Goal: Task Accomplishment & Management: Manage account settings

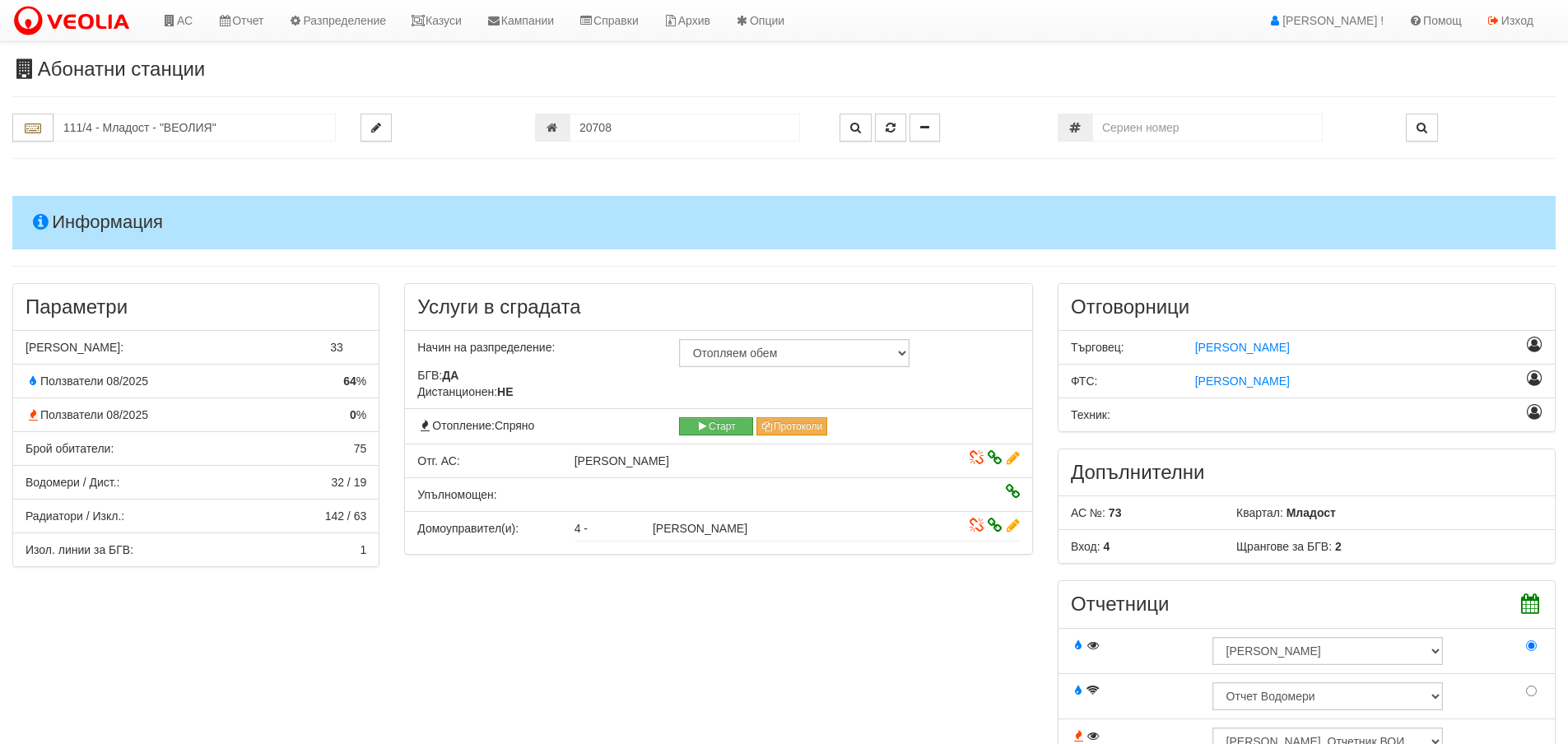
scroll to position [741, 0]
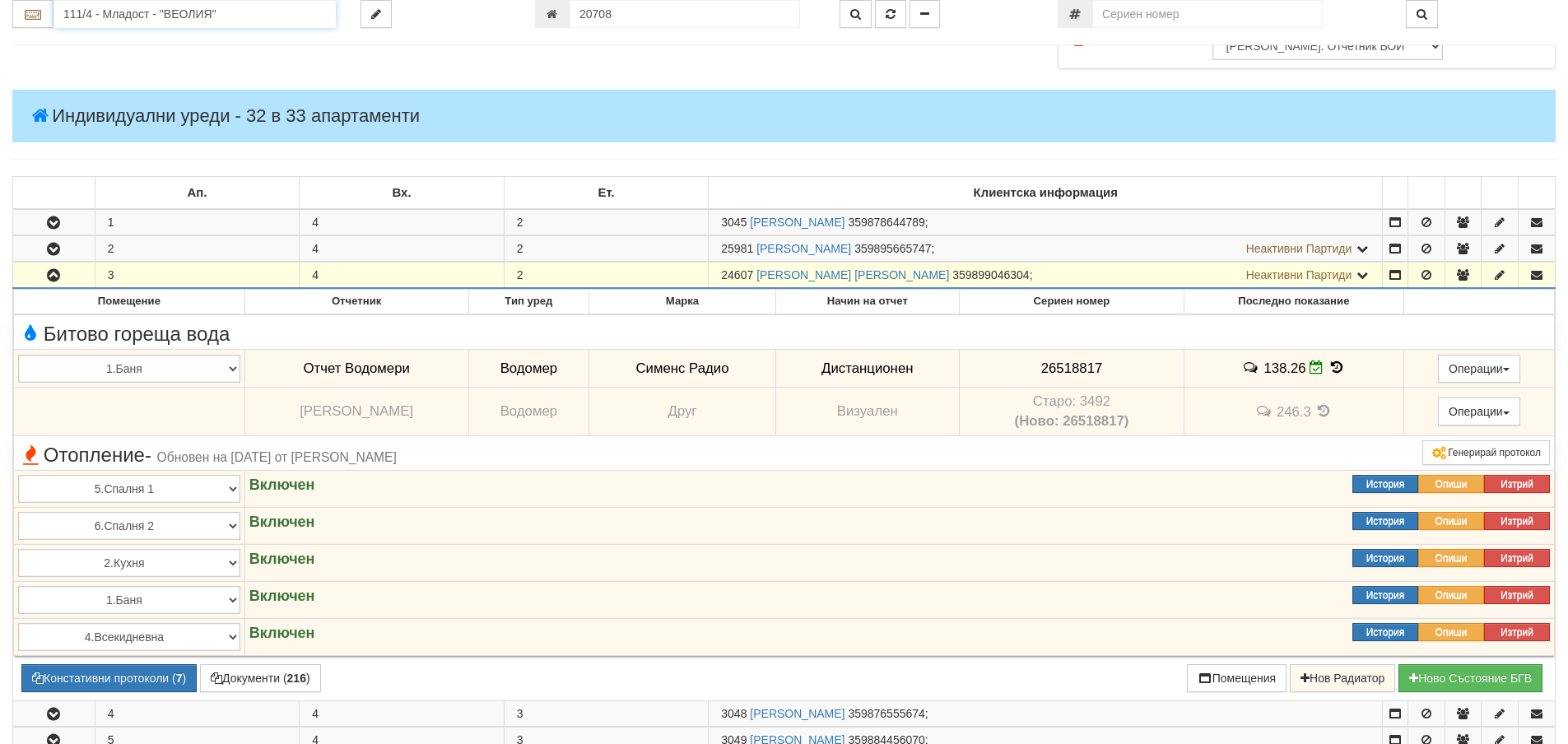
click at [100, 15] on input "111/4 - Младост - "ВЕОЛИЯ"" at bounding box center [195, 13] width 282 height 28
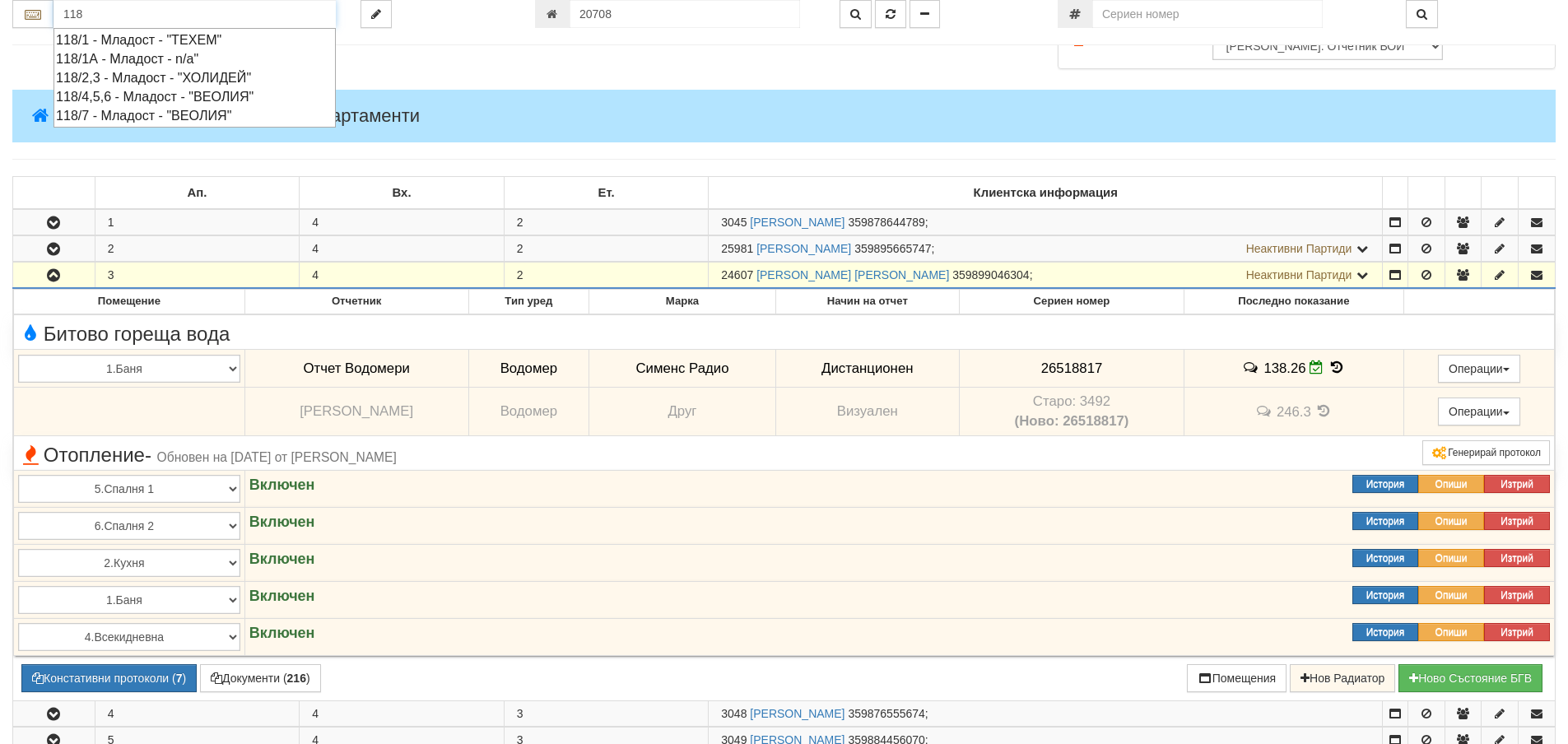
click at [134, 116] on div "118/7 - Младост - "ВЕОЛИЯ"" at bounding box center [194, 116] width 277 height 19
type input "118/7 - Младост - "ВЕОЛИЯ""
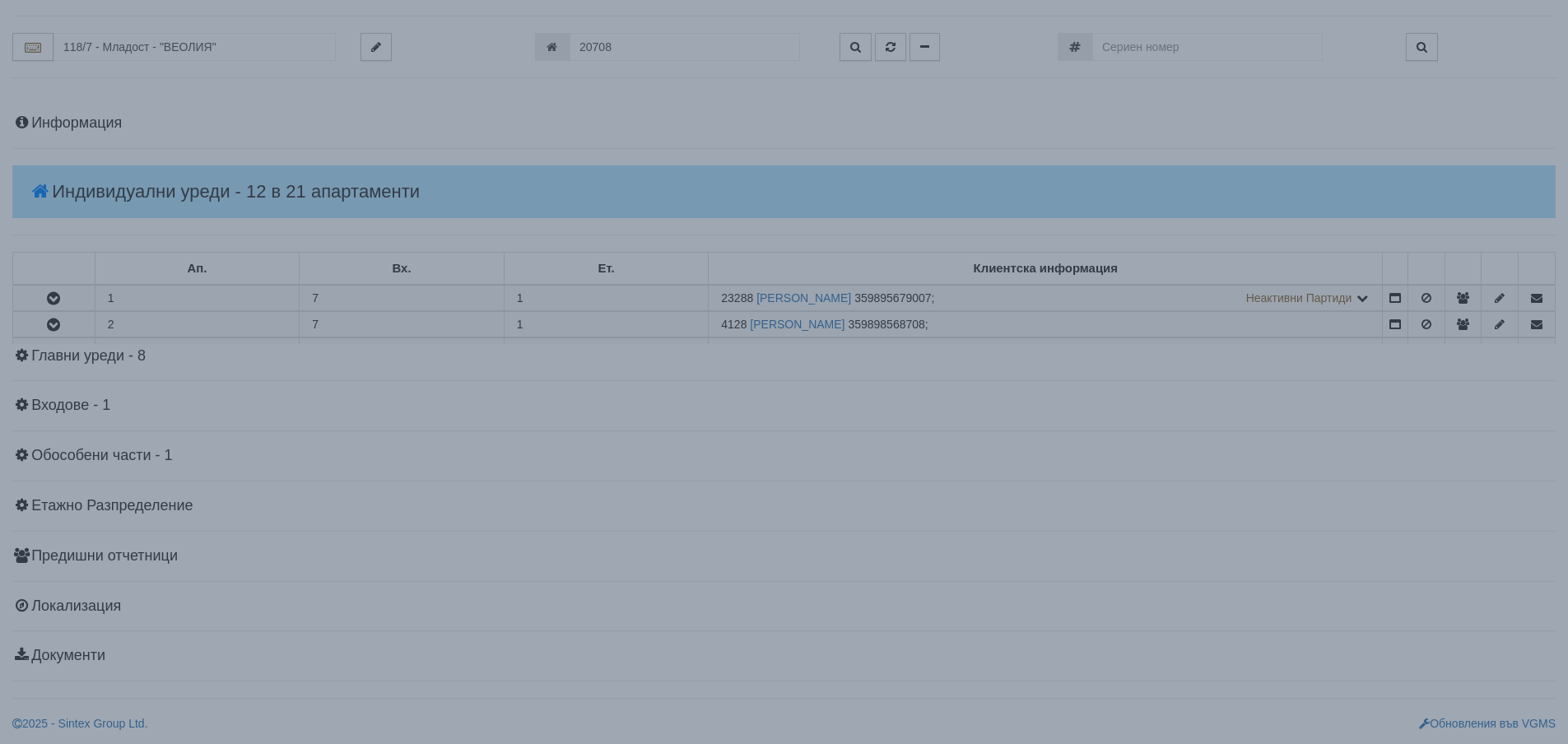
scroll to position [0, 0]
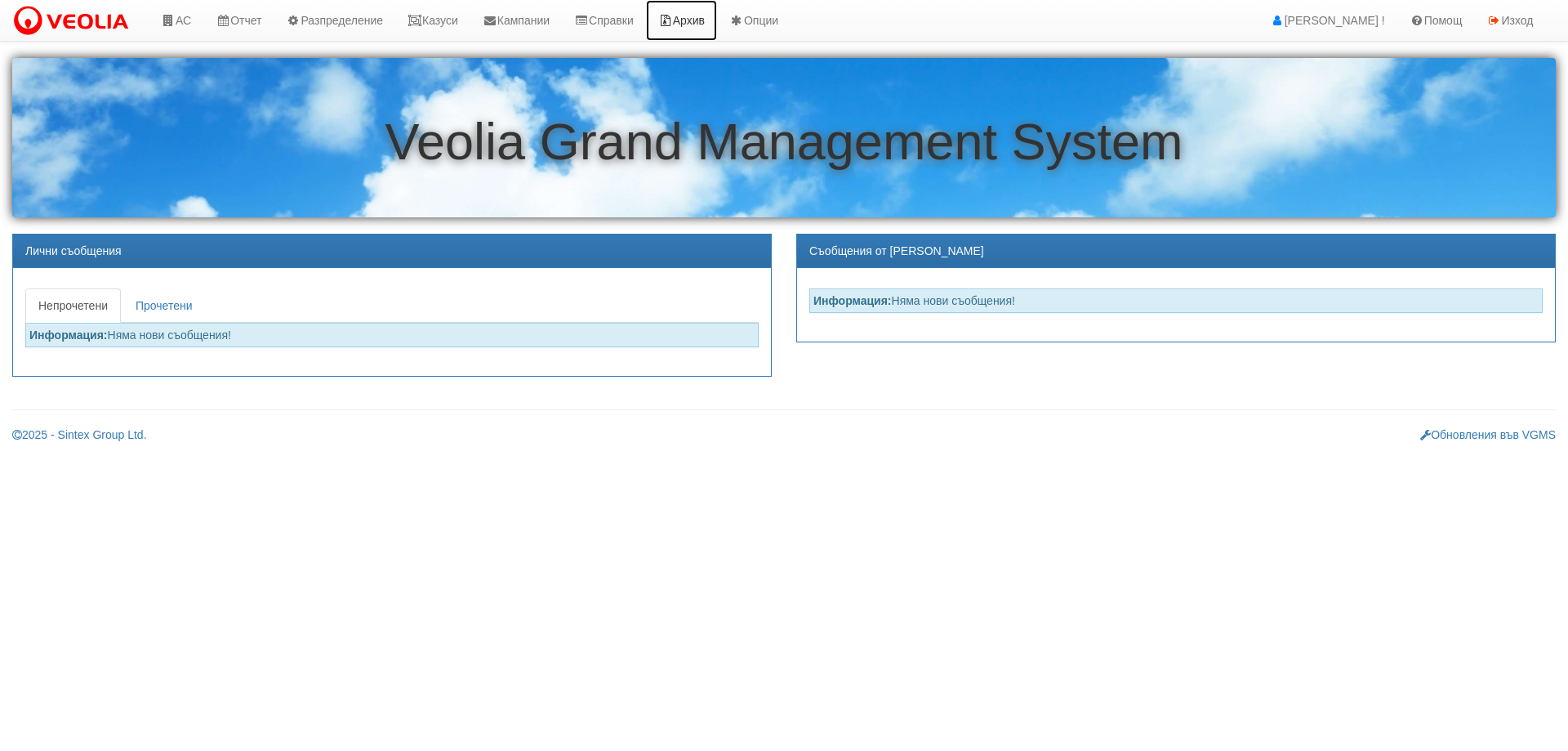
click at [673, 19] on icon at bounding box center [665, 20] width 14 height 11
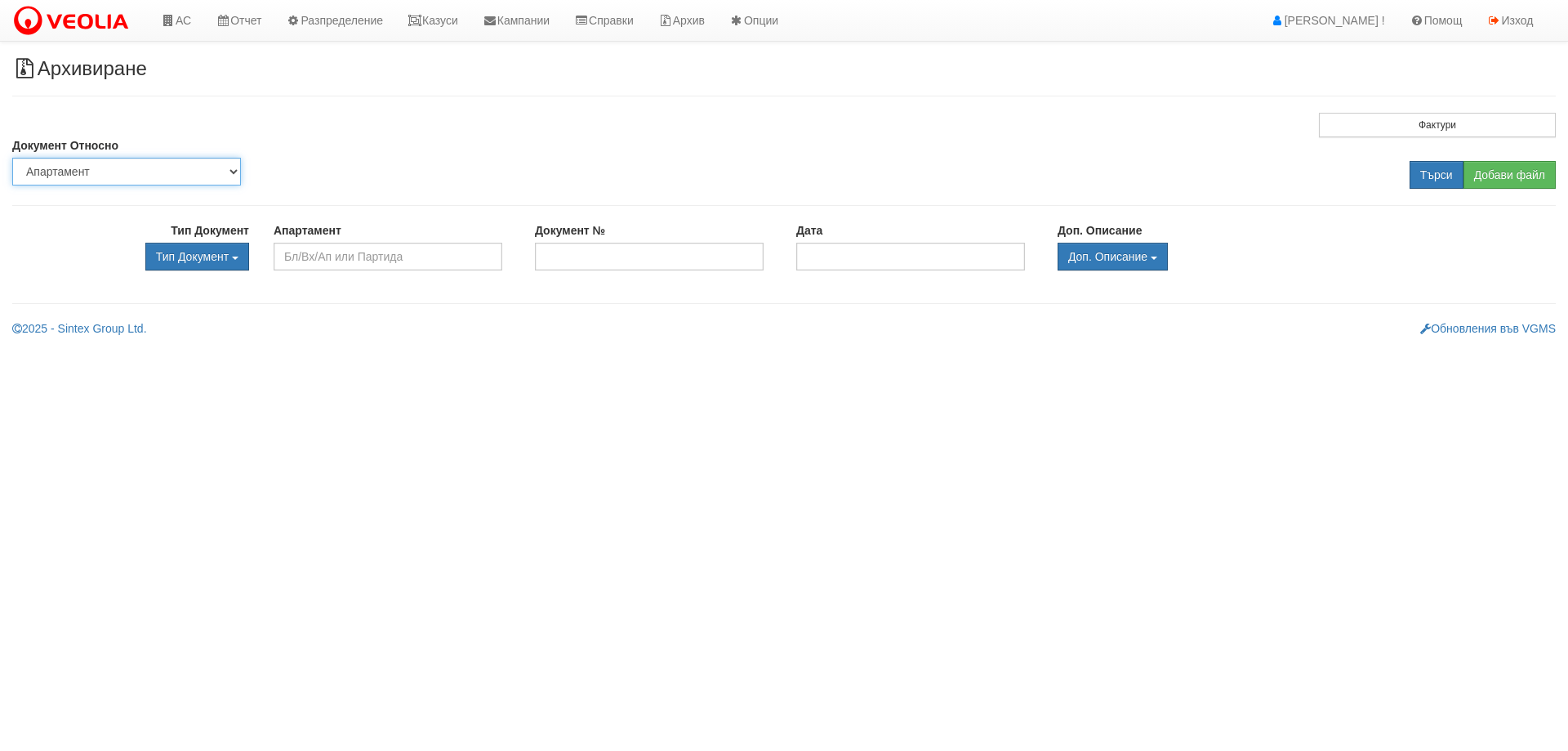
click at [147, 174] on select "Партида Апартамент Сграда Институция Партньор" at bounding box center [127, 171] width 228 height 28
click at [297, 255] on input "text" at bounding box center [388, 256] width 228 height 28
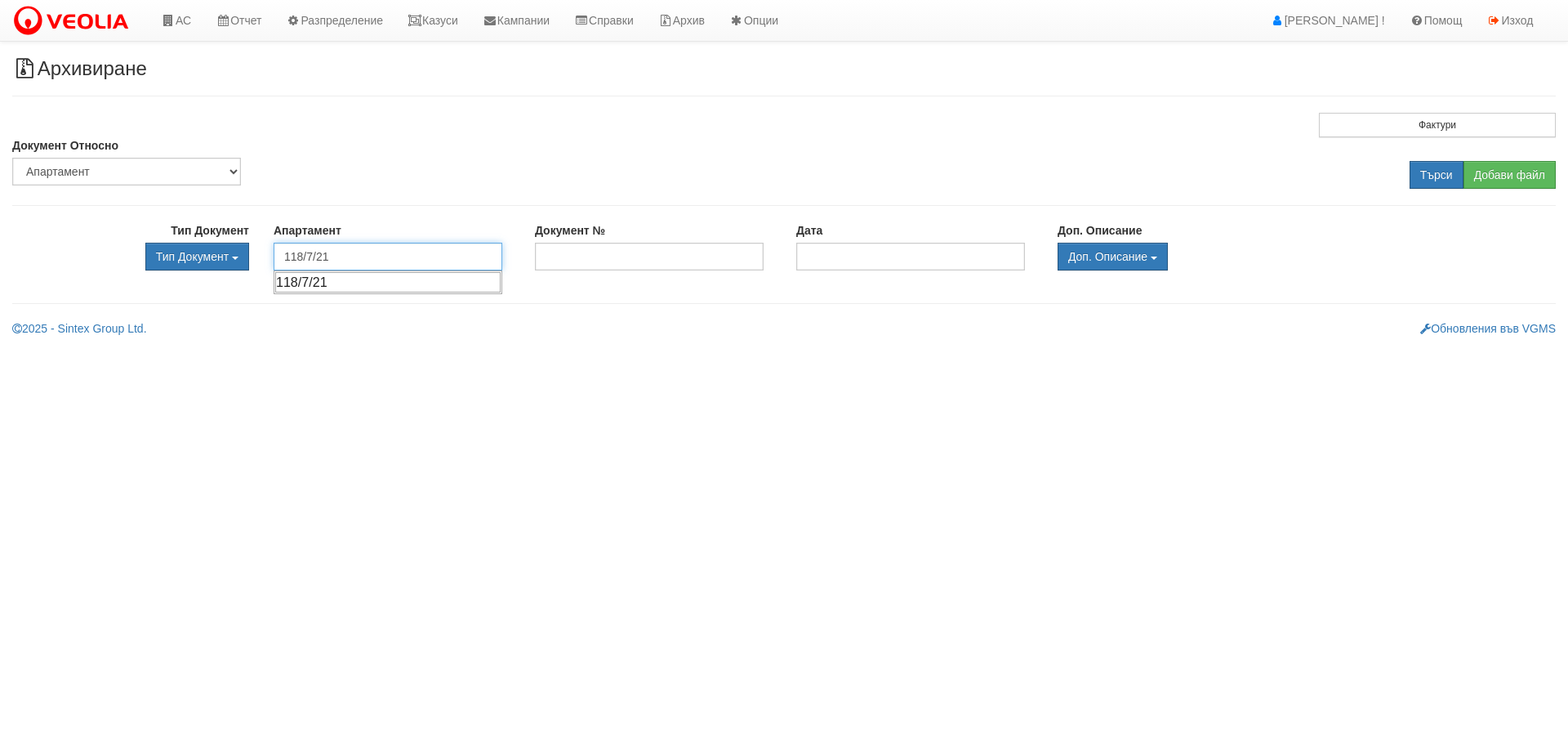
click at [355, 284] on div "118/7/21" at bounding box center [387, 282] width 225 height 20
type input "118/7/21"
click at [1434, 170] on input "Търси" at bounding box center [1437, 174] width 54 height 28
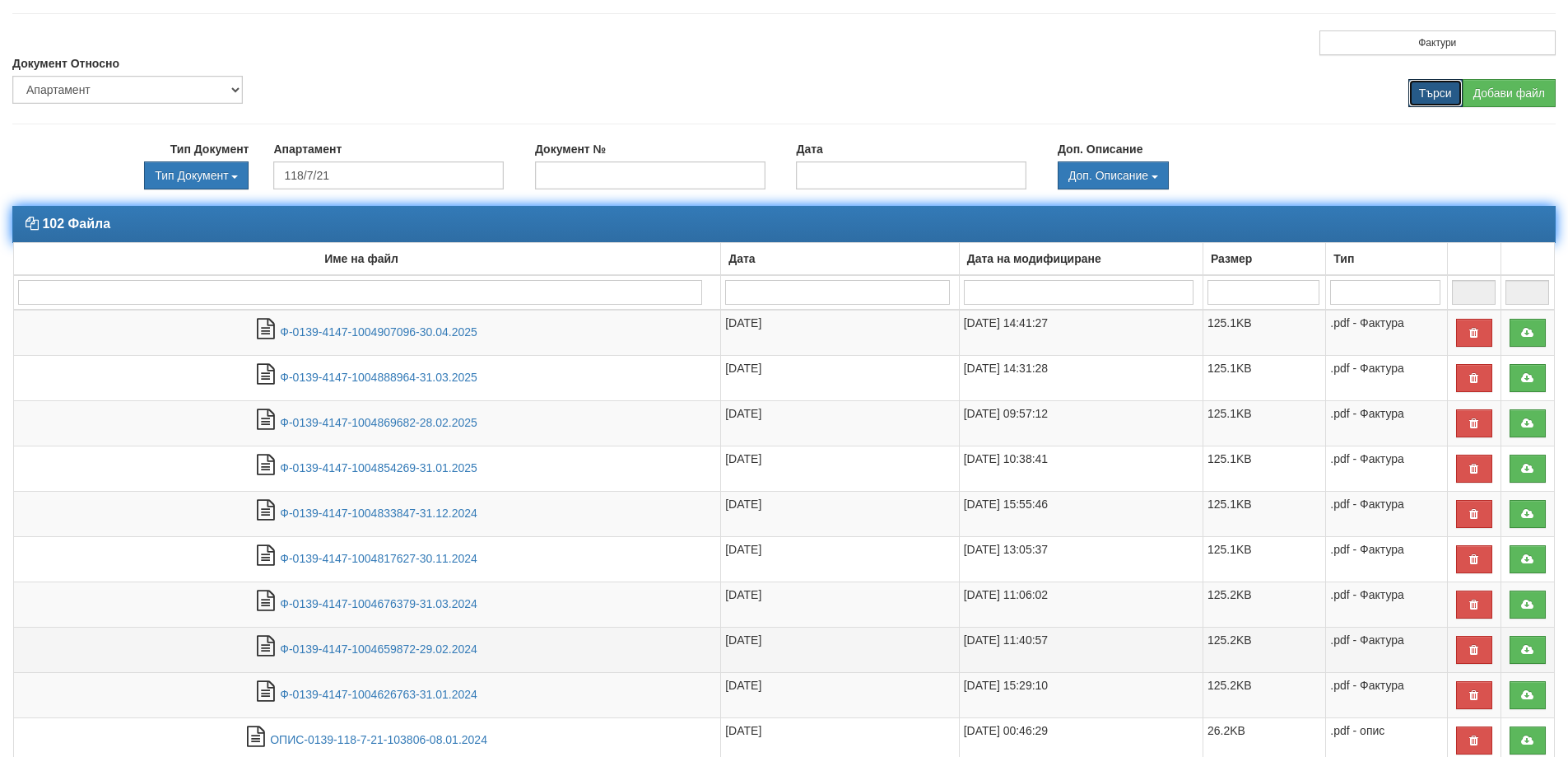
scroll to position [203, 0]
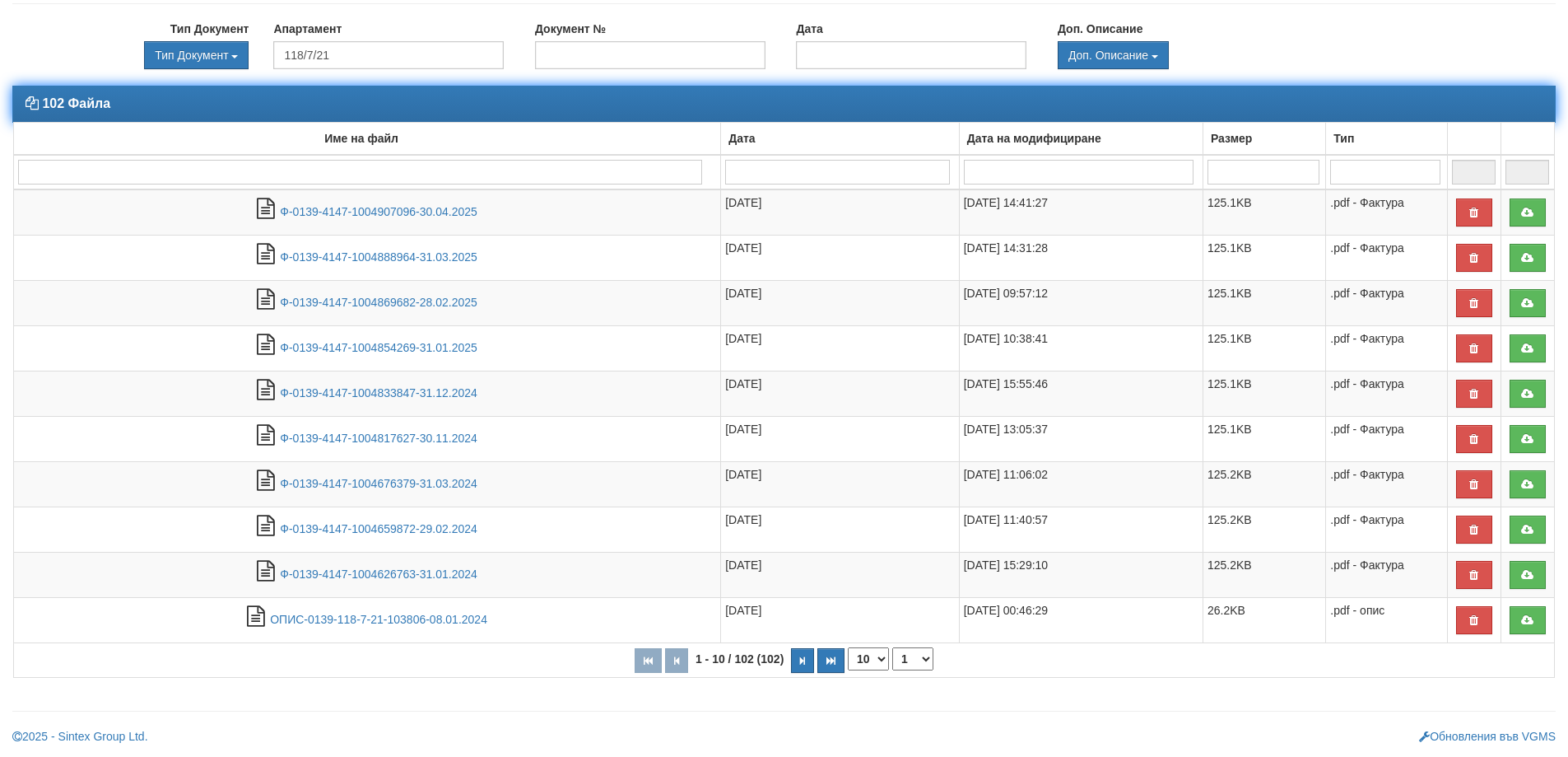
click at [884, 660] on select "10 20 30 40" at bounding box center [868, 659] width 41 height 23
select select "40"
click at [852, 671] on select "10 20 30 40" at bounding box center [868, 659] width 41 height 23
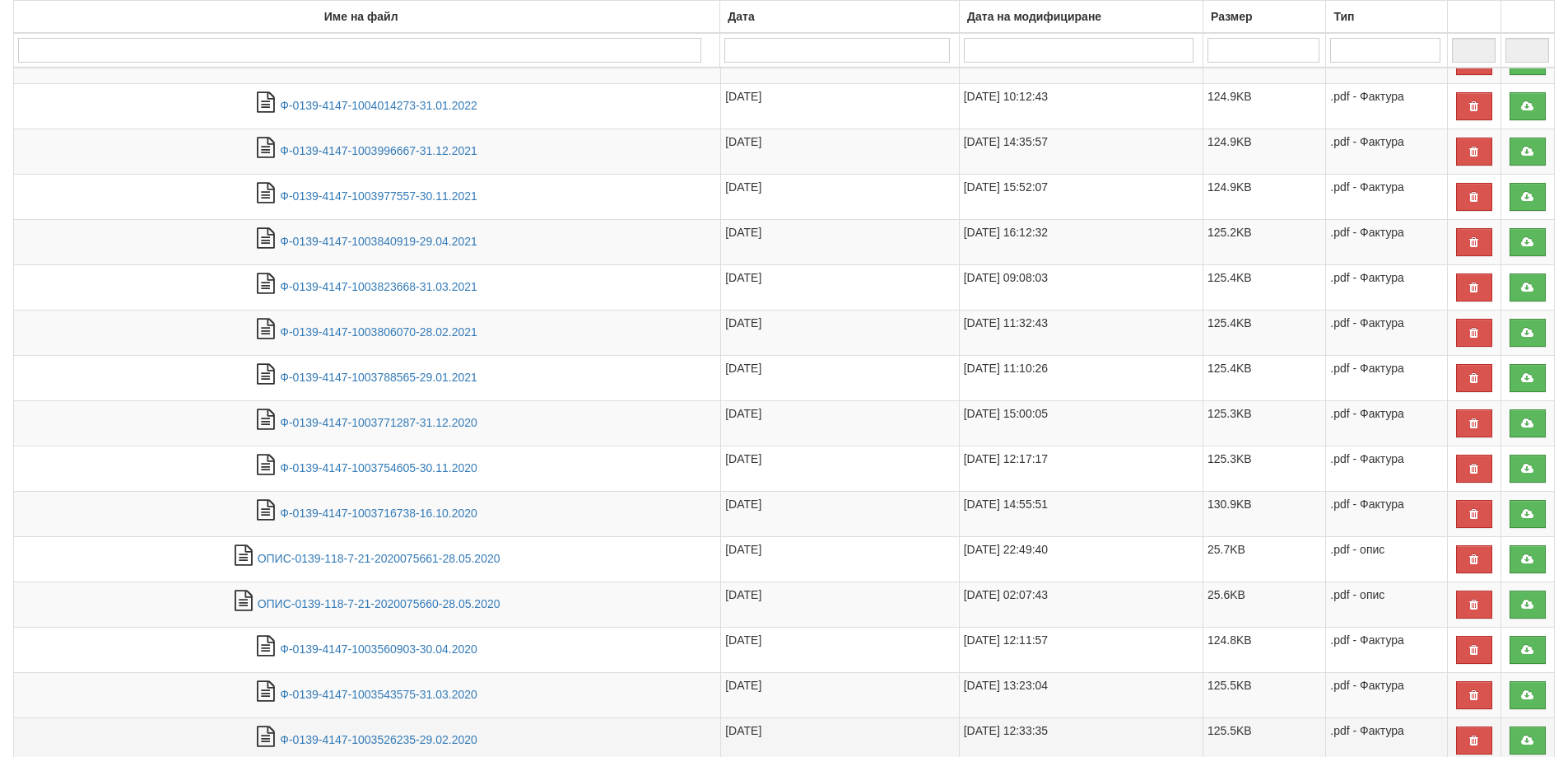
scroll to position [1522, 0]
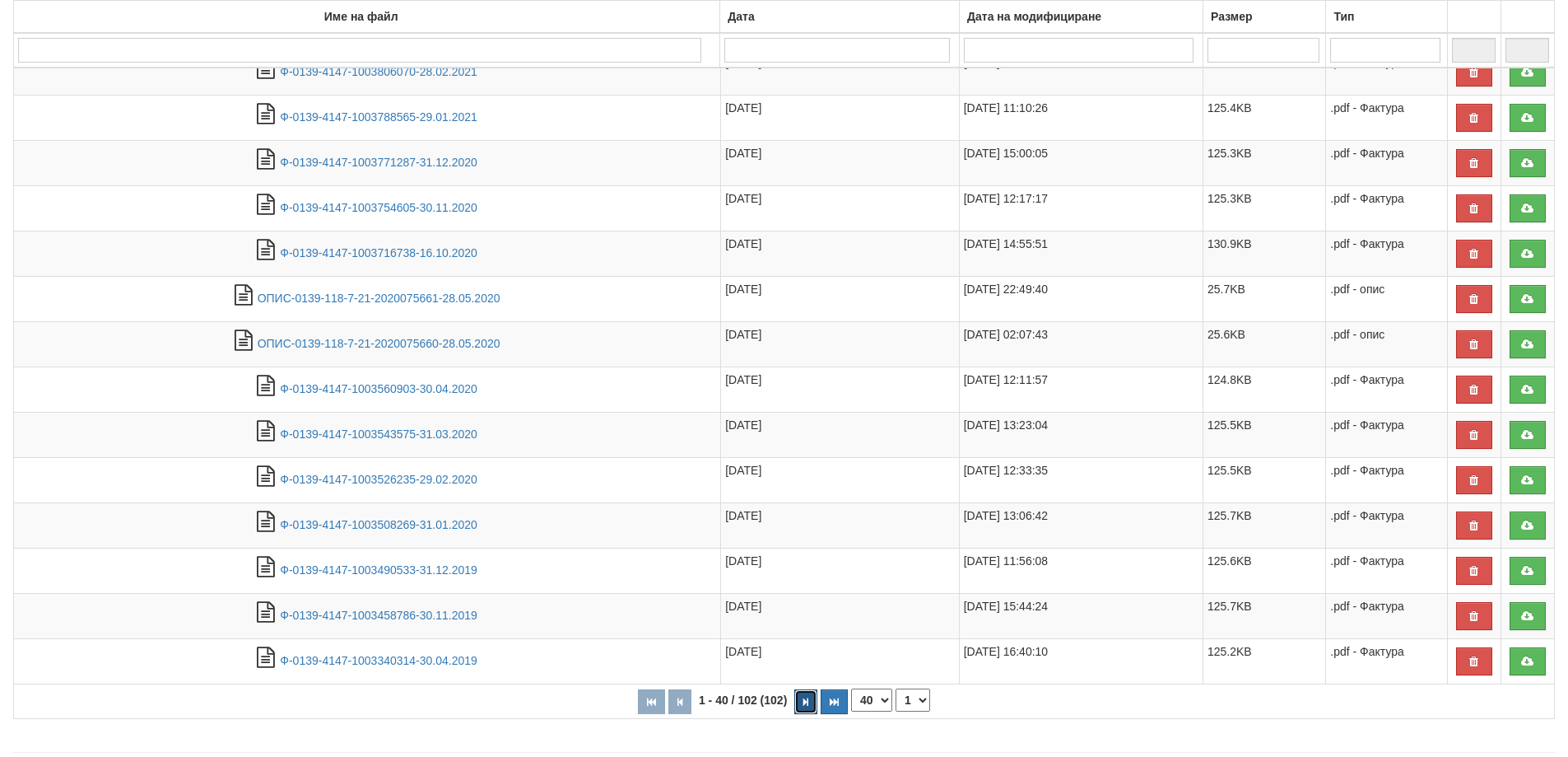
click at [807, 708] on button "button" at bounding box center [806, 701] width 23 height 25
select select "2"
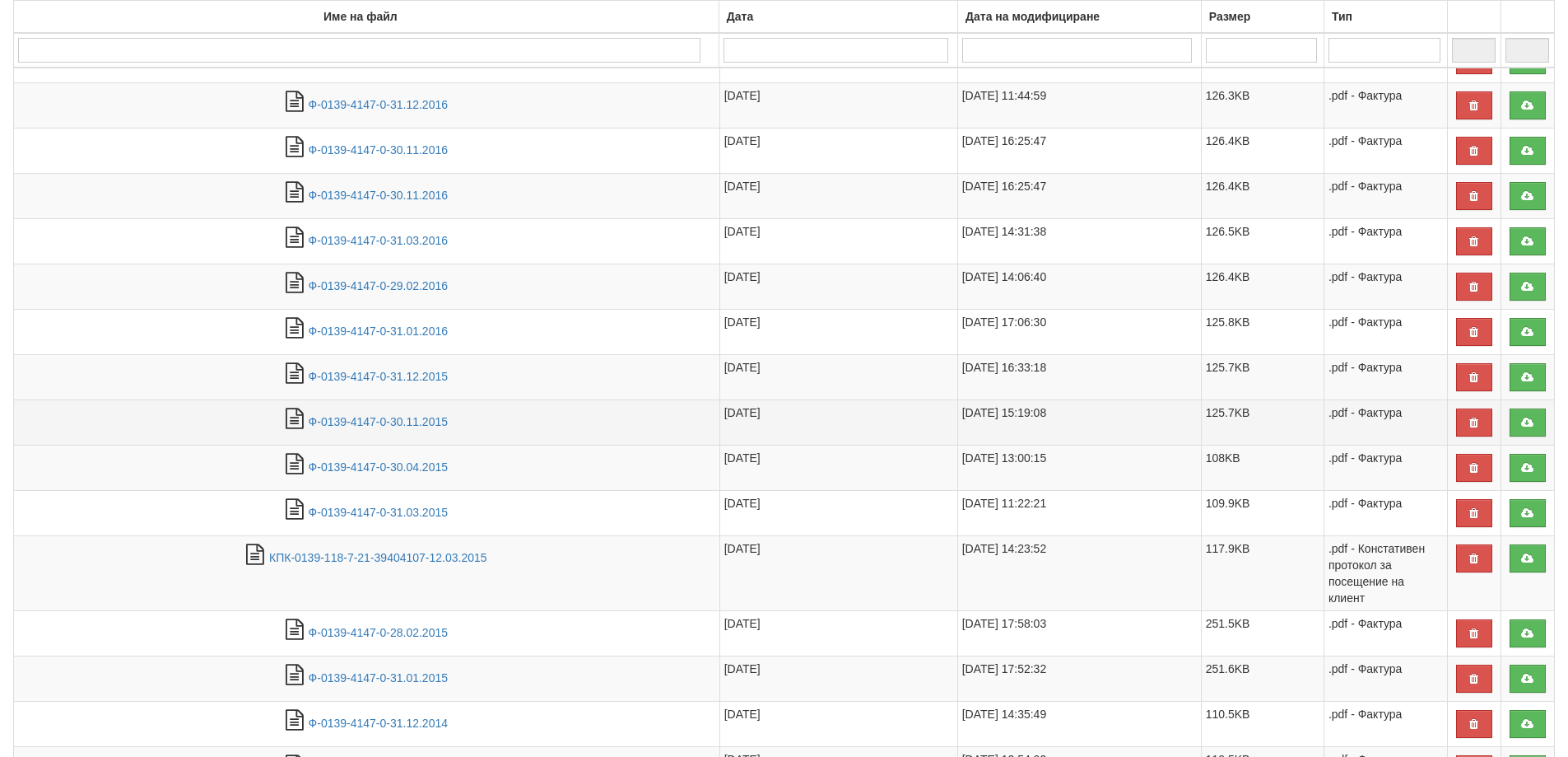
scroll to position [1592, 0]
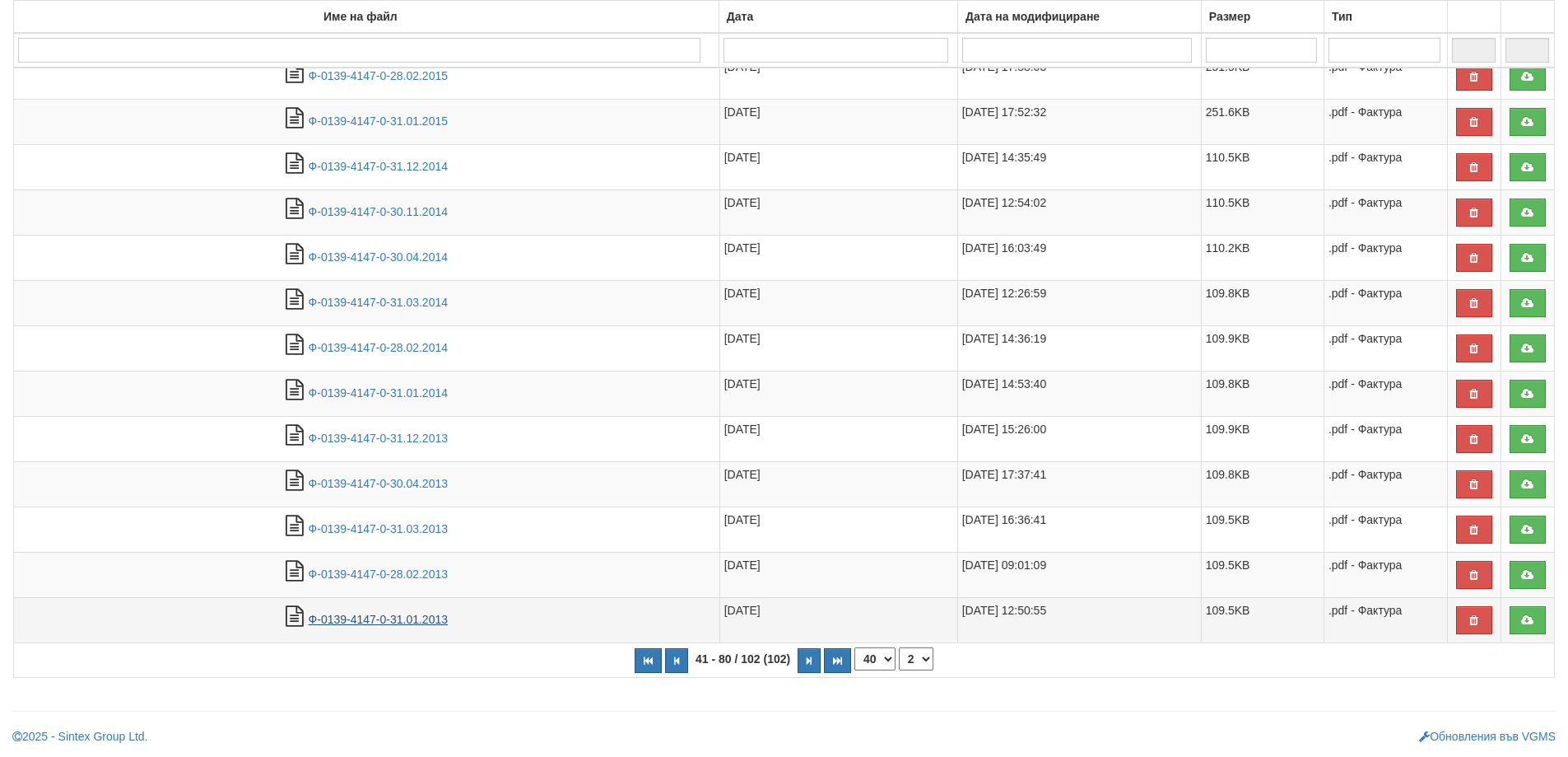
click at [345, 620] on link "Ф-0139-4147-0-31.01.2013" at bounding box center [378, 620] width 139 height 13
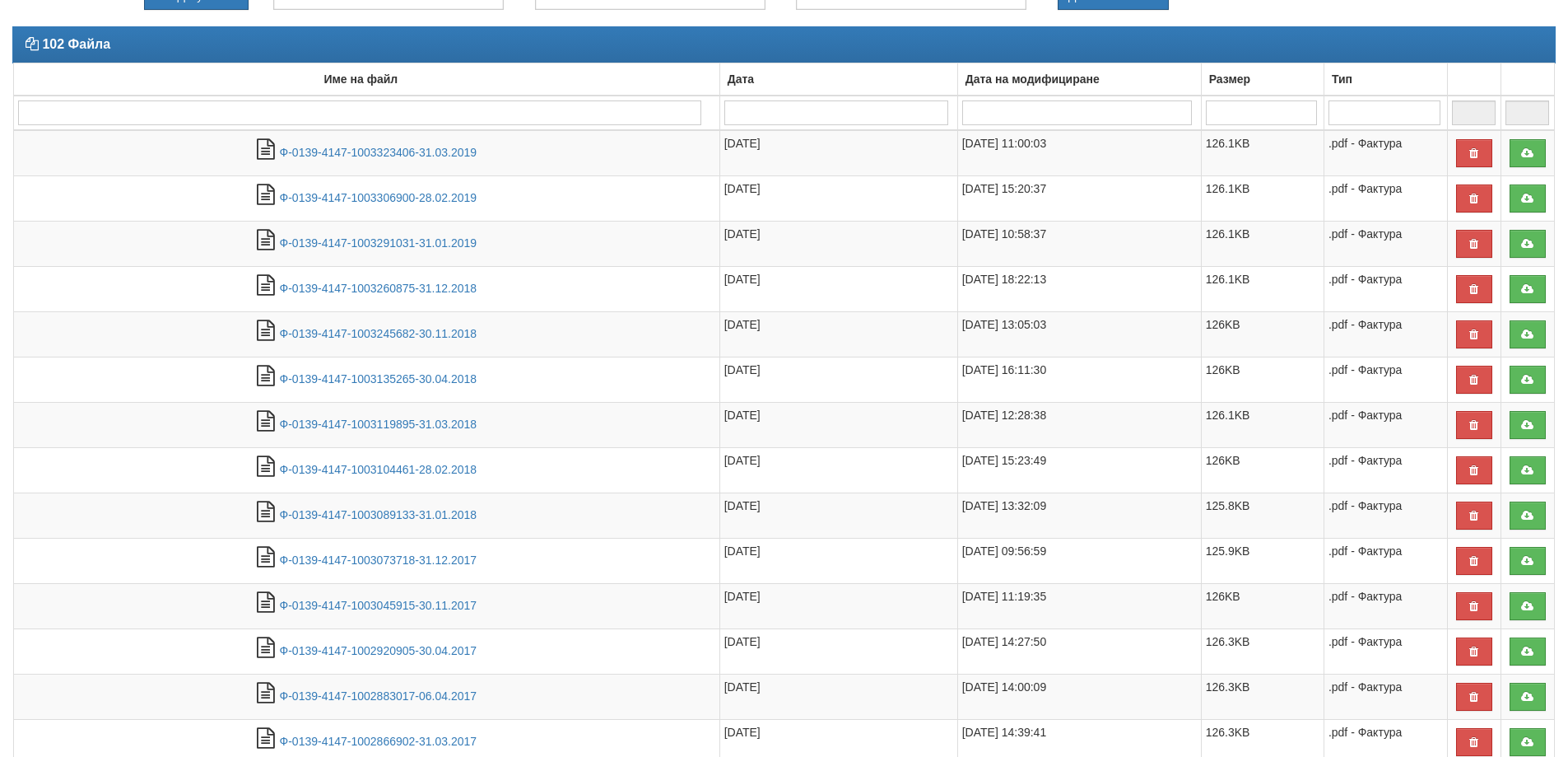
scroll to position [27, 0]
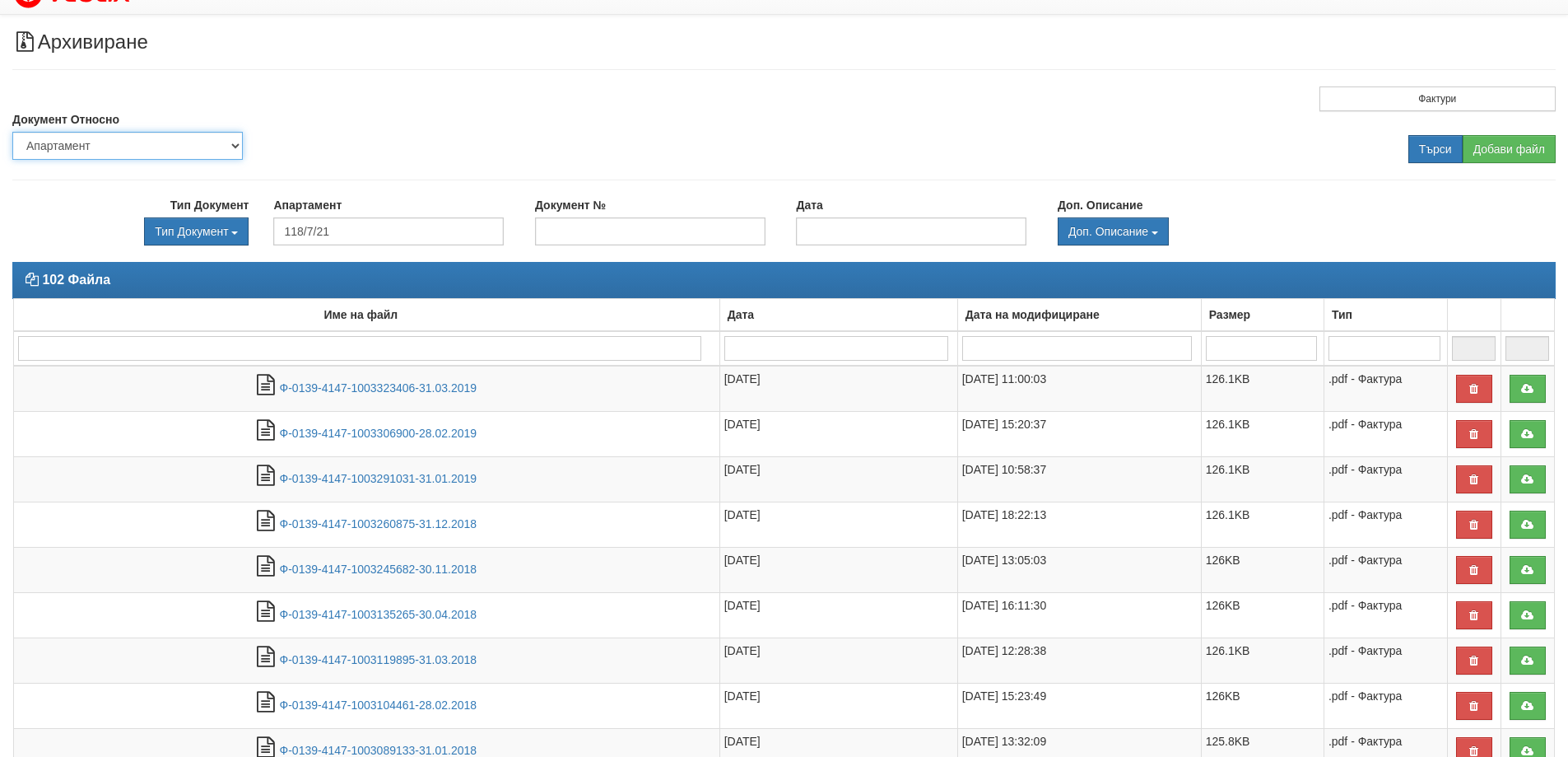
click at [99, 146] on select "Партида Апартамент Сграда Институция Партньор" at bounding box center [128, 145] width 230 height 28
select select "2"
click at [12, 131] on select "Партида Апартамент Сграда Институция Партньор" at bounding box center [128, 145] width 230 height 28
click at [317, 233] on input "text" at bounding box center [388, 231] width 230 height 28
click at [1436, 149] on input "Търси" at bounding box center [1436, 149] width 55 height 28
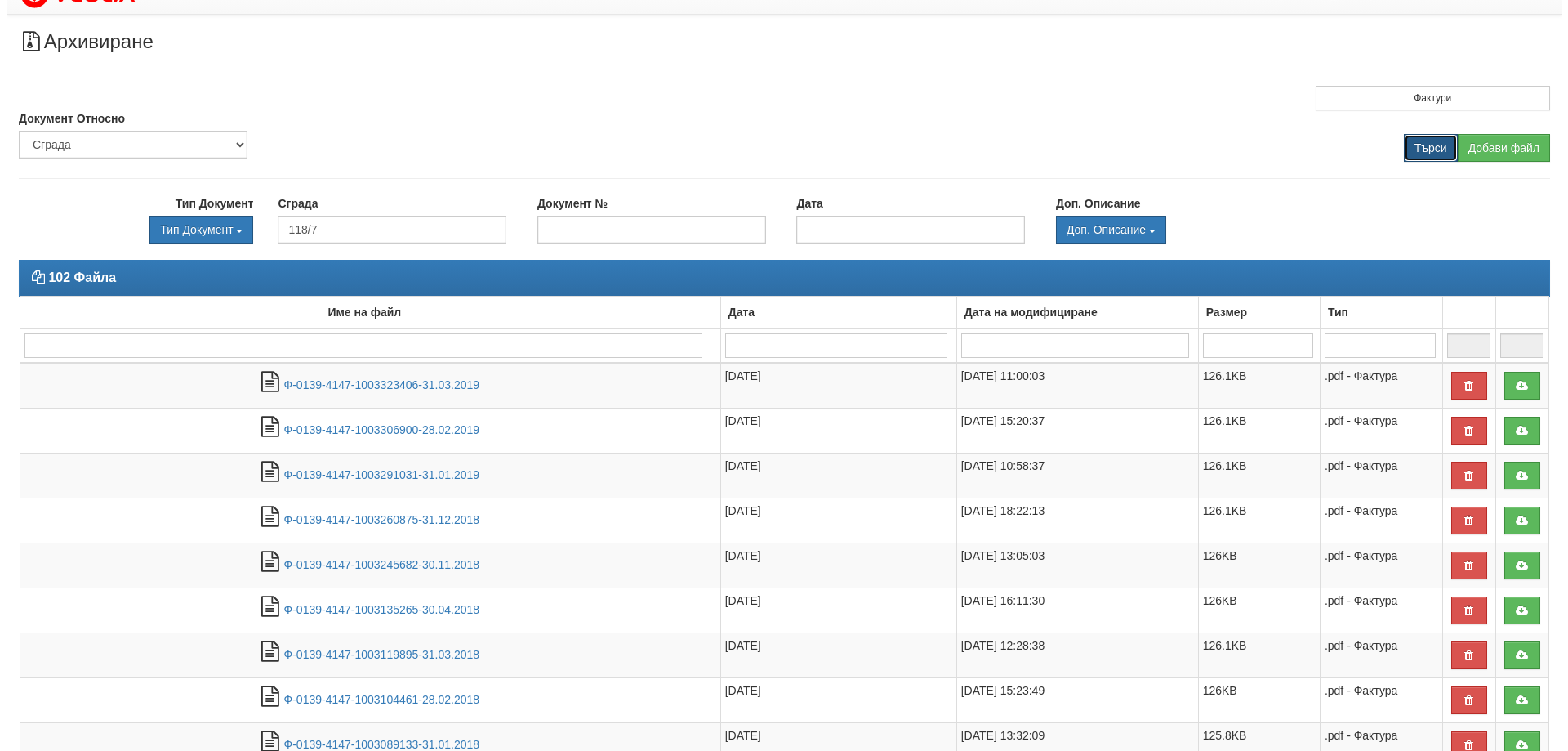
scroll to position [0, 0]
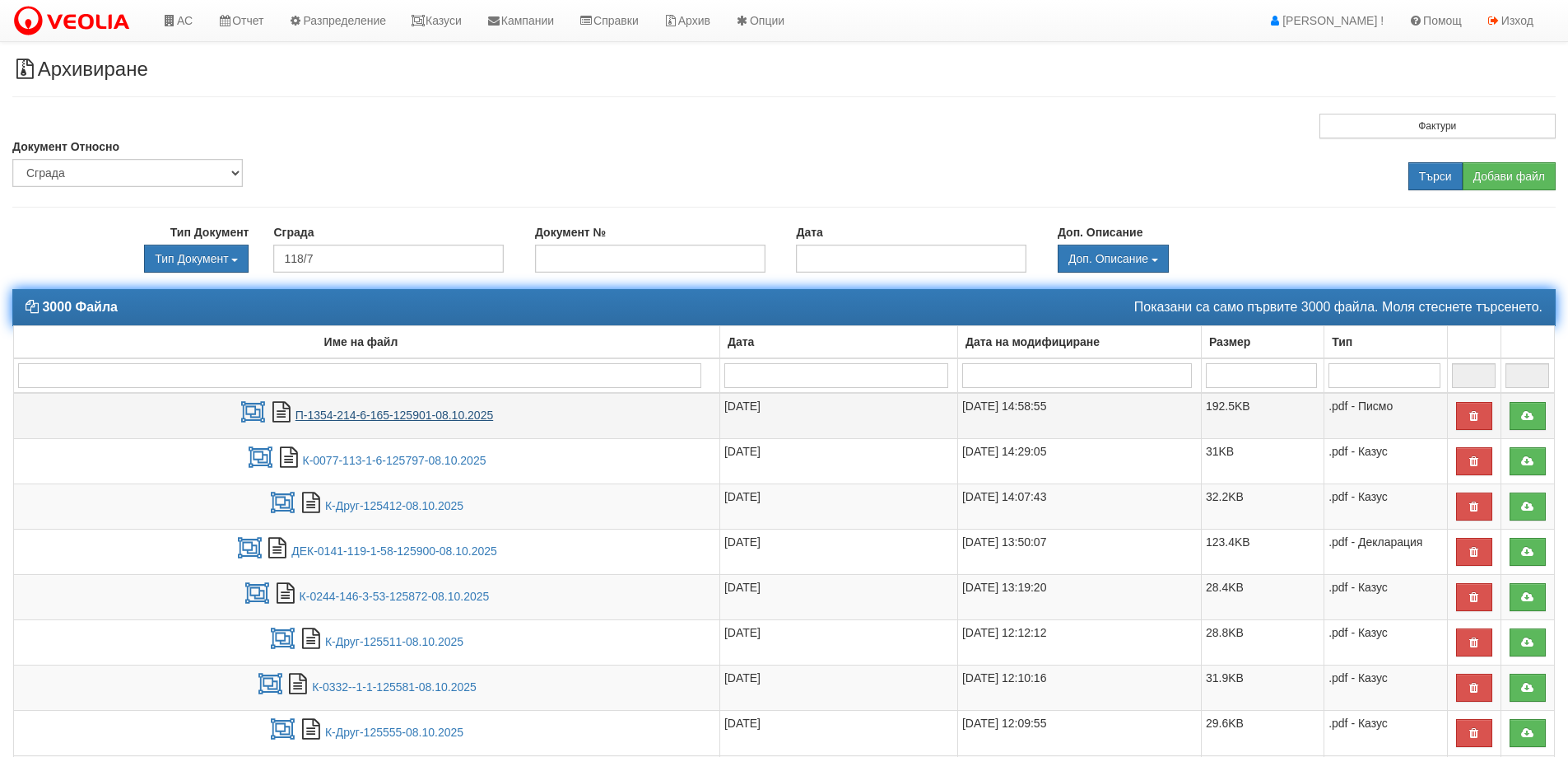
click at [444, 416] on link "П-1354-214-6-165-125901-08.10.2025" at bounding box center [394, 415] width 198 height 13
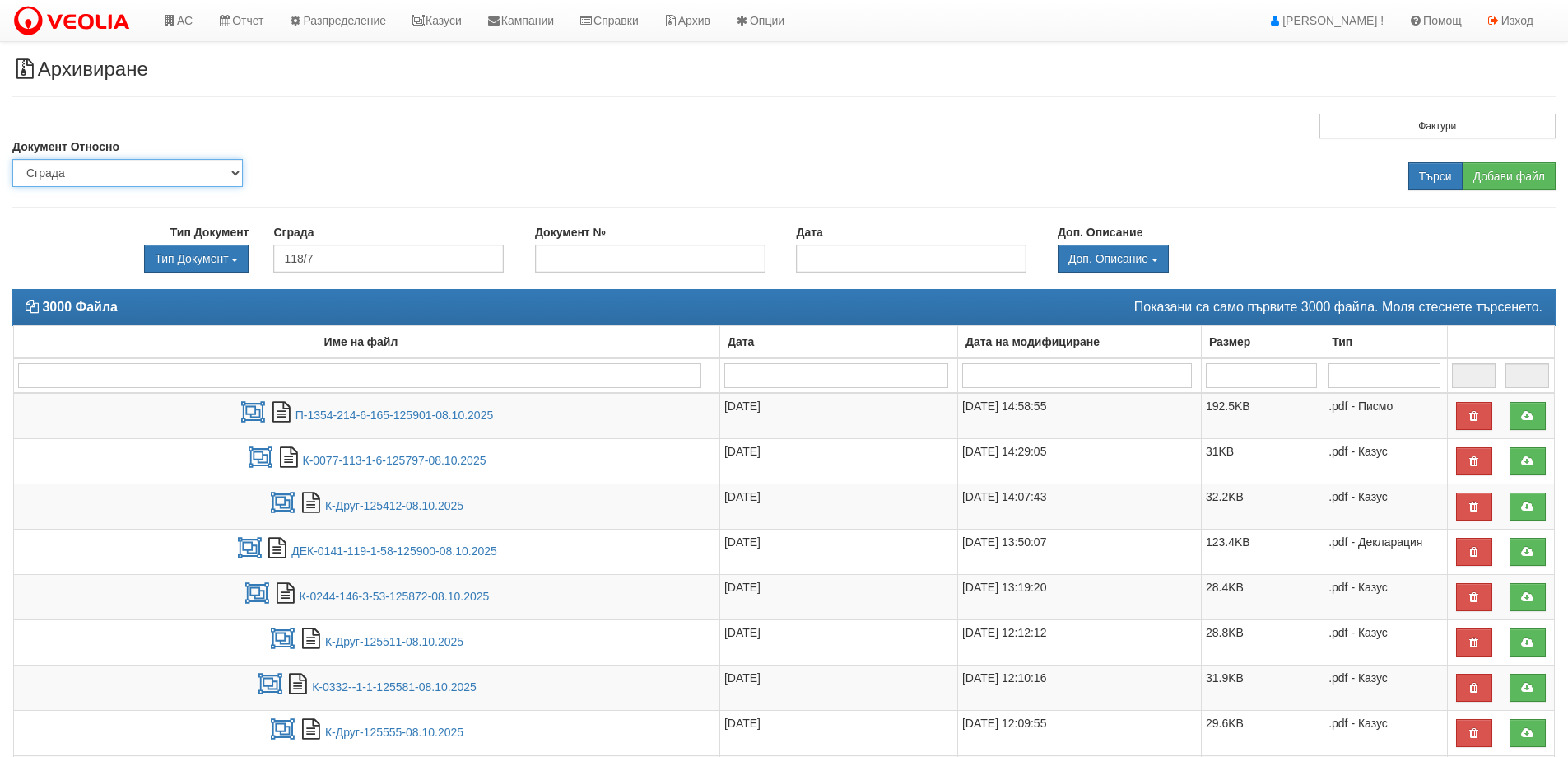
click at [126, 174] on select "Партида Апартамент Сграда Институция Партньор" at bounding box center [128, 173] width 230 height 28
click at [12, 159] on select "Партида Апартамент Сграда Институция Партньор" at bounding box center [128, 173] width 230 height 28
click at [318, 263] on input "118/7" at bounding box center [388, 258] width 230 height 28
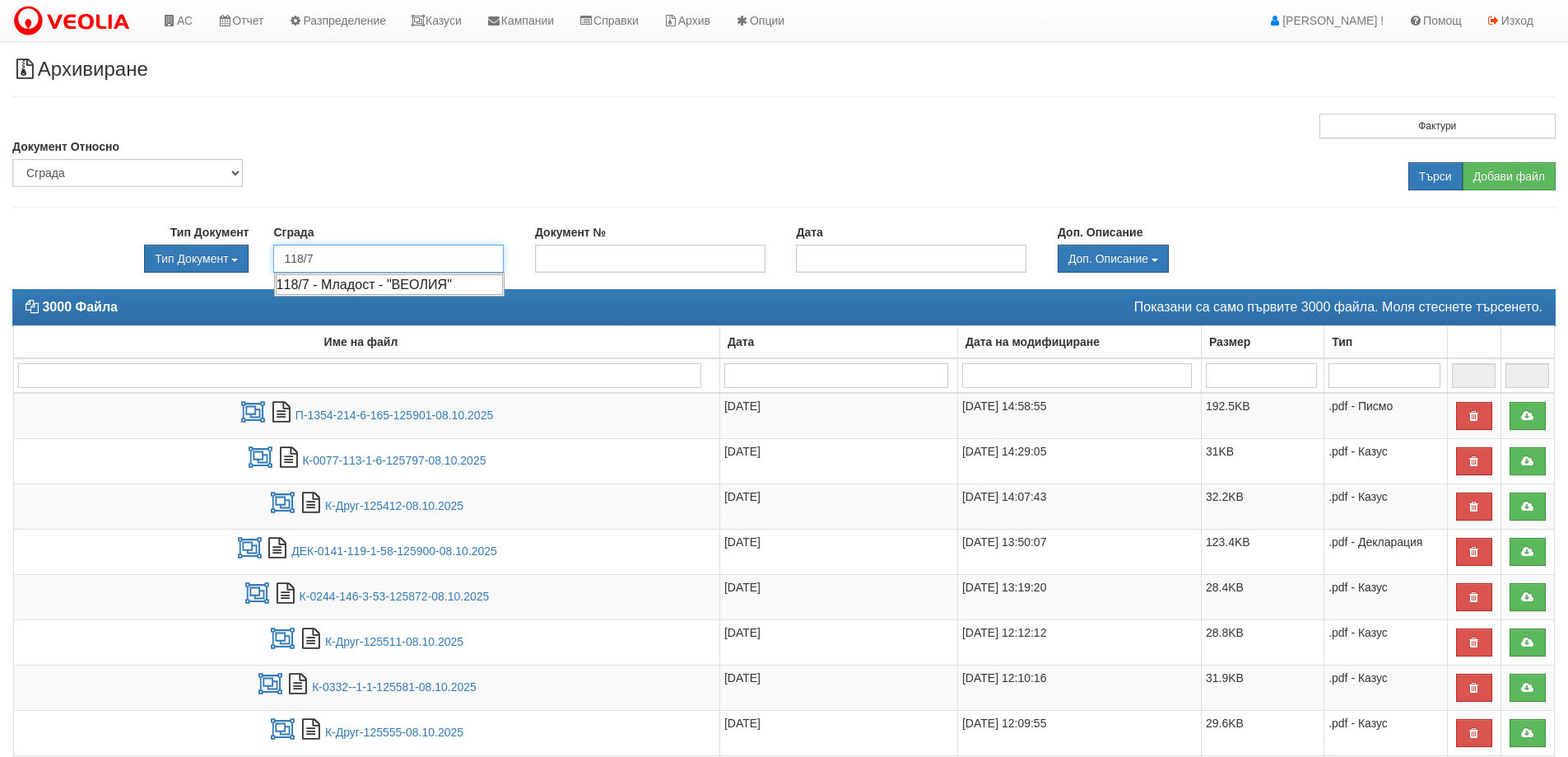
click at [340, 283] on div "118/7 - Младост - "ВЕОЛИЯ"" at bounding box center [389, 284] width 227 height 20
type input "118/7 - Младост - "ВЕОЛИЯ""
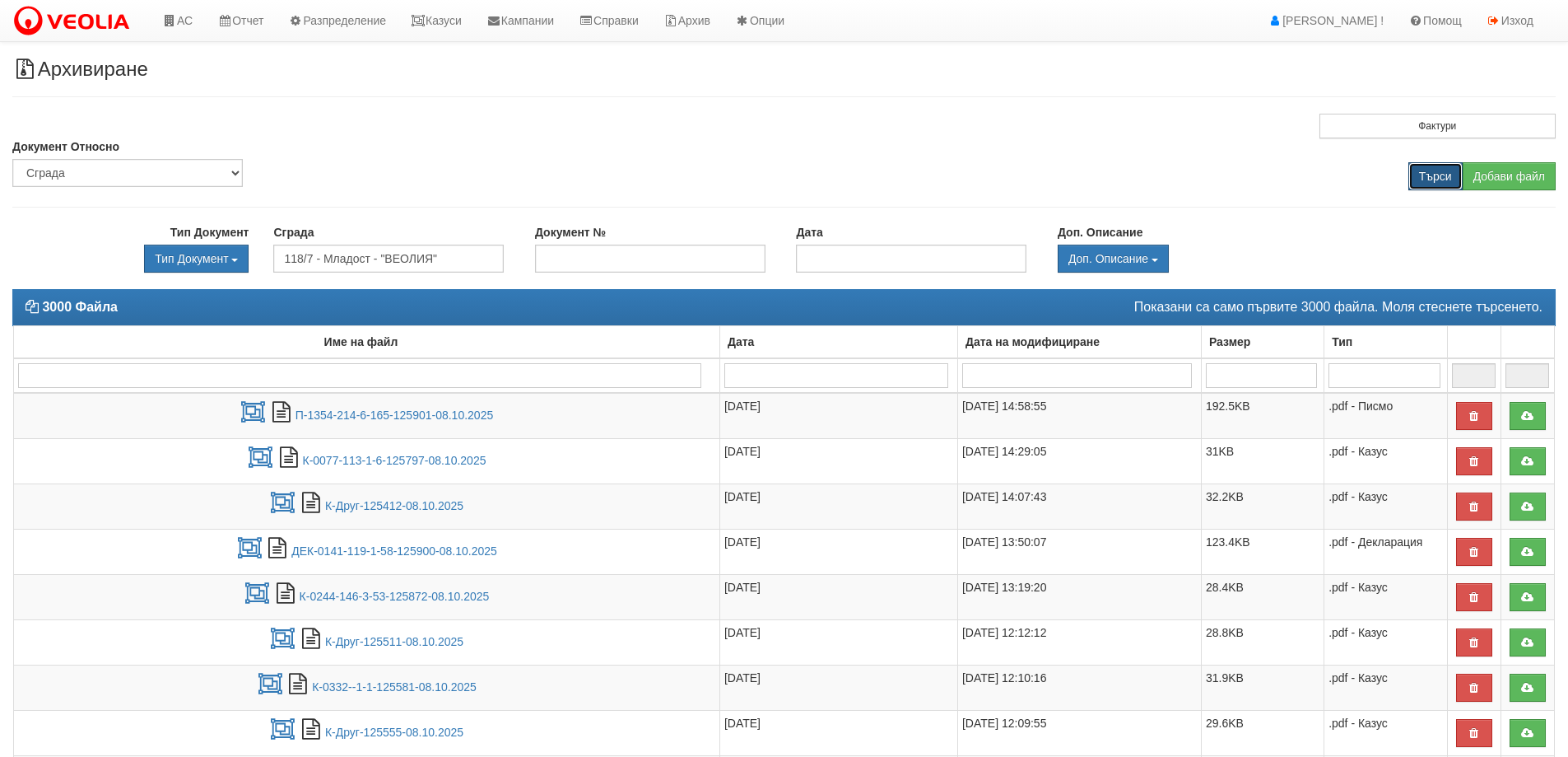
click at [1436, 170] on input "Търси" at bounding box center [1436, 176] width 55 height 28
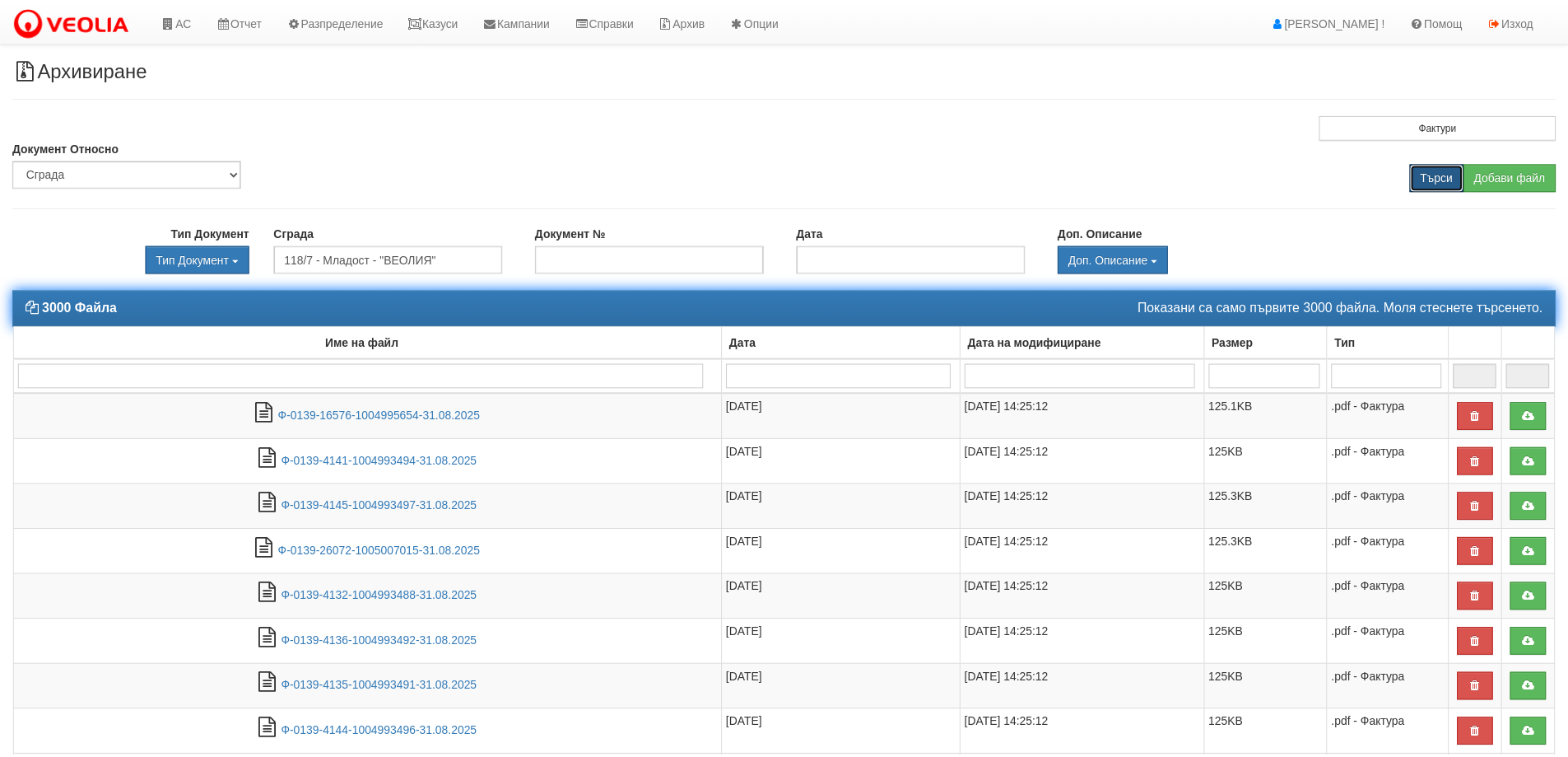
scroll to position [203, 0]
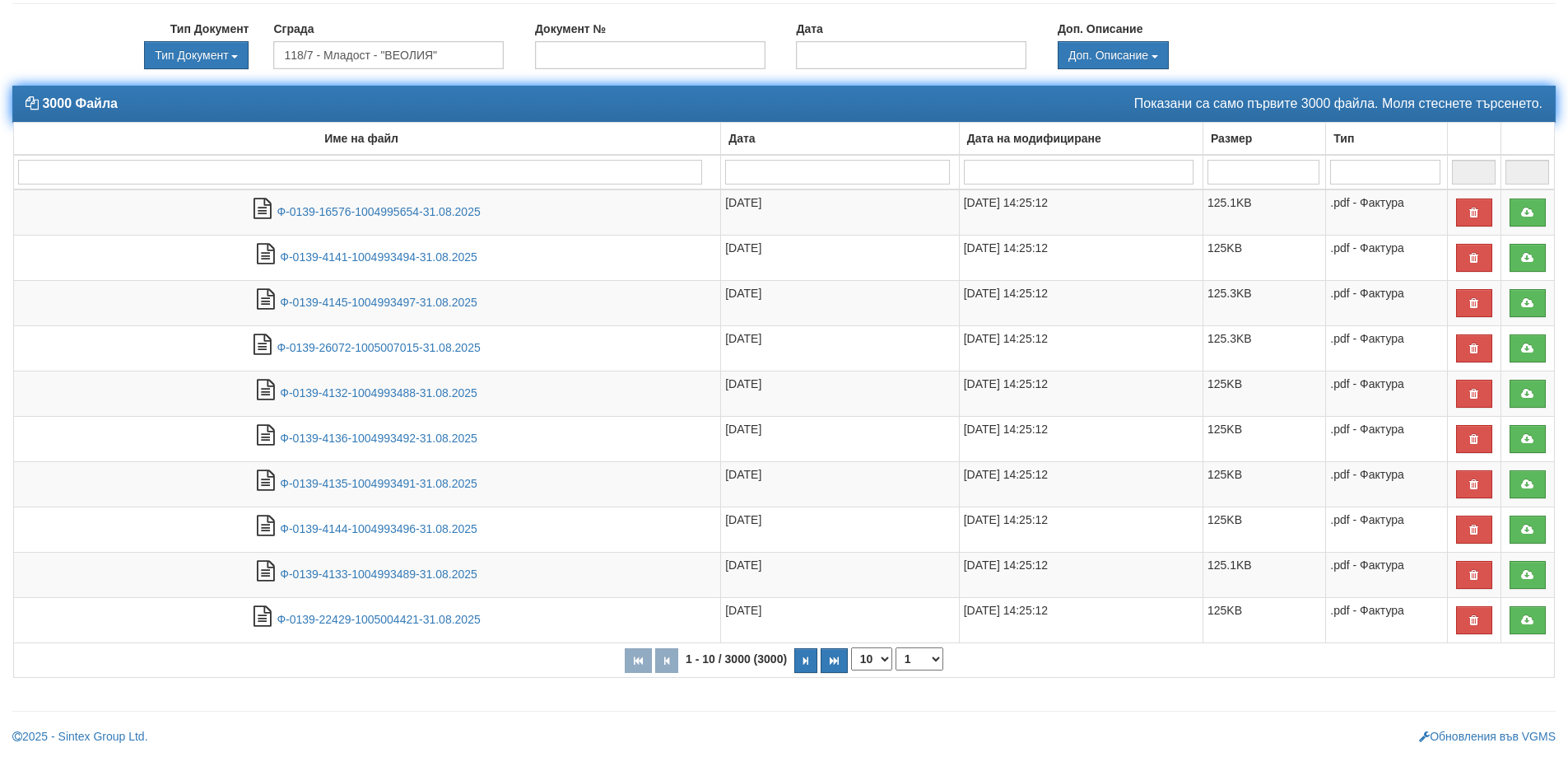
click at [887, 657] on select "10 20 30 40" at bounding box center [872, 659] width 41 height 23
select select "40"
click at [854, 671] on select "10 20 30 40" at bounding box center [872, 659] width 41 height 23
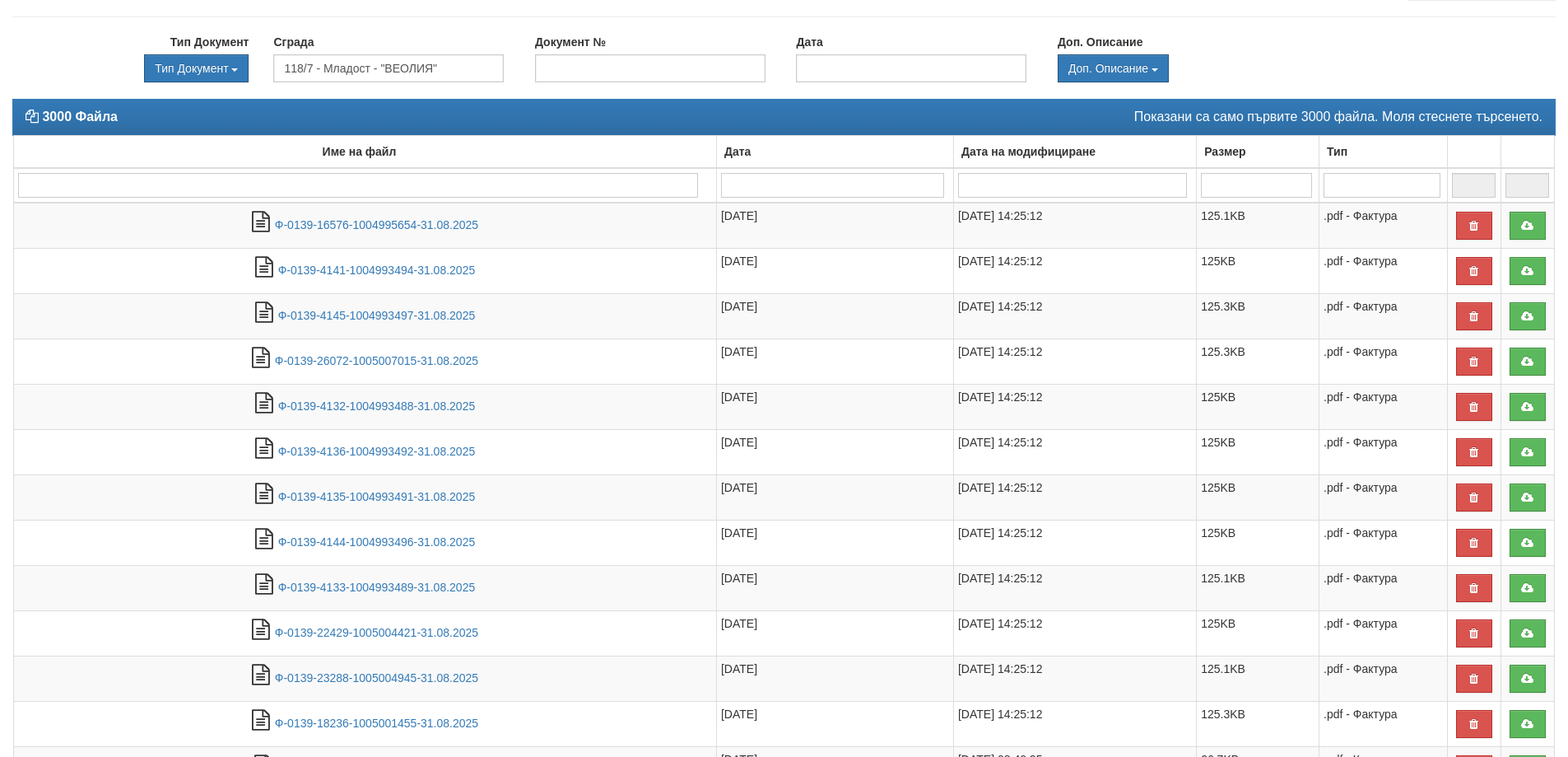
scroll to position [0, 0]
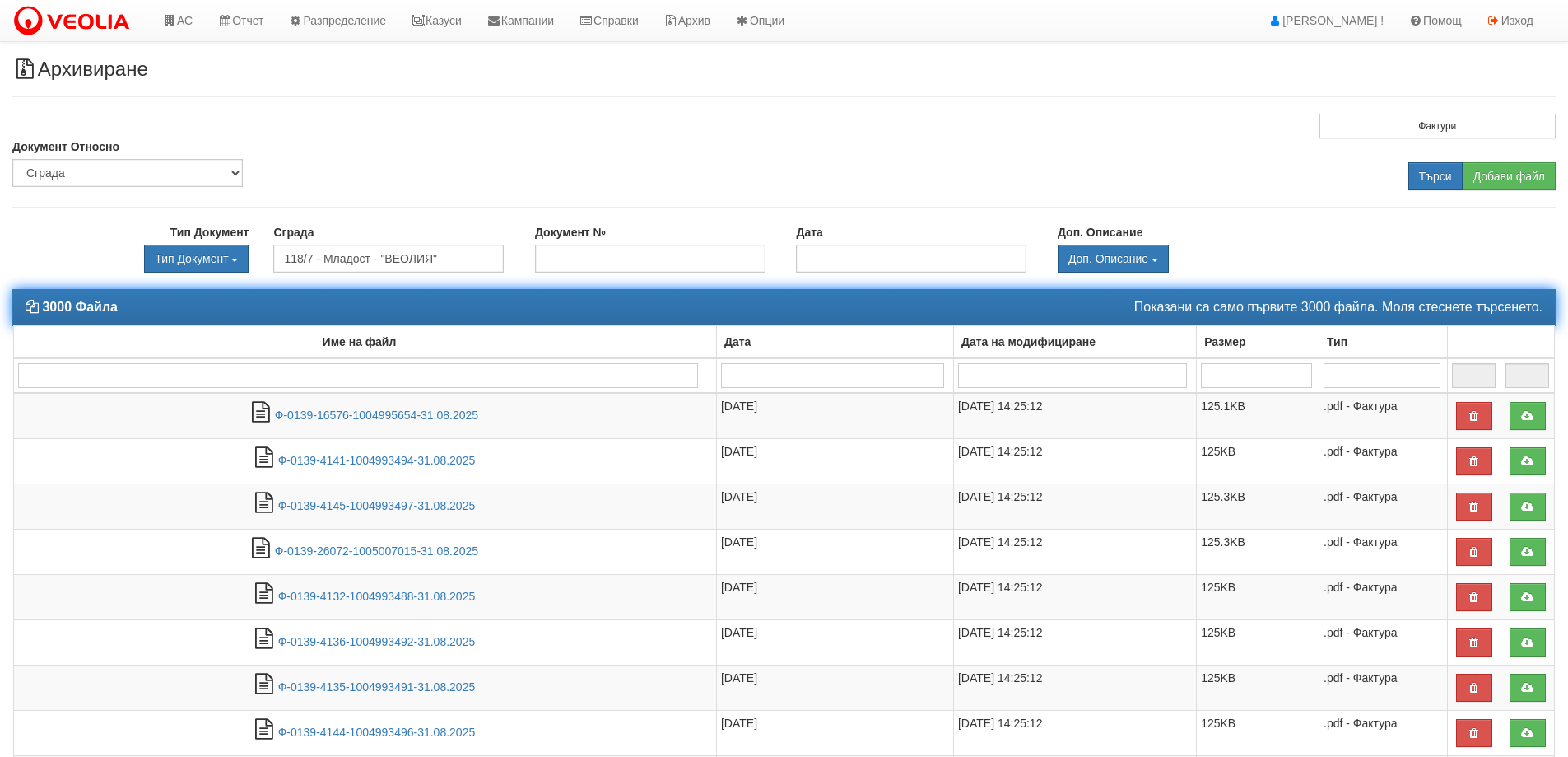
click at [37, 377] on input "search" at bounding box center [358, 376] width 680 height 25
type input "д"
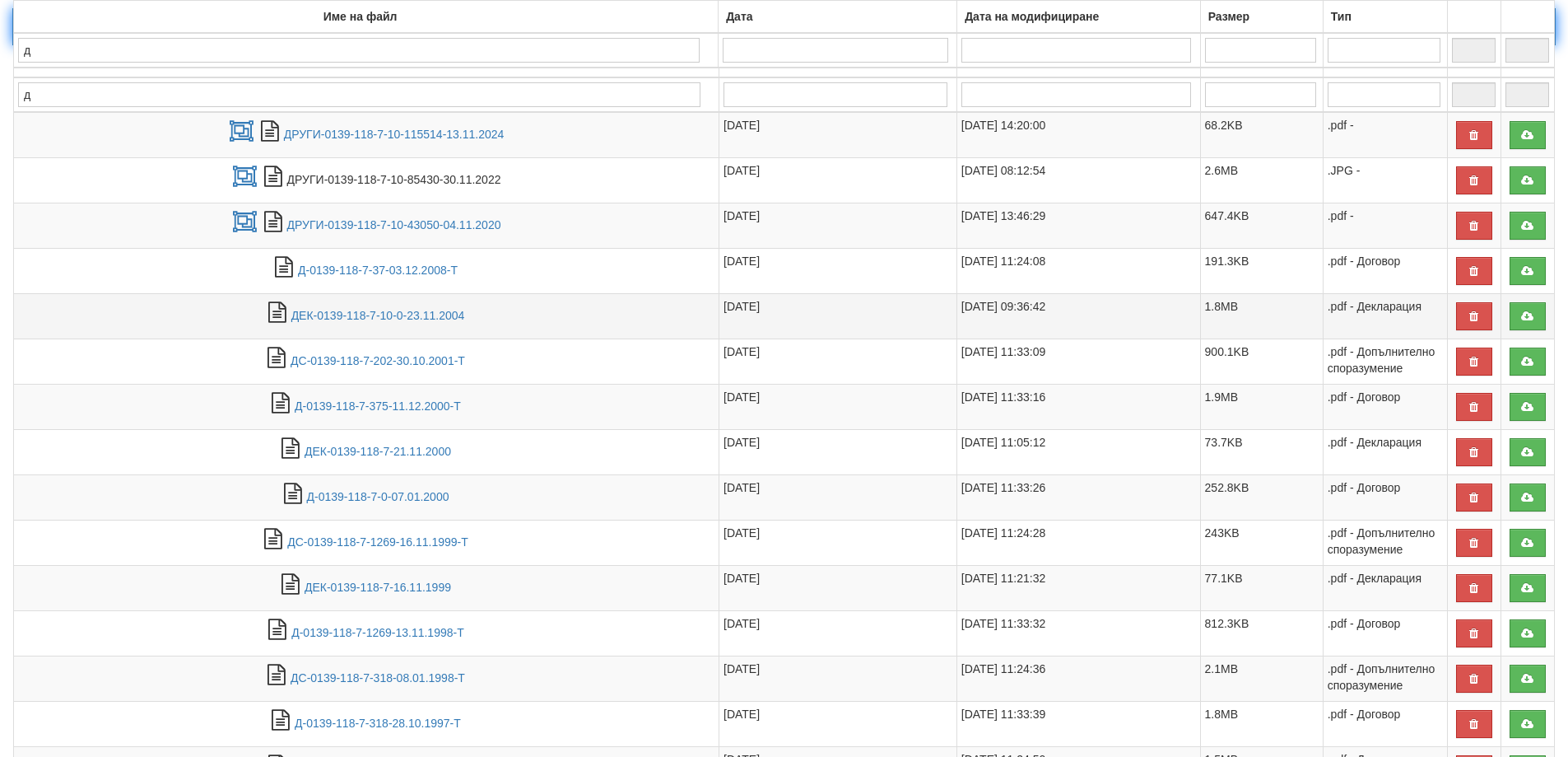
scroll to position [430, 0]
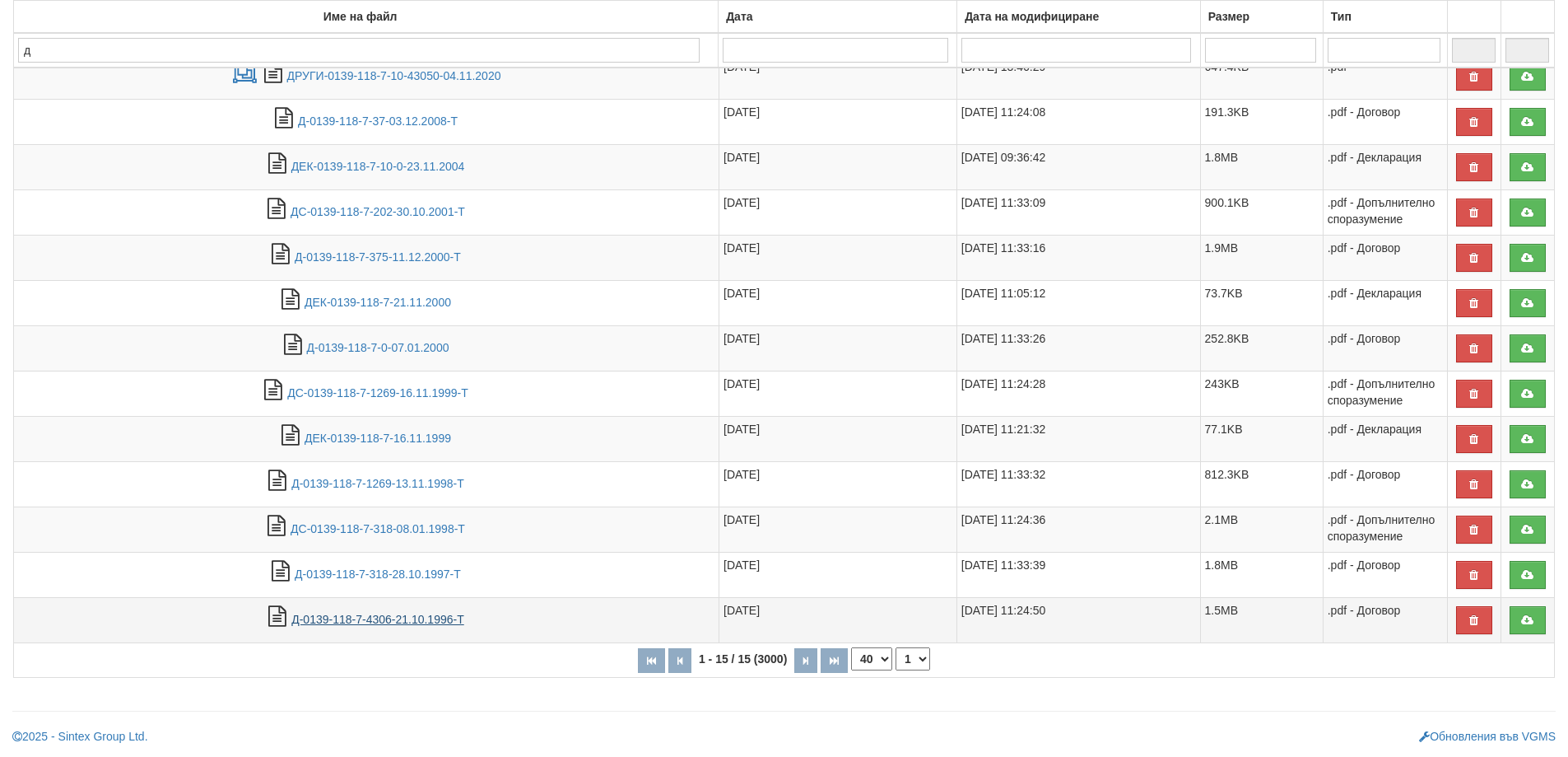
click at [349, 622] on link "Д-0139-118-7-4306-21.10.1996-Т" at bounding box center [378, 620] width 173 height 13
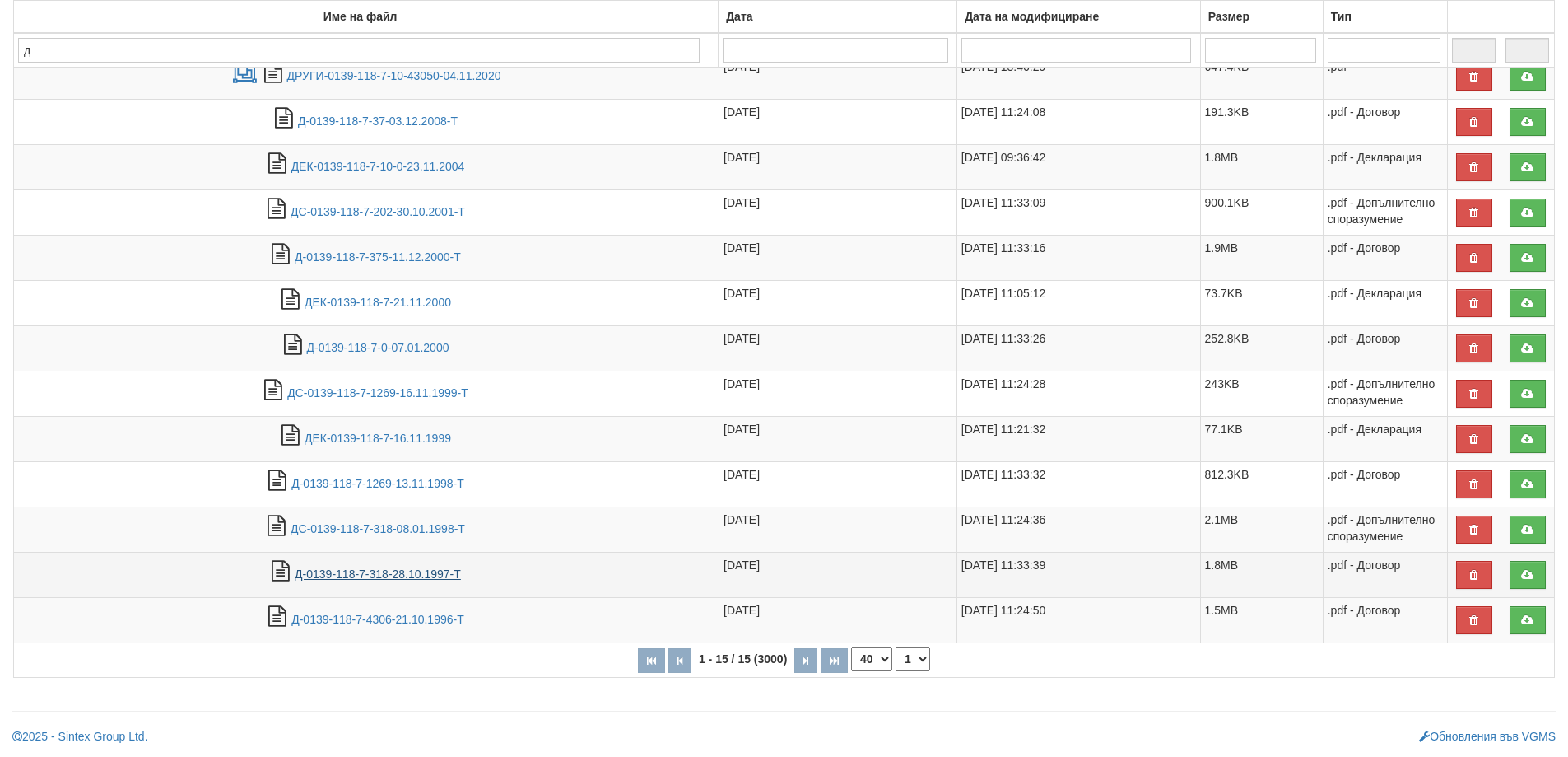
click at [347, 579] on link "Д-0139-118-7-318-28.10.1997-Т" at bounding box center [377, 574] width 166 height 13
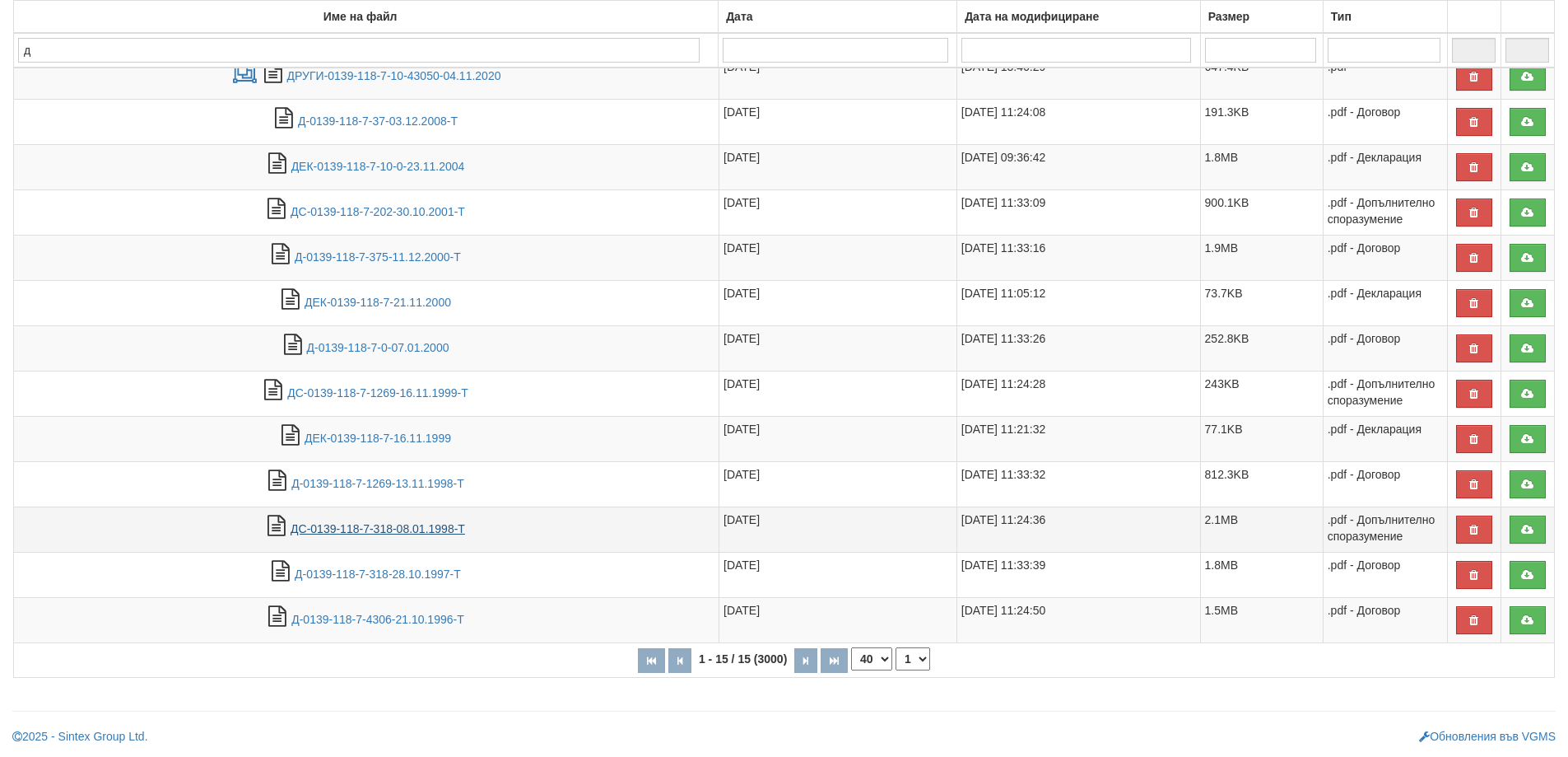
click at [321, 531] on link "ДС-0139-118-7-318-08.01.1998-Т" at bounding box center [378, 529] width 175 height 13
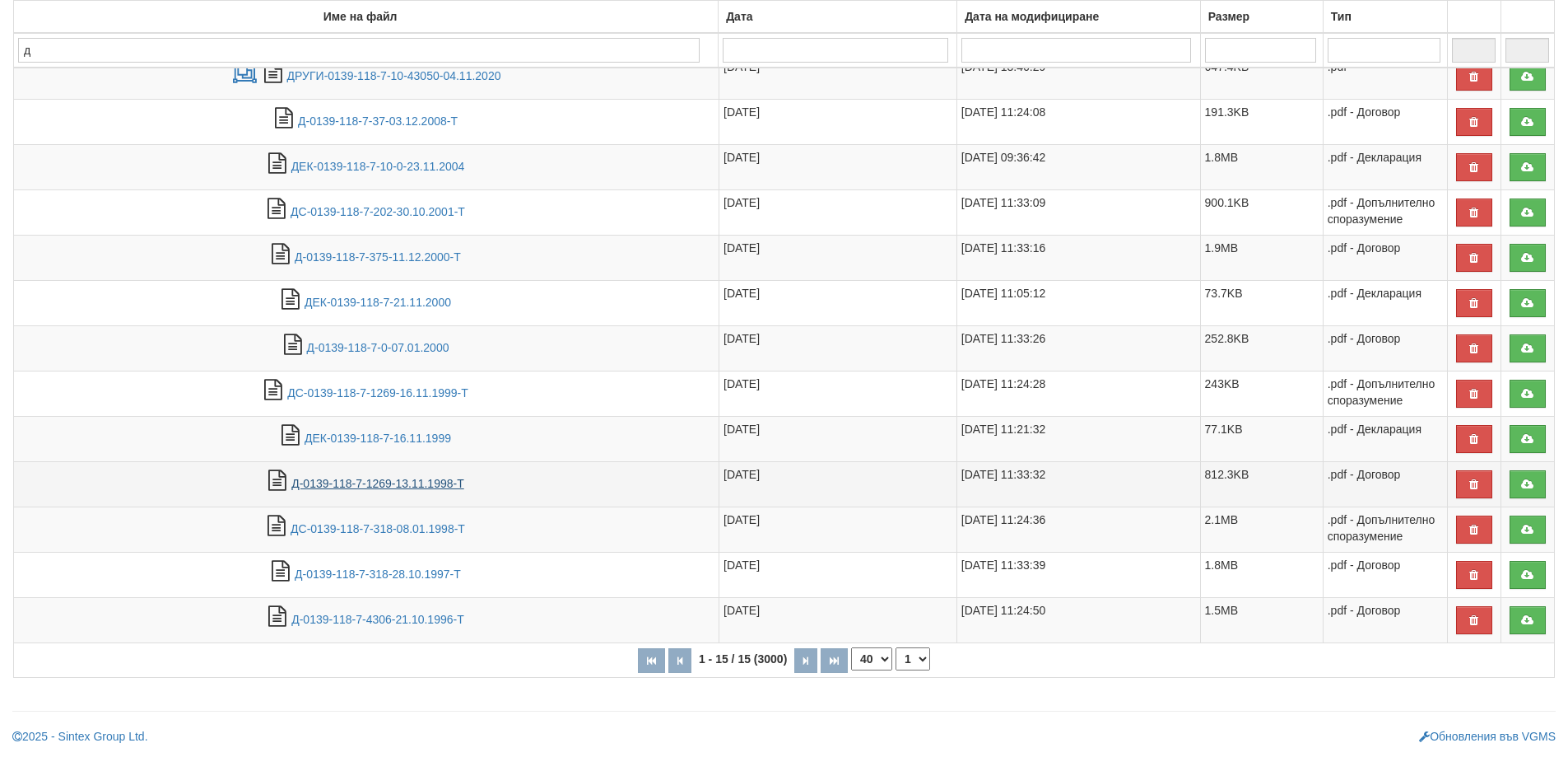
click at [386, 485] on link "Д-0139-118-7-1269-13.11.1998-Т" at bounding box center [378, 484] width 173 height 13
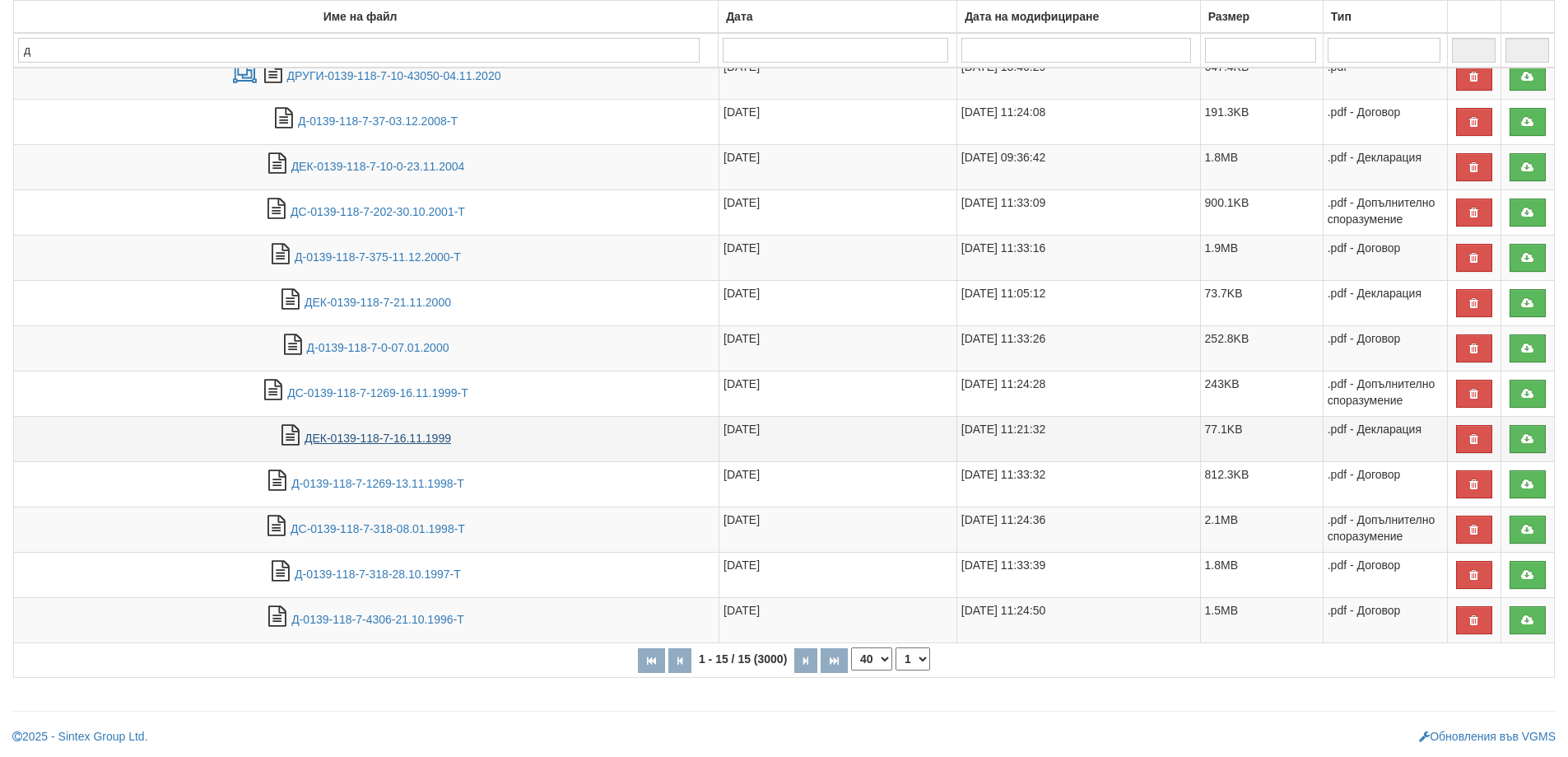
click at [416, 438] on link "ДЕК-0139-118-7-16.11.1999" at bounding box center [378, 438] width 147 height 13
click at [392, 344] on link "Д-0139-118-7-0-07.01.2000" at bounding box center [378, 347] width 143 height 13
click at [339, 259] on link "Д-0139-118-7-375-11.12.2000-Т" at bounding box center [377, 257] width 166 height 13
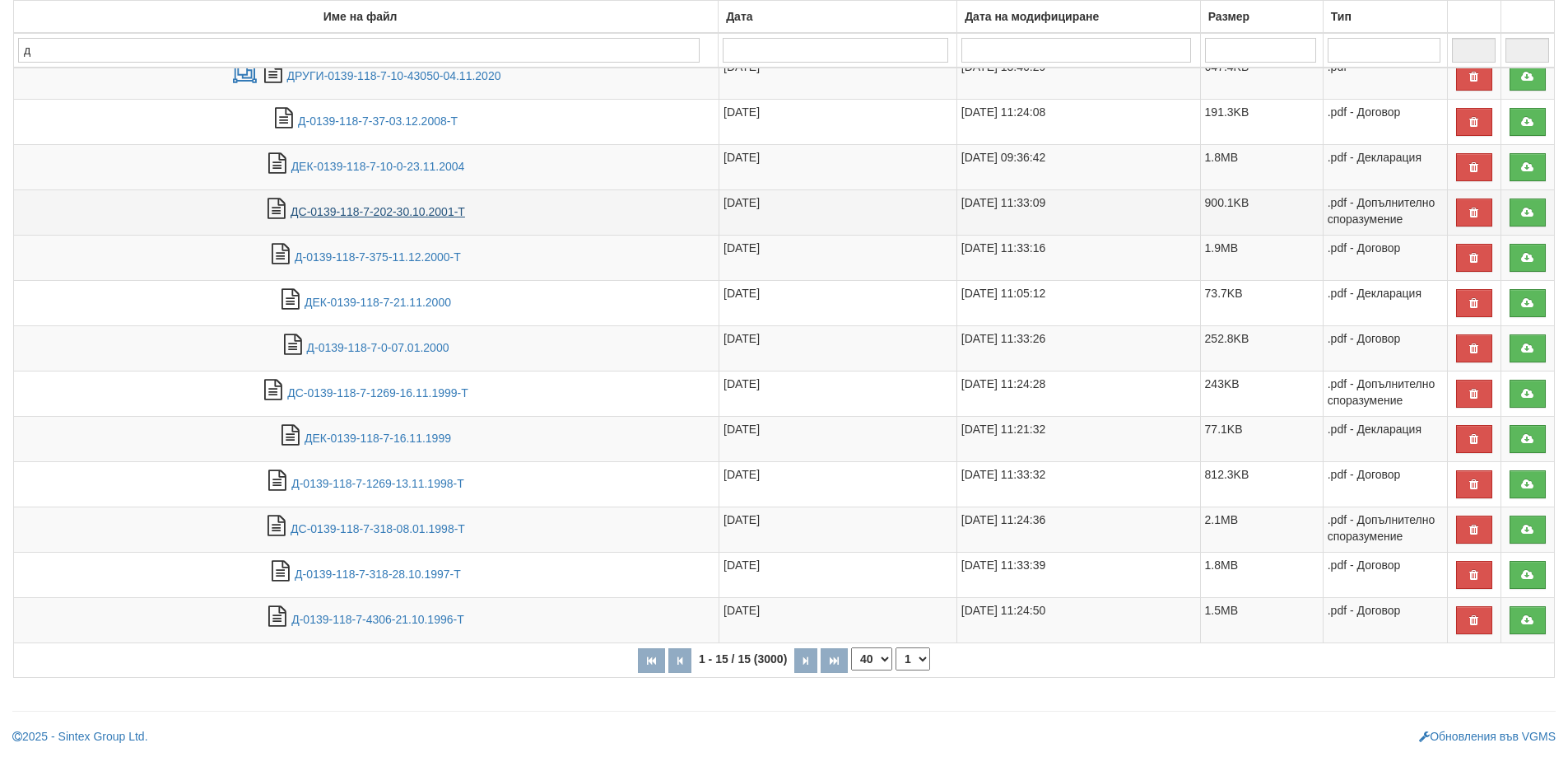
click at [358, 213] on link "ДС-0139-118-7-202-30.10.2001-Т" at bounding box center [378, 212] width 175 height 13
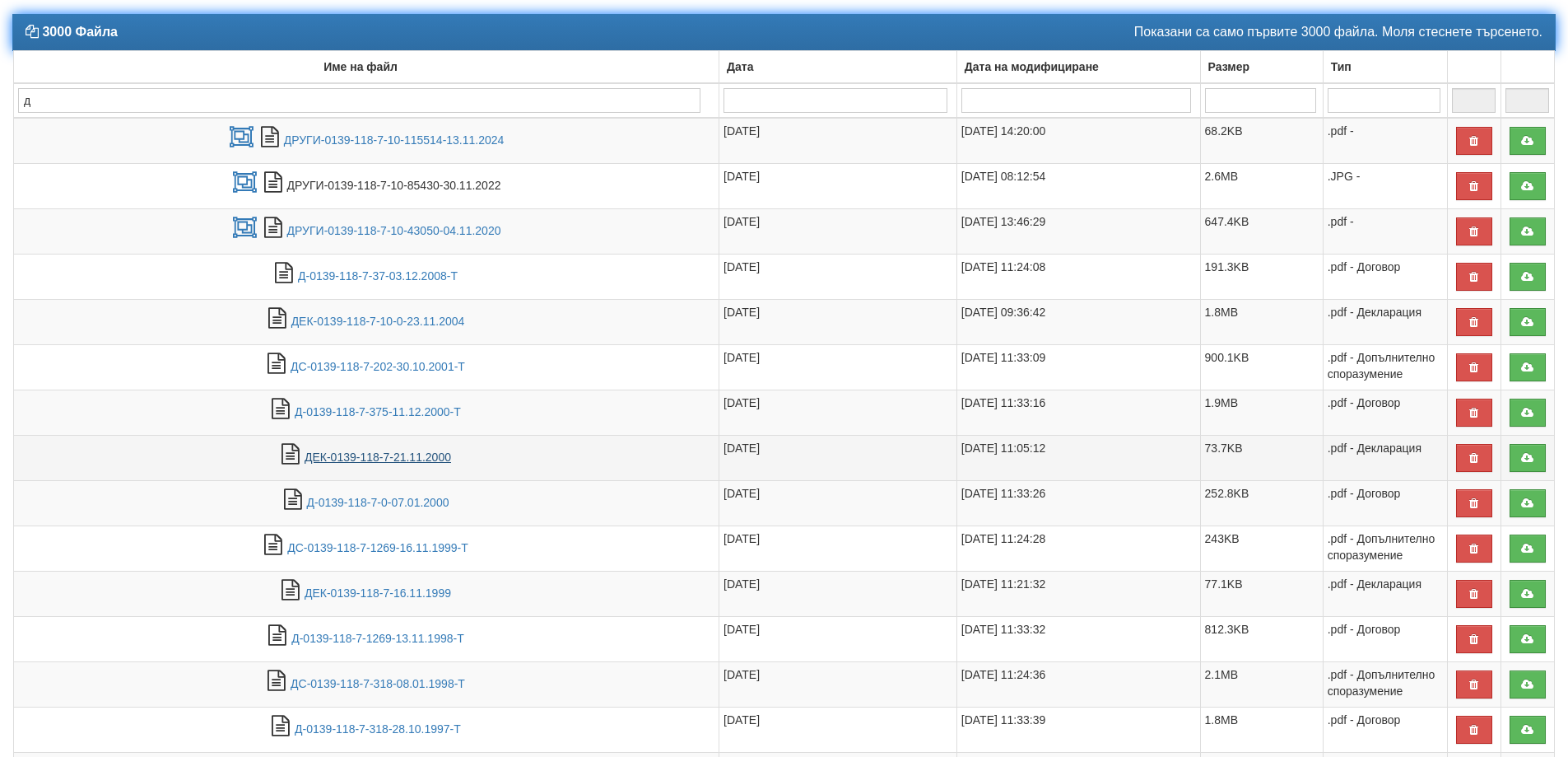
scroll to position [265, 0]
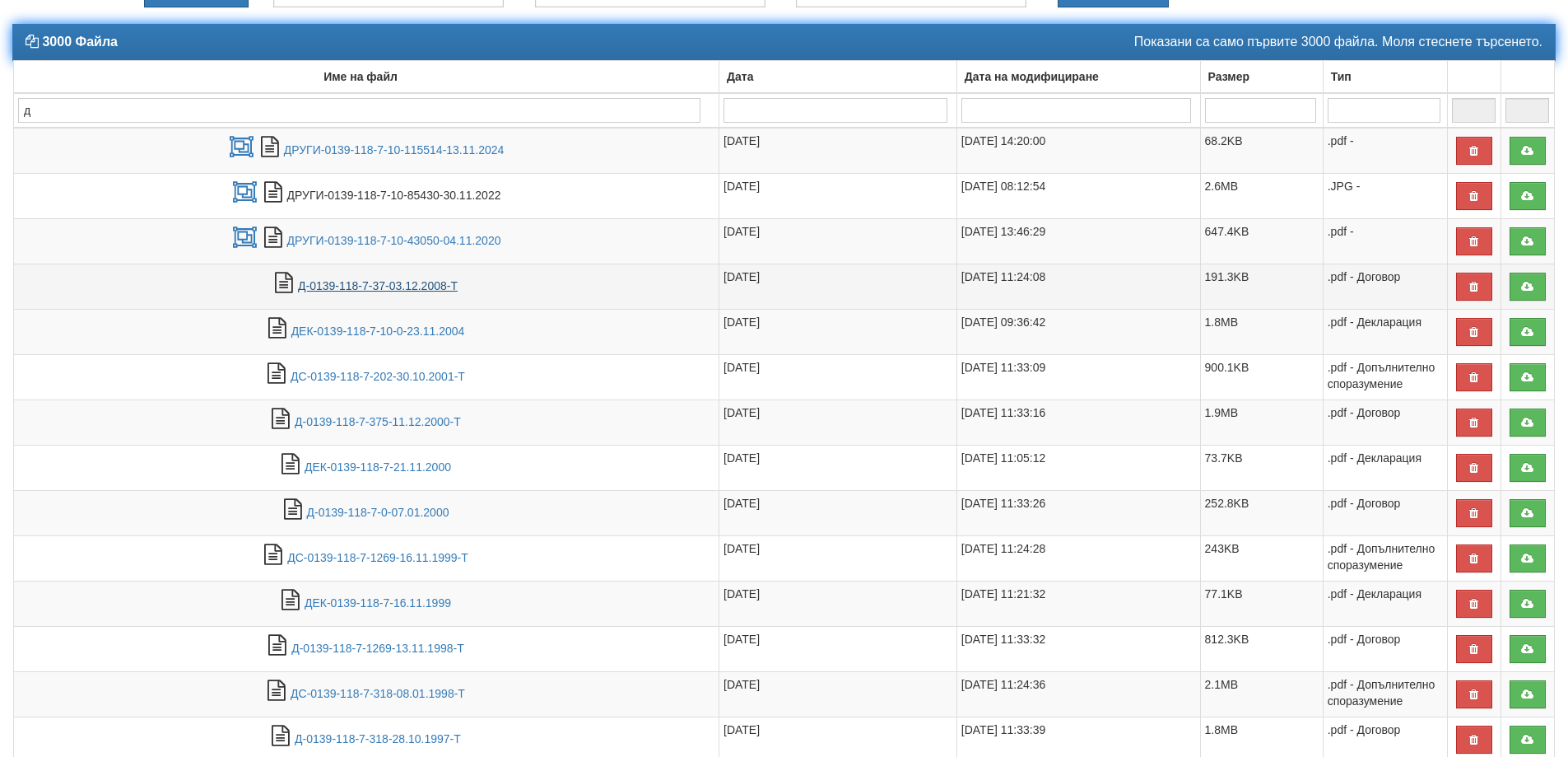
click at [386, 288] on link "Д-0139-118-7-37-03.12.2008-Т" at bounding box center [378, 286] width 160 height 13
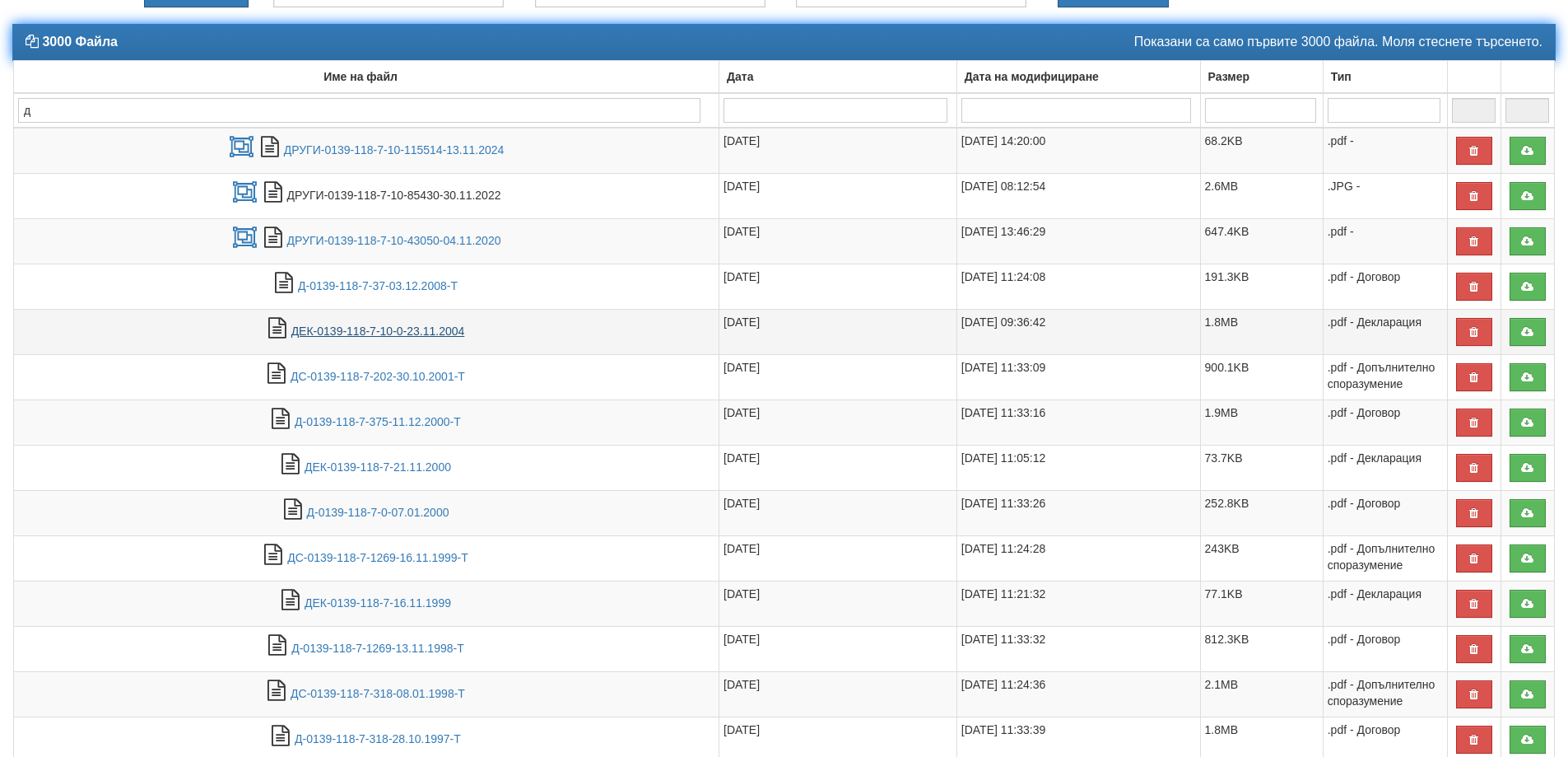
click at [414, 338] on link "ДЕК-0139-118-7-10-0-23.11.2004" at bounding box center [378, 331] width 174 height 13
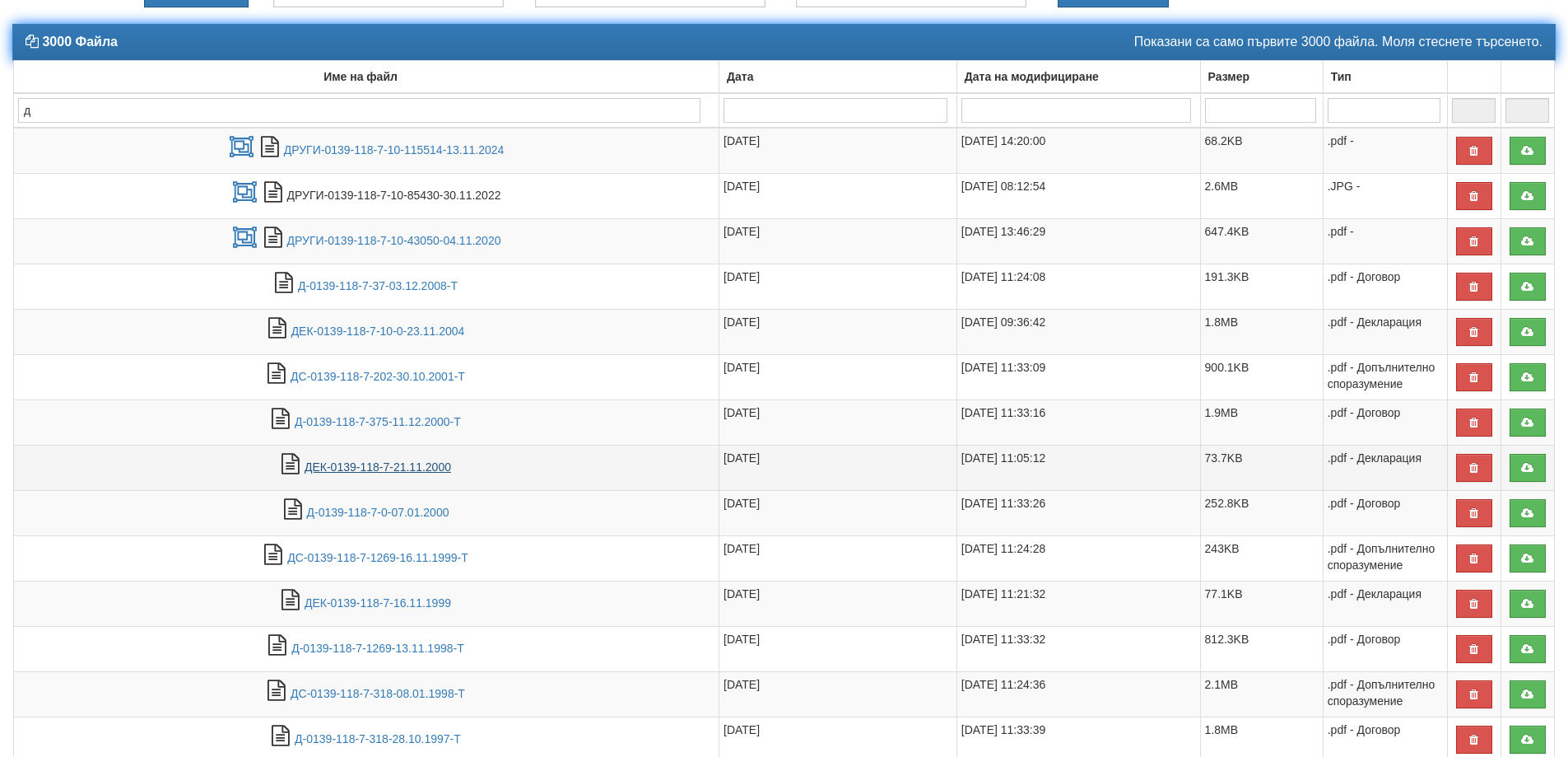
click at [394, 470] on link "ДЕК-0139-118-7-21.11.2000" at bounding box center [378, 467] width 147 height 13
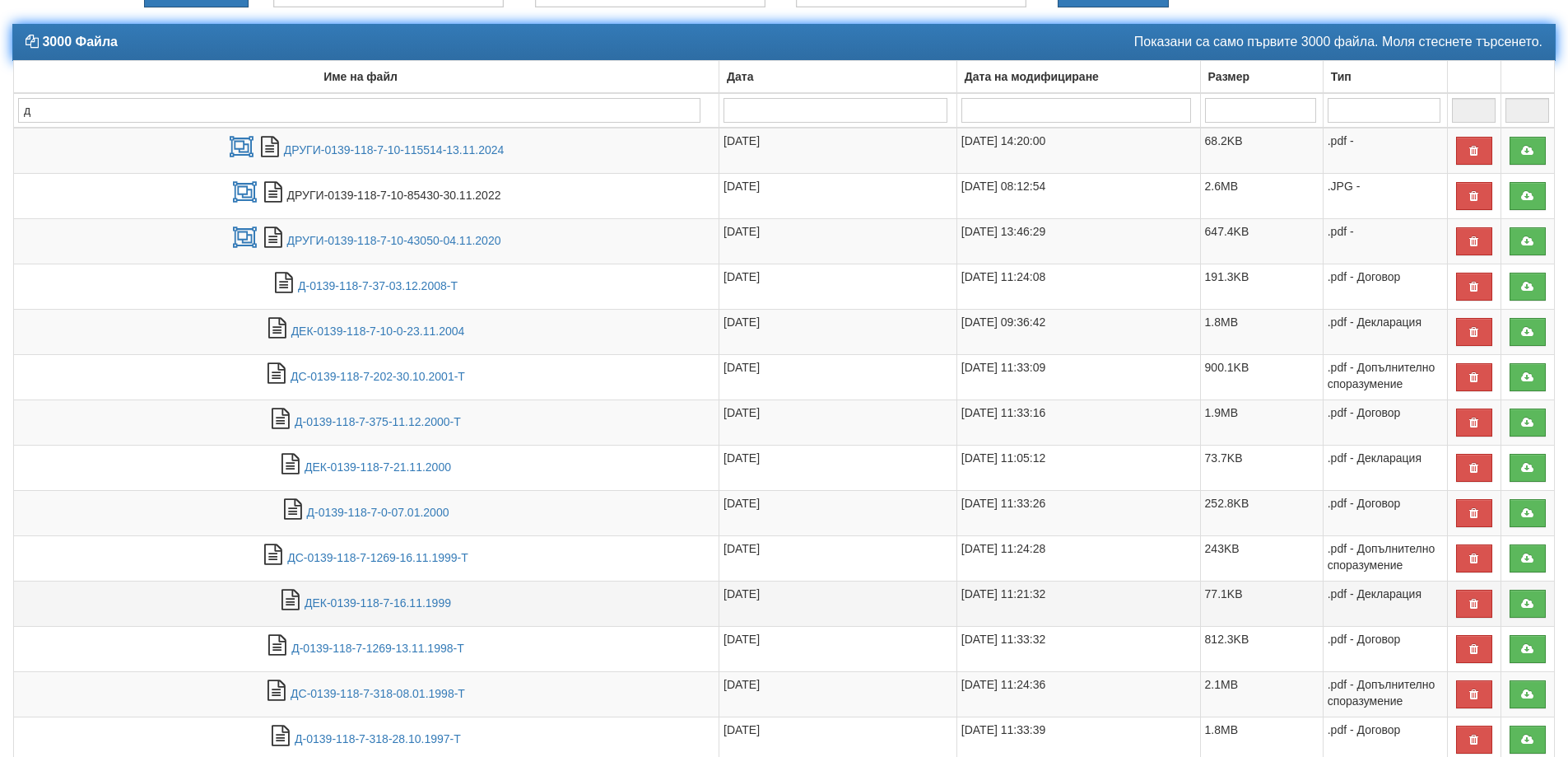
scroll to position [430, 0]
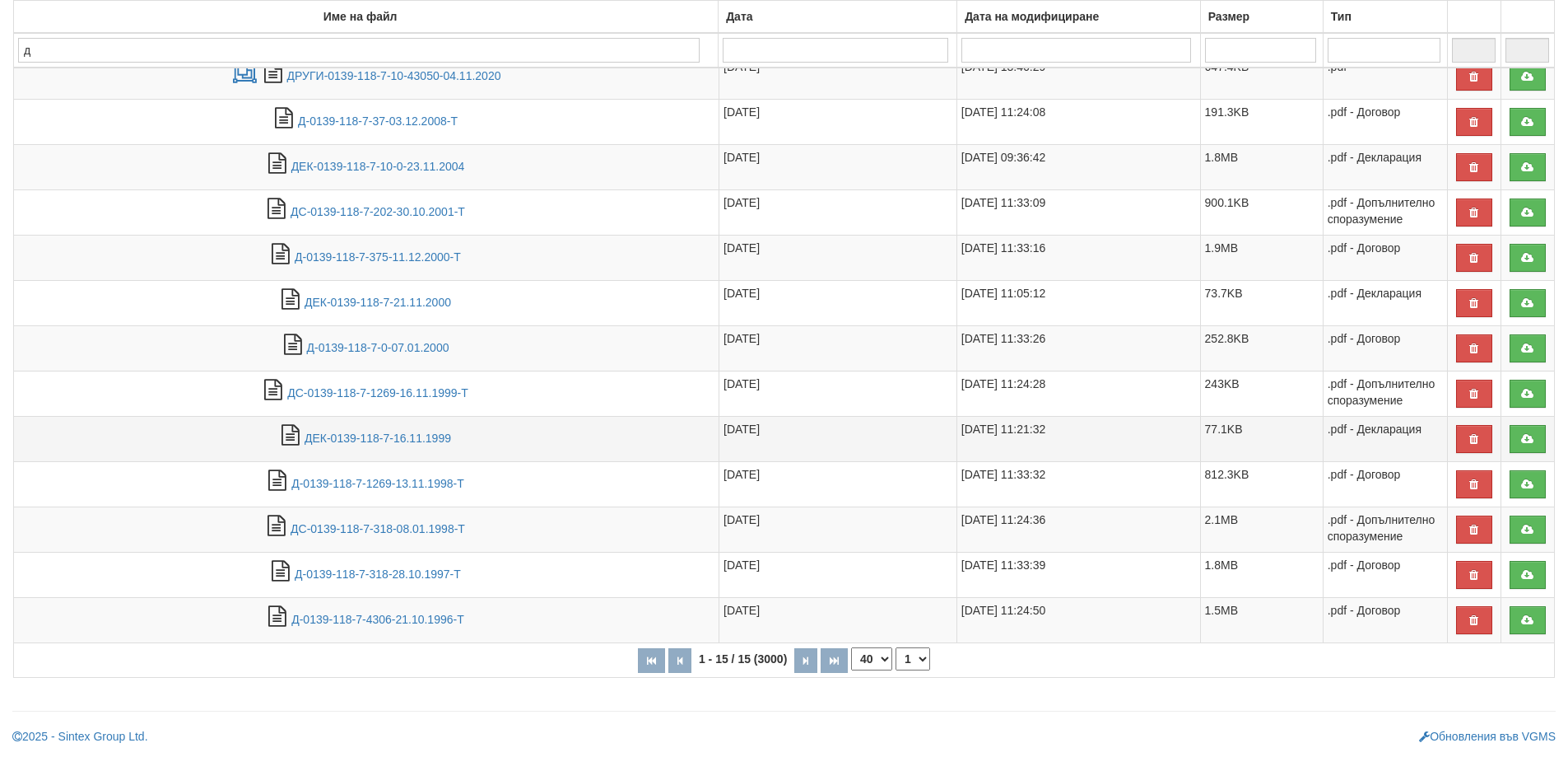
click at [422, 431] on td "ДЕК-0139-118-7-16.11.1999" at bounding box center [367, 438] width 706 height 45
click at [422, 434] on link "ДЕК-0139-118-7-16.11.1999" at bounding box center [378, 438] width 147 height 13
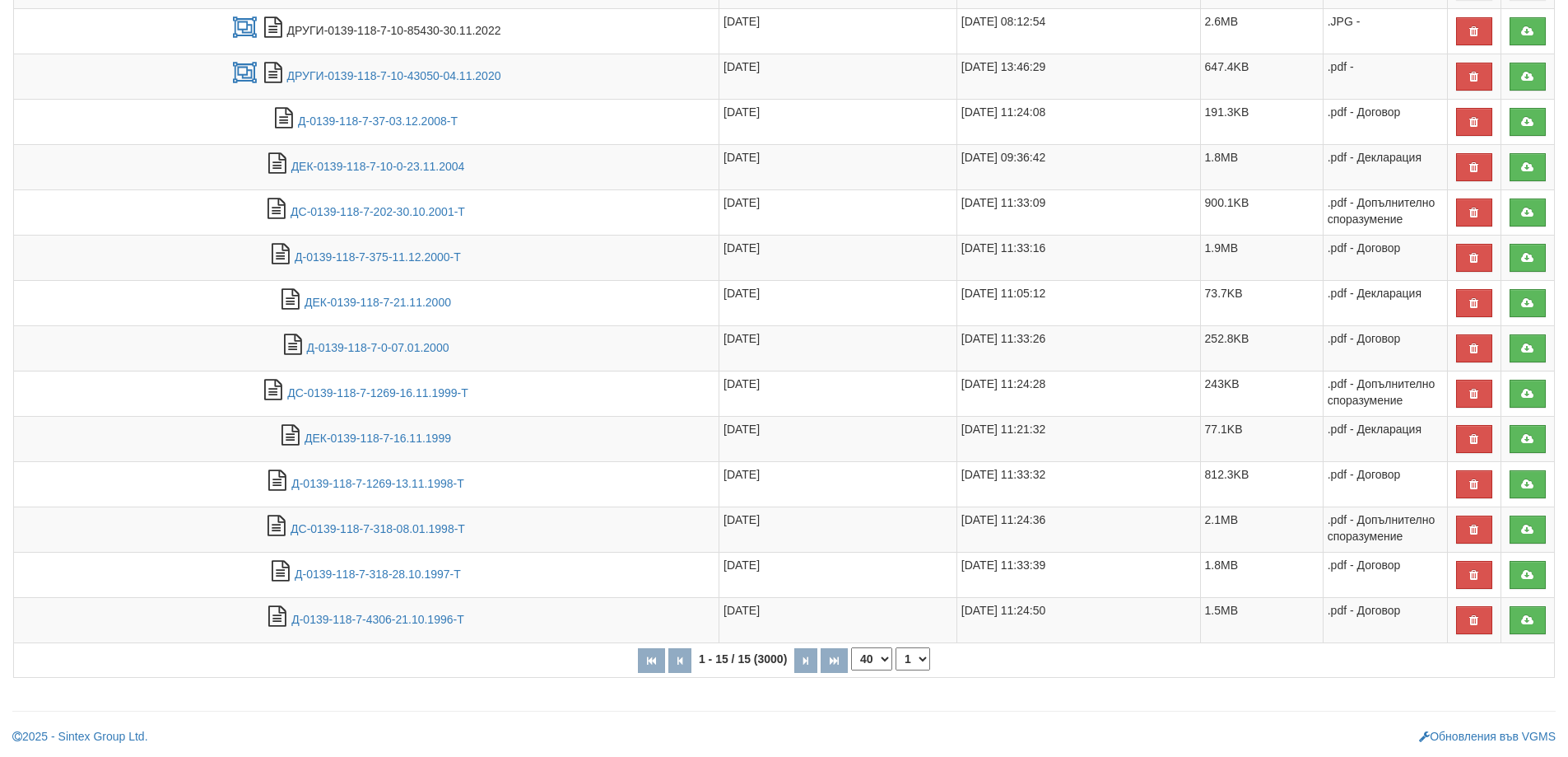
scroll to position [0, 0]
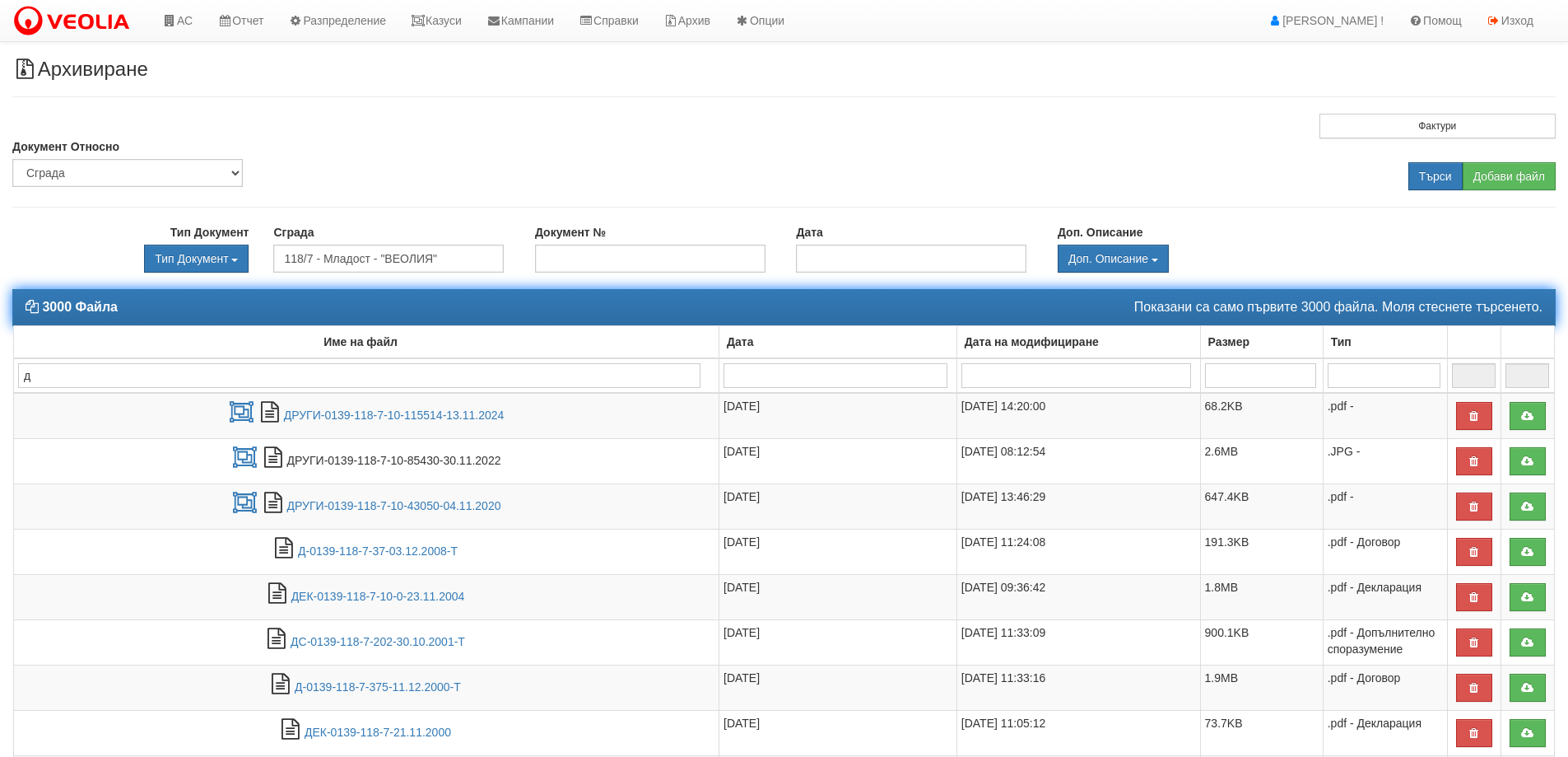
drag, startPoint x: 51, startPoint y: 385, endPoint x: 18, endPoint y: 378, distance: 33.7
click at [18, 378] on input "д" at bounding box center [360, 376] width 683 height 25
type input "о"
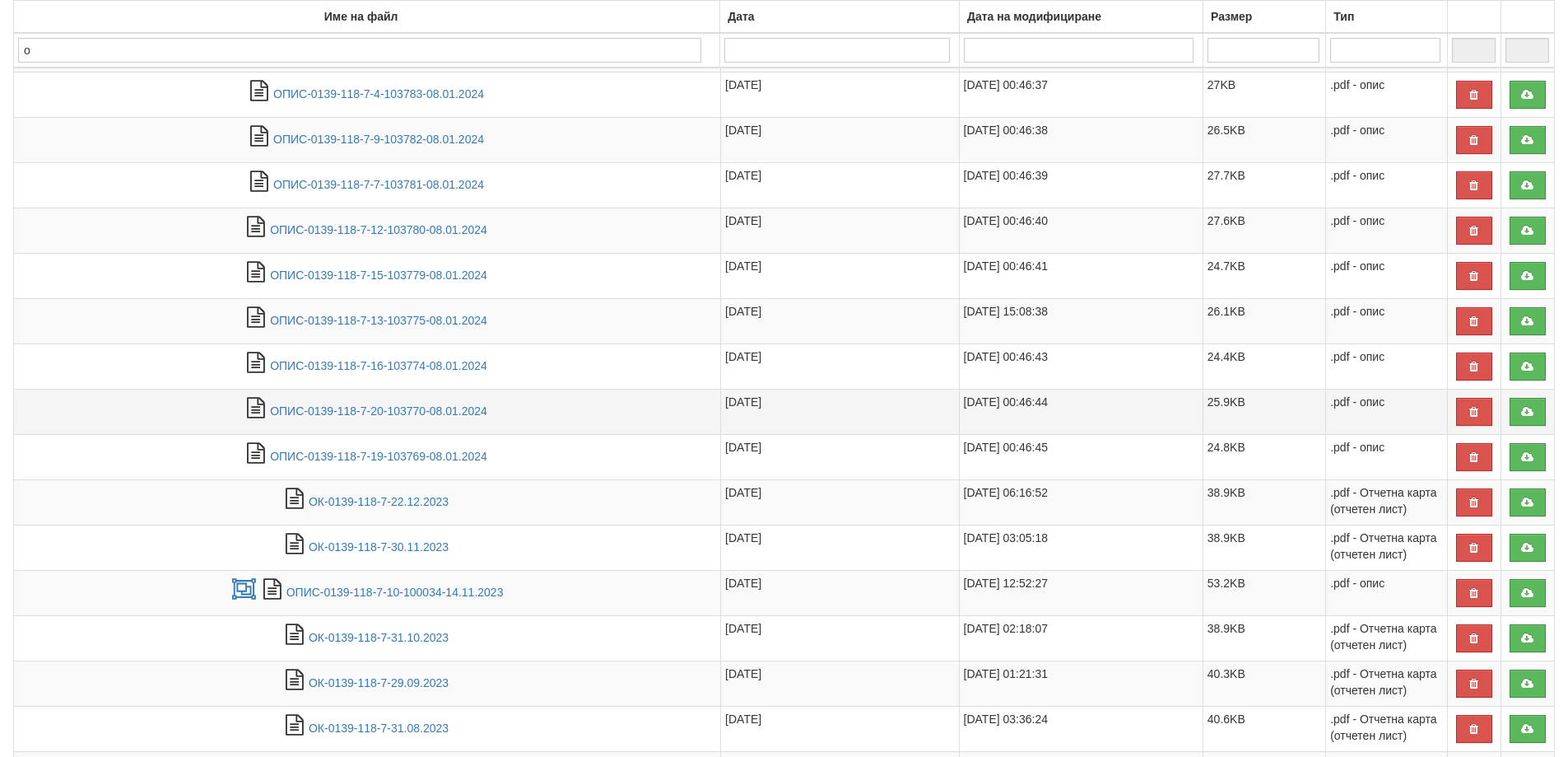
scroll to position [1562, 0]
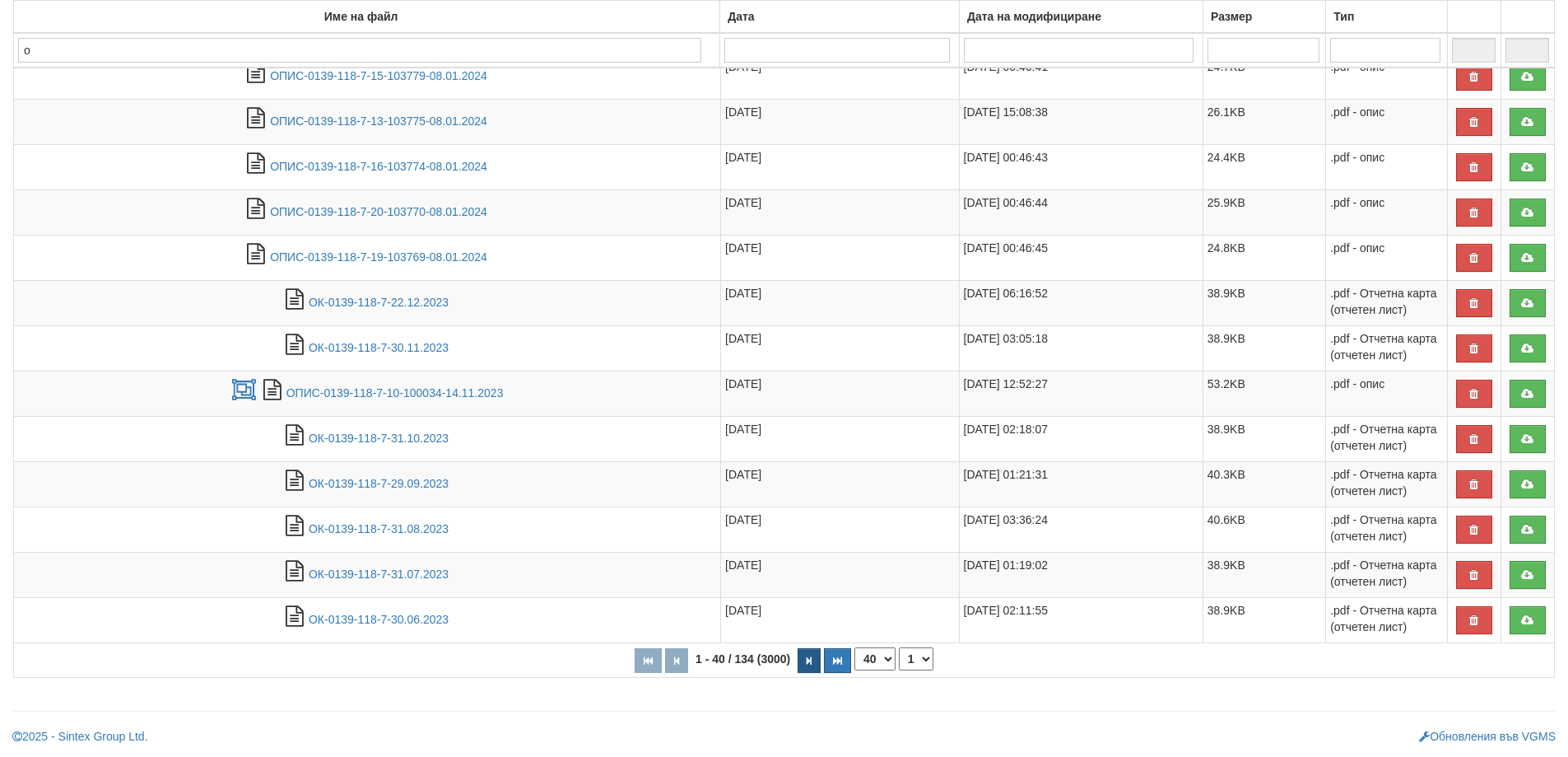
type input "о"
click at [813, 659] on button "button" at bounding box center [809, 661] width 23 height 25
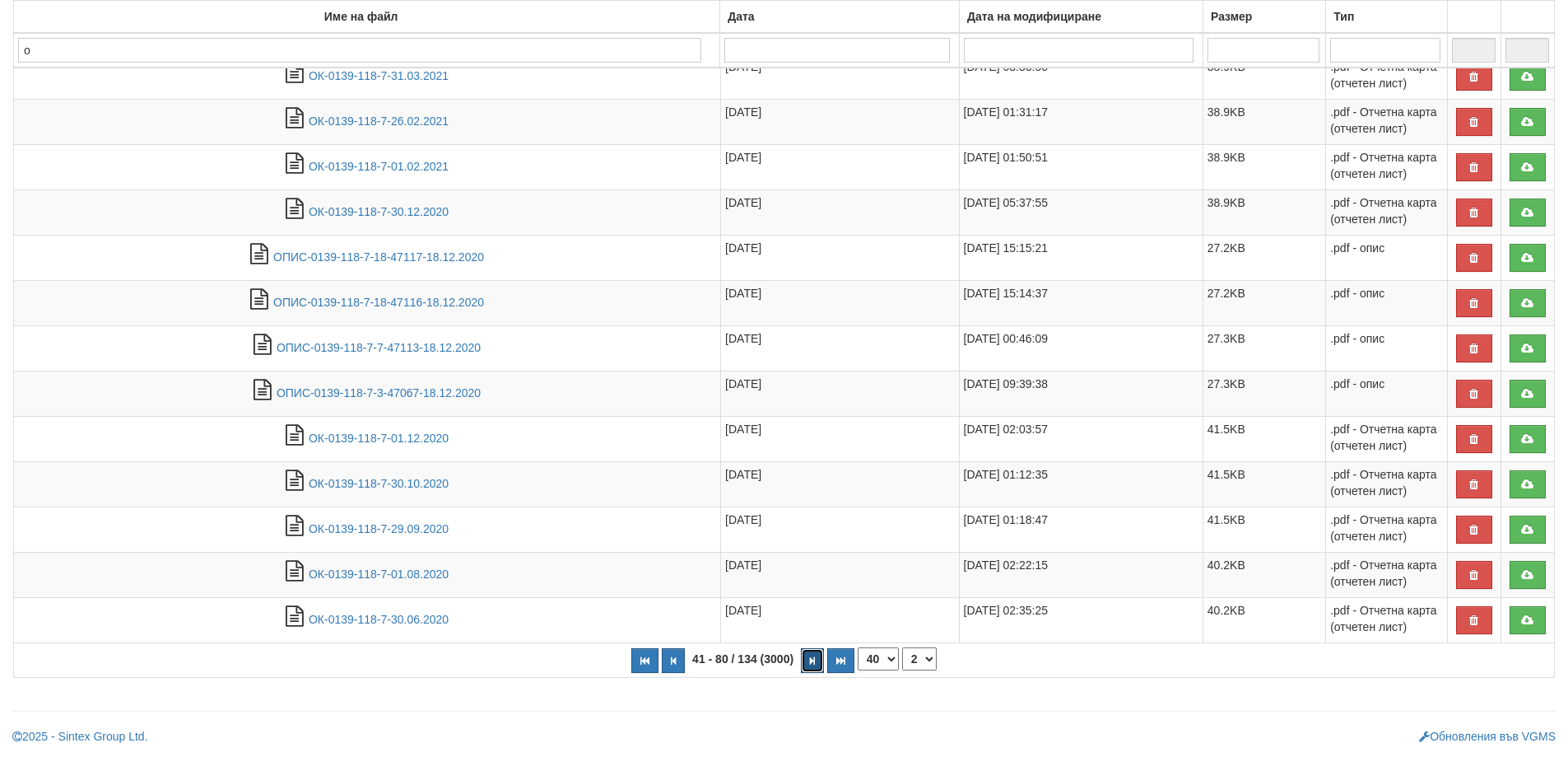
click at [813, 659] on icon "button" at bounding box center [812, 660] width 5 height 9
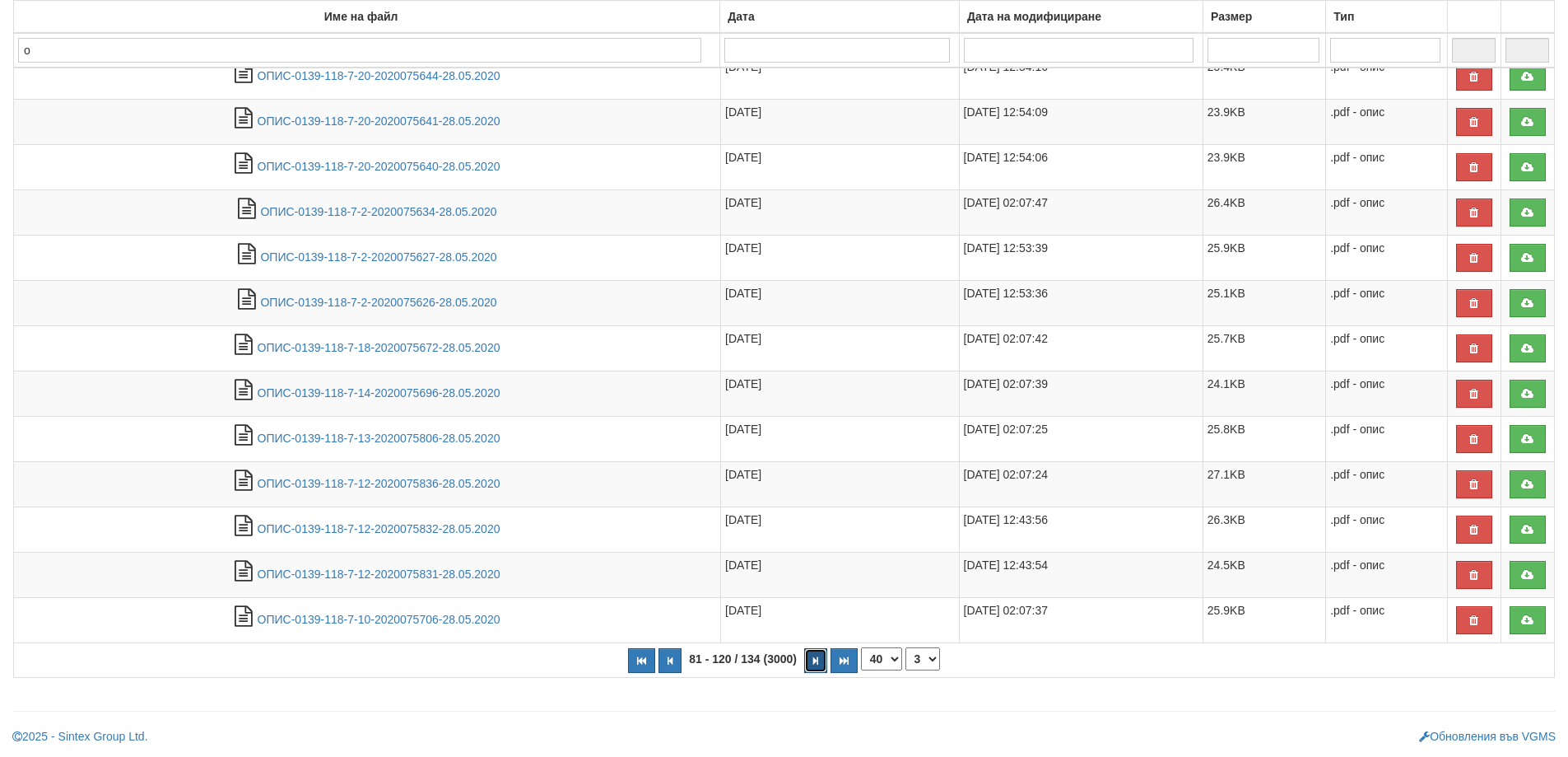
click at [818, 662] on icon "button" at bounding box center [815, 660] width 5 height 9
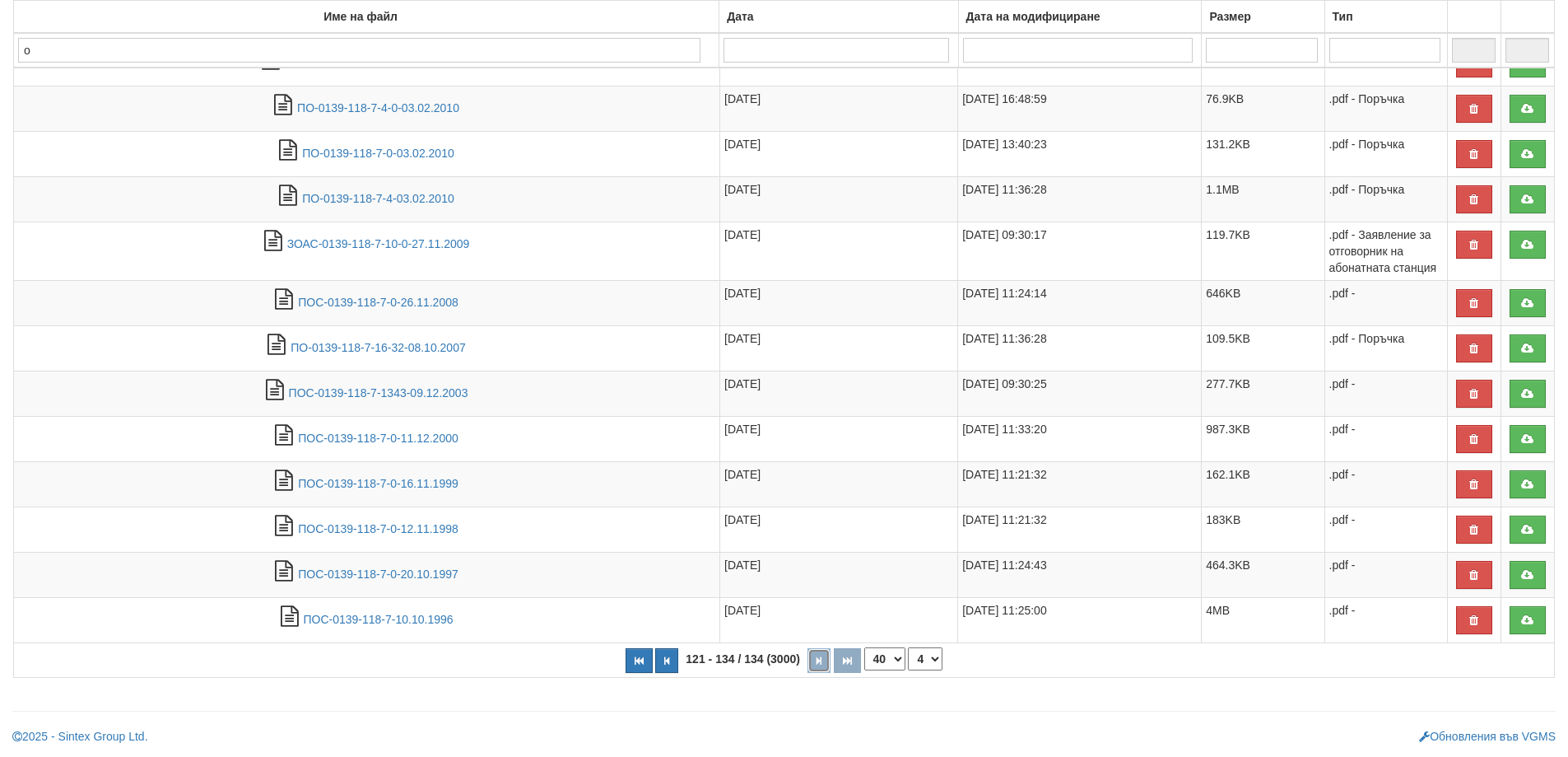
scroll to position [398, 0]
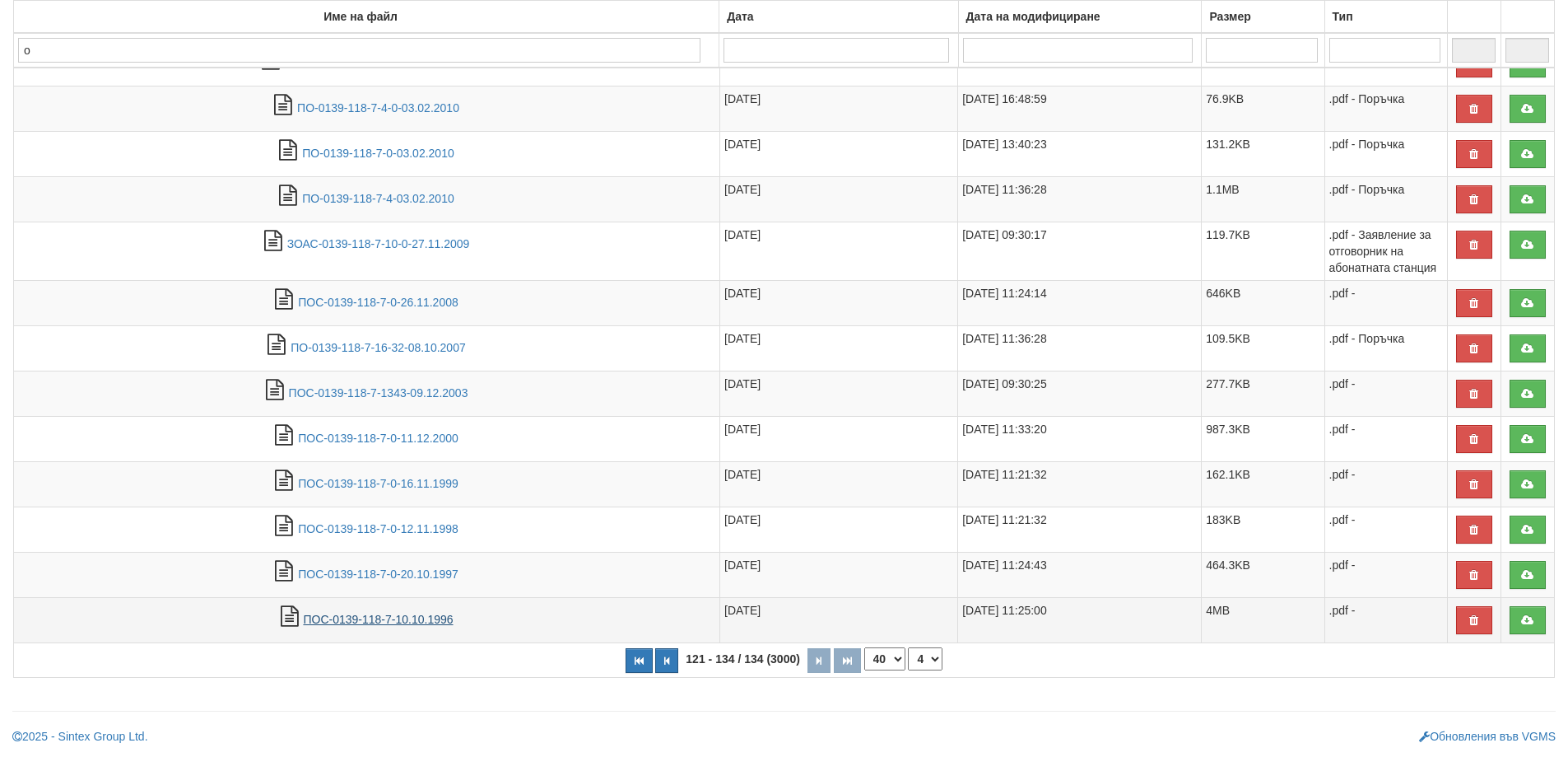
click at [363, 623] on link "ПОС-0139-118-7-10.10.1996" at bounding box center [378, 620] width 150 height 13
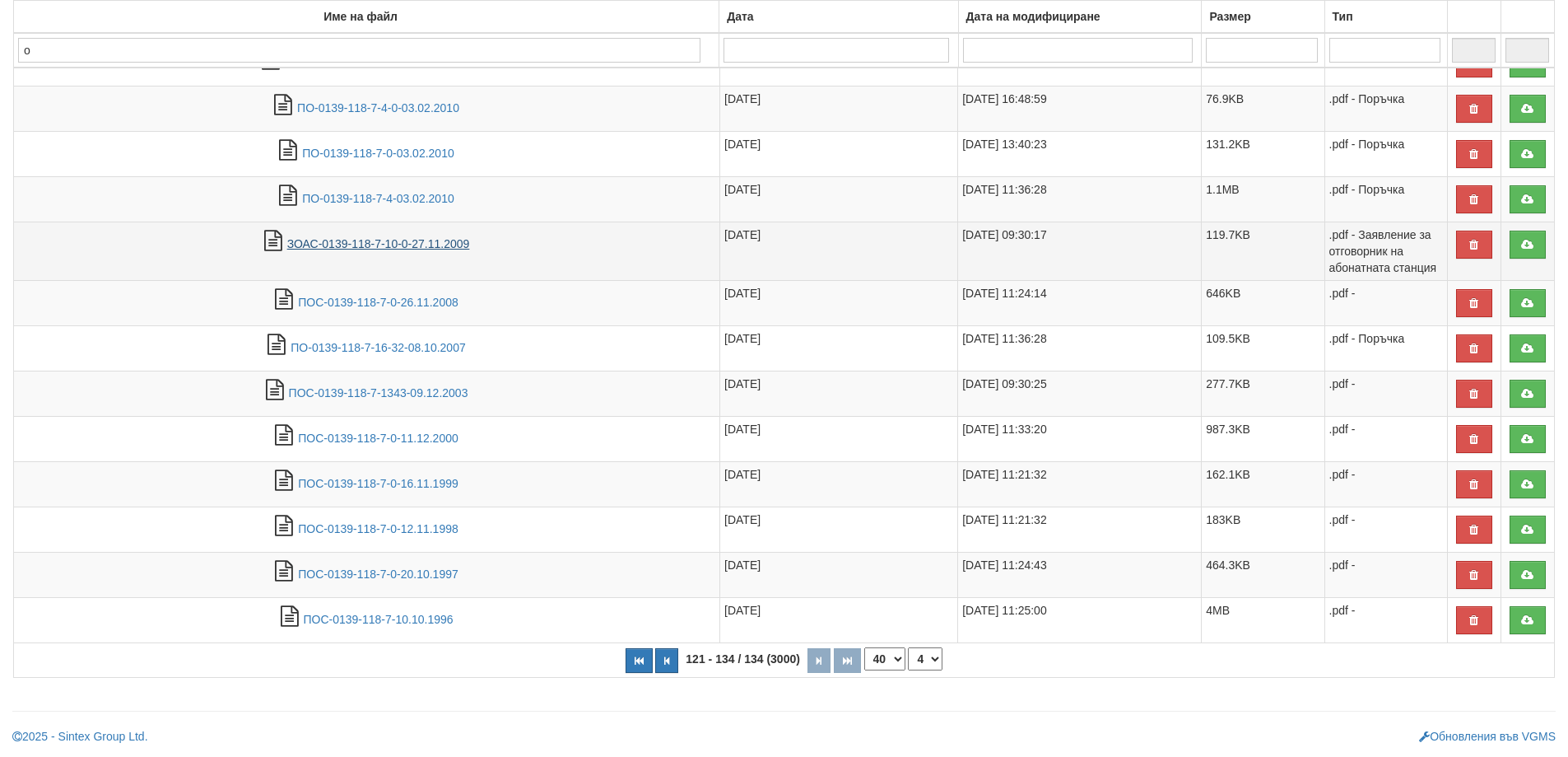
click at [386, 248] on link "ЗОАС-0139-118-7-10-0-27.11.2009" at bounding box center [379, 244] width 183 height 13
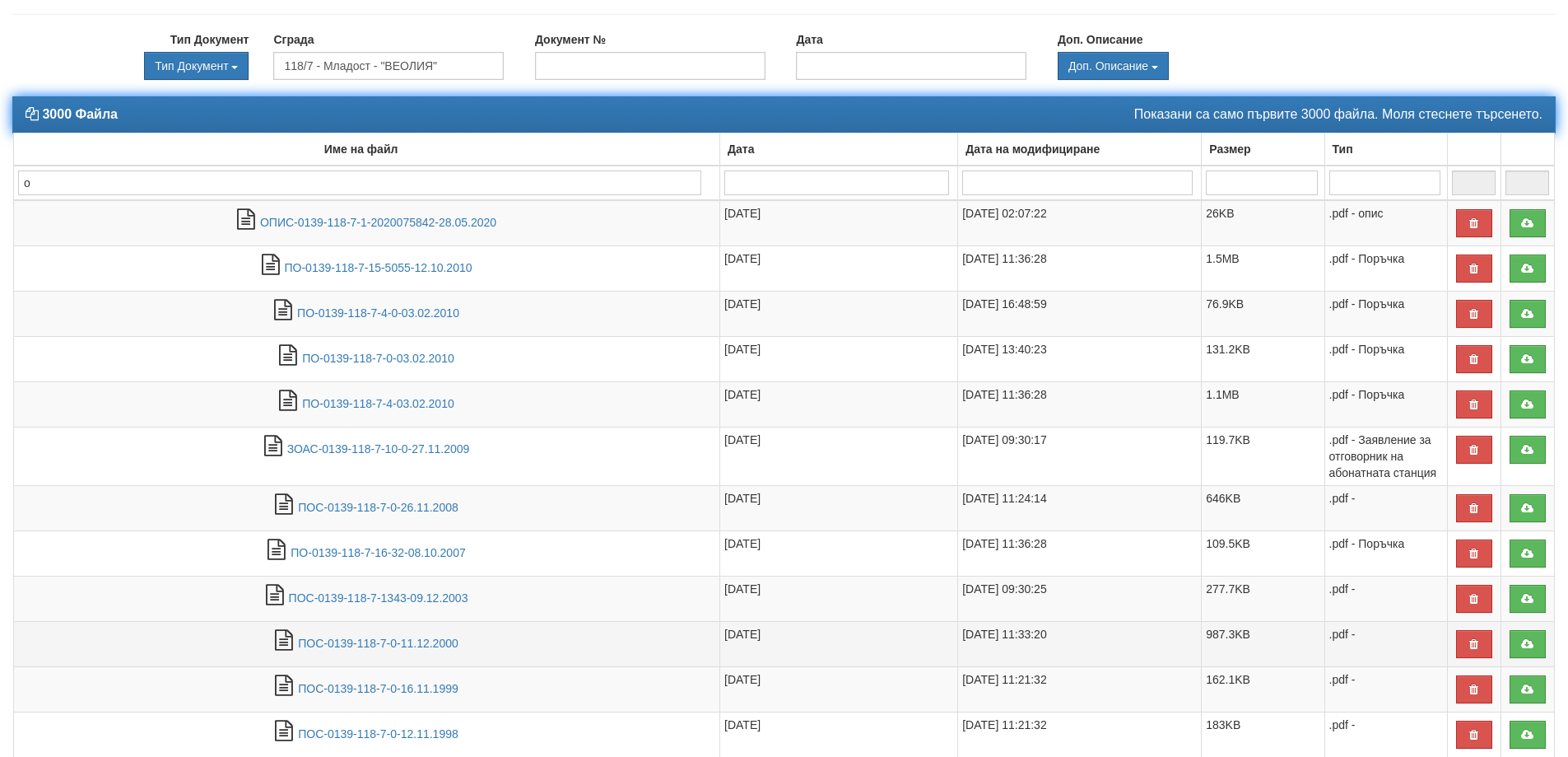
scroll to position [151, 0]
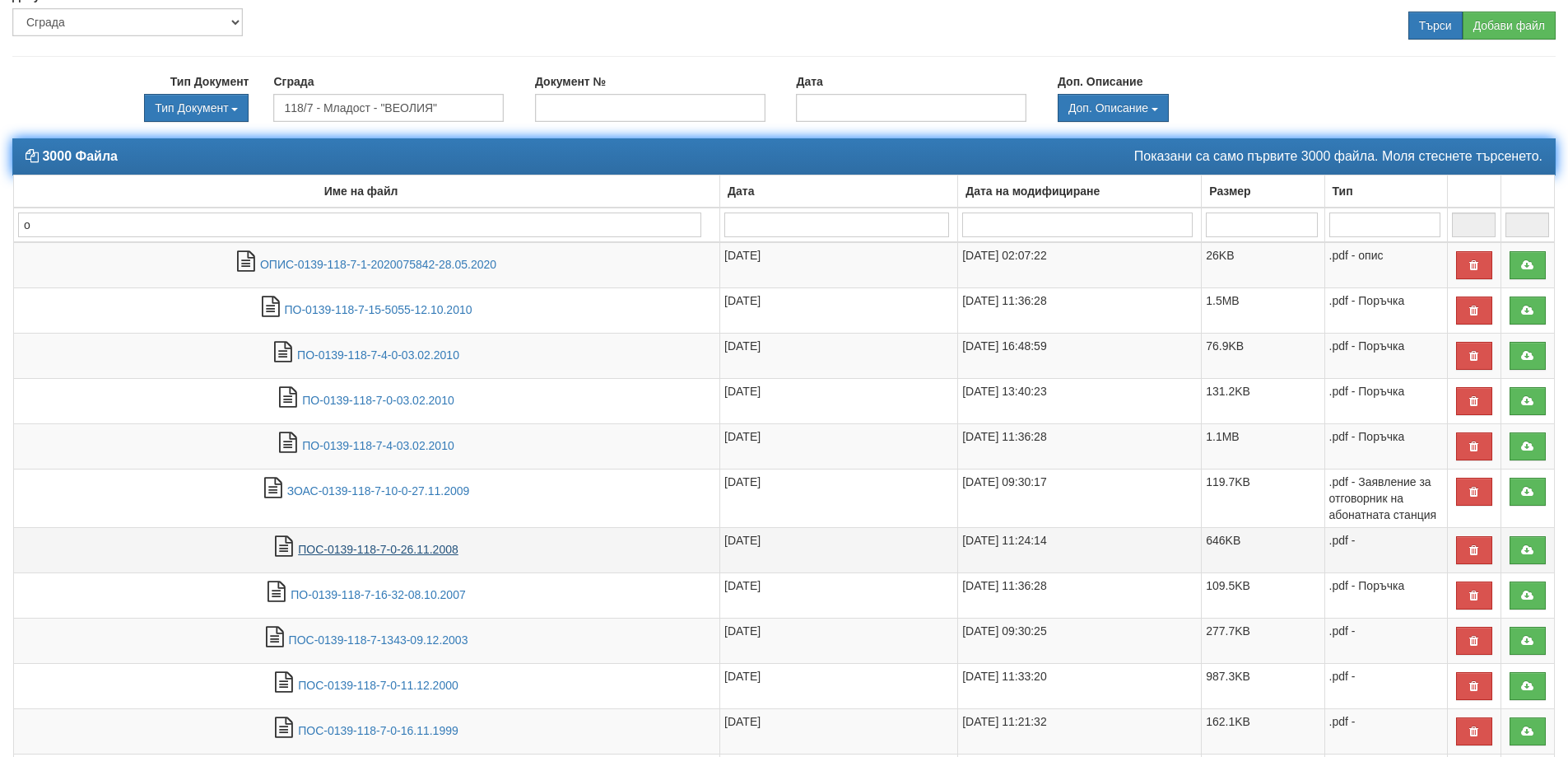
click at [369, 555] on link "ПОС-0139-118-7-0-26.11.2008" at bounding box center [378, 550] width 160 height 13
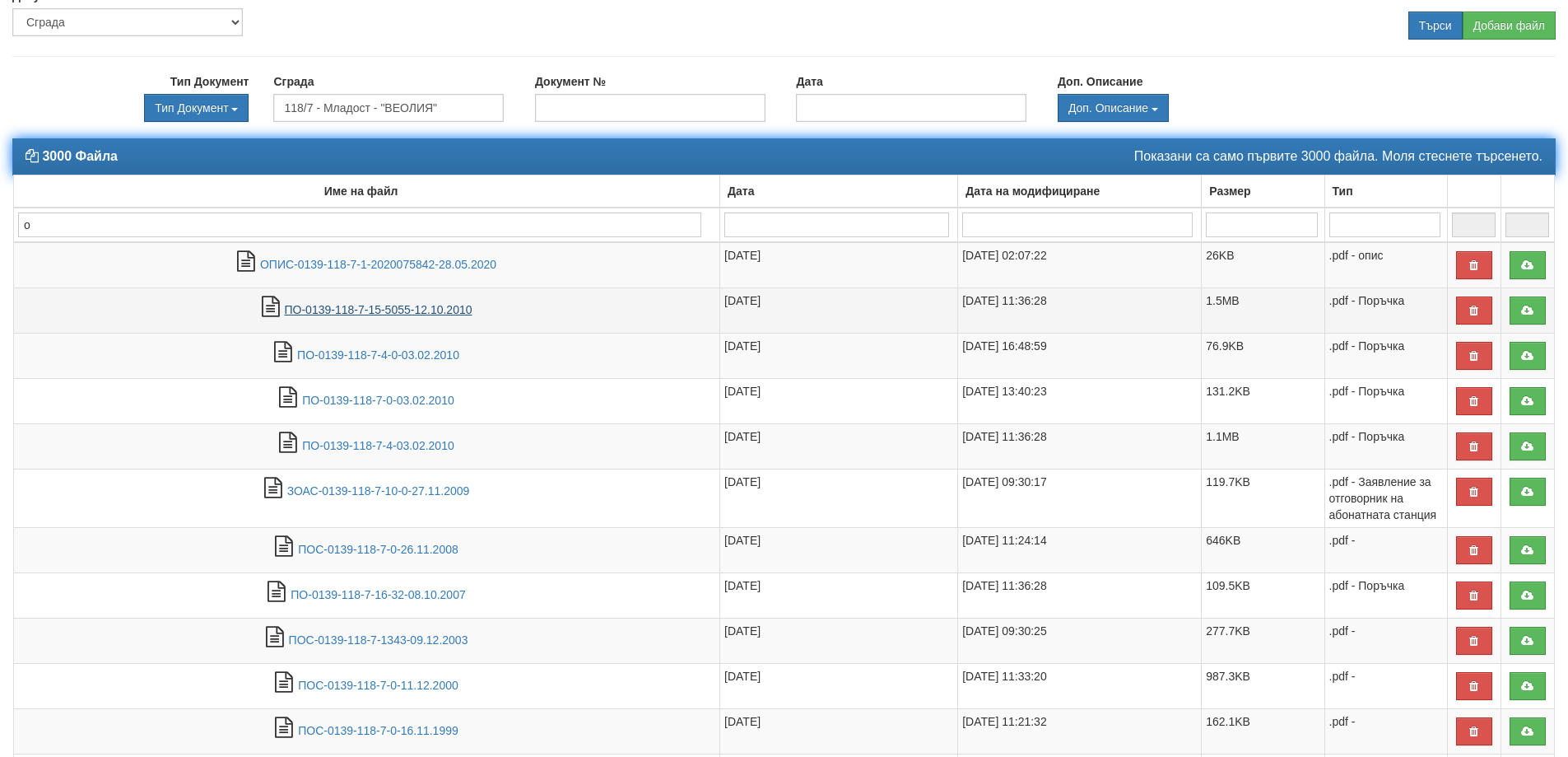
click at [413, 311] on link "ПО-0139-118-7-15-5055-12.10.2010" at bounding box center [379, 310] width 188 height 13
click at [330, 309] on link "ПО-0139-118-7-15-5055-12.10.2010" at bounding box center [379, 310] width 188 height 13
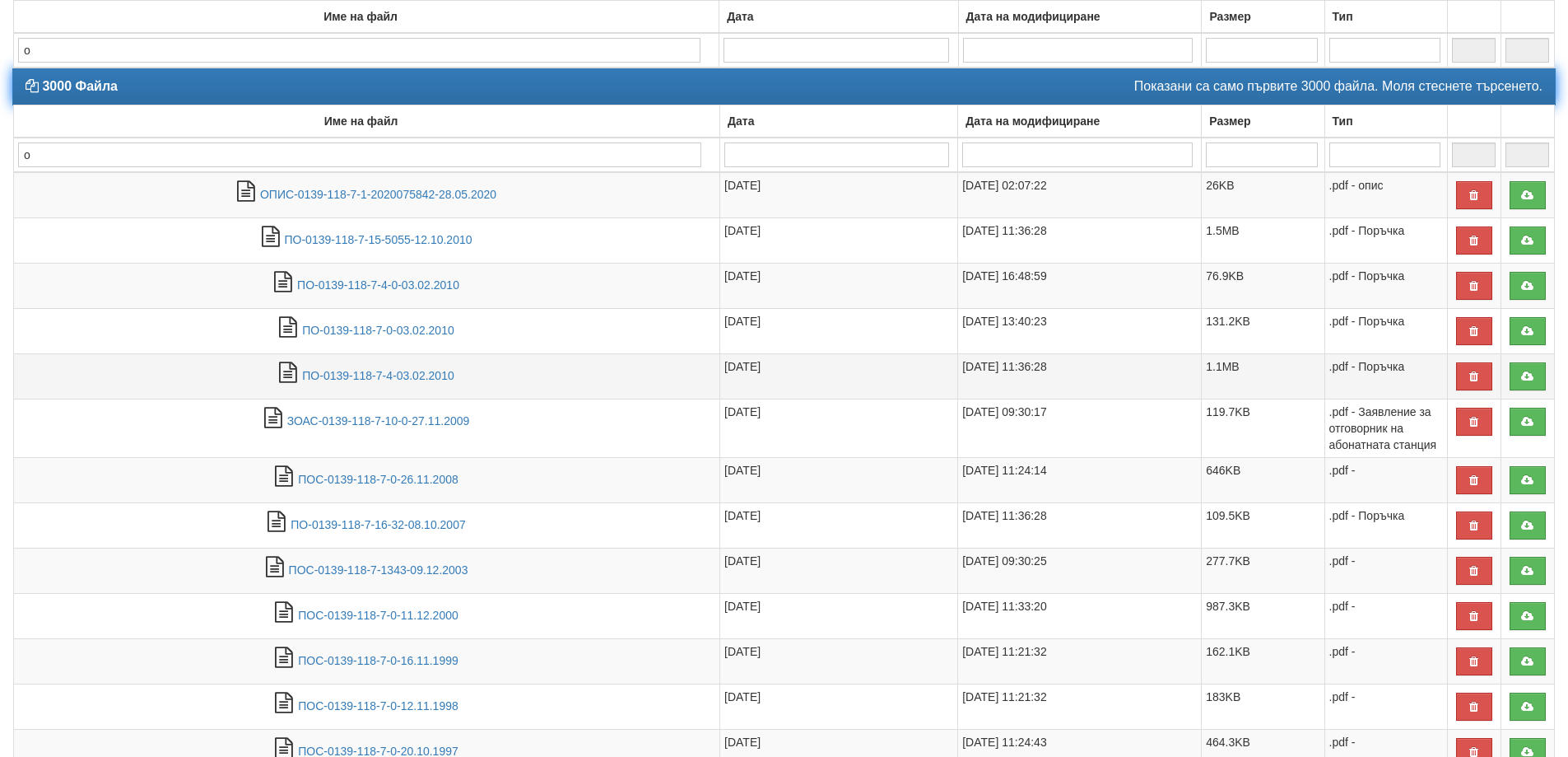
scroll to position [398, 0]
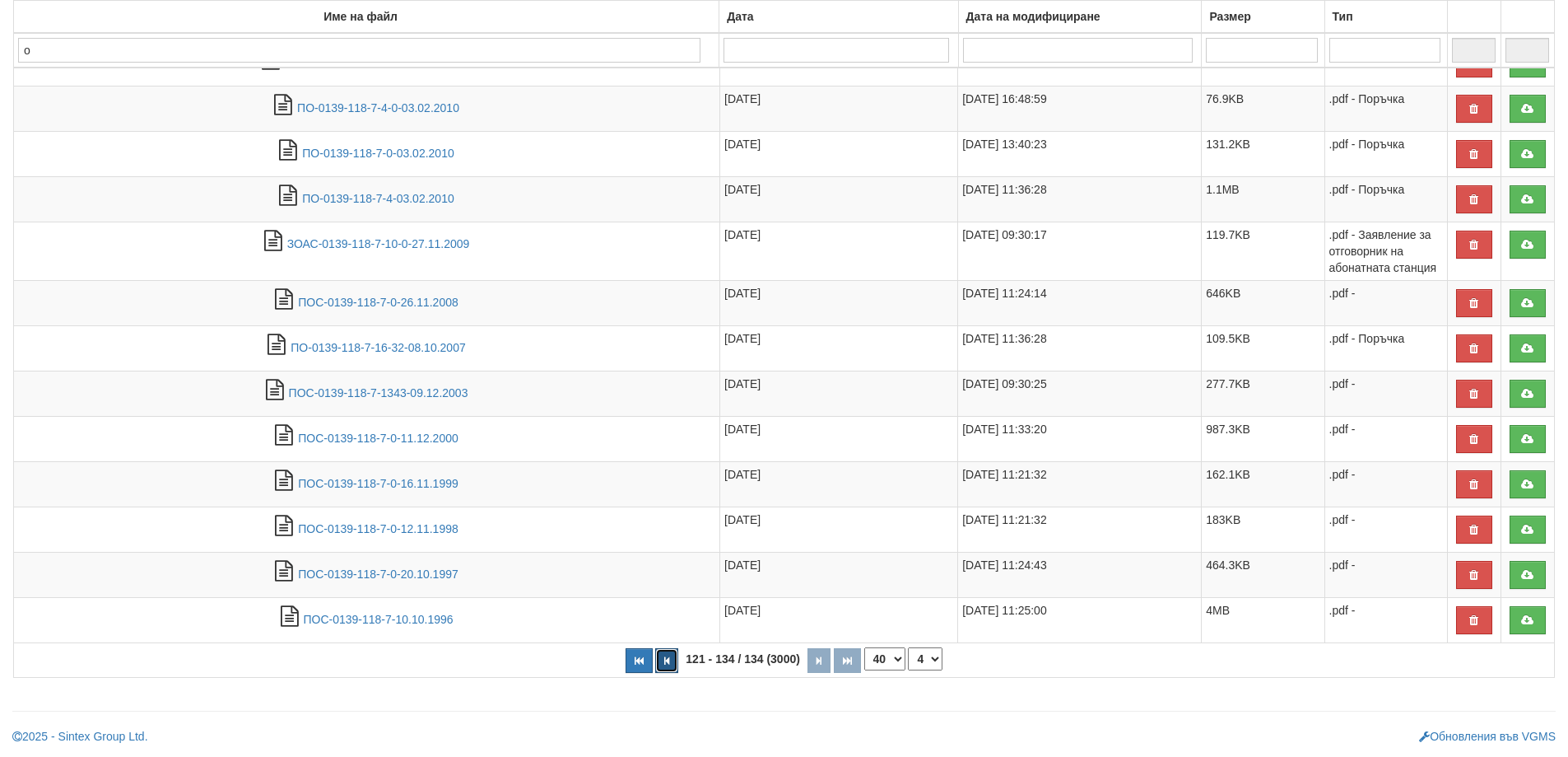
click at [666, 659] on icon "button" at bounding box center [667, 660] width 5 height 9
select select "3"
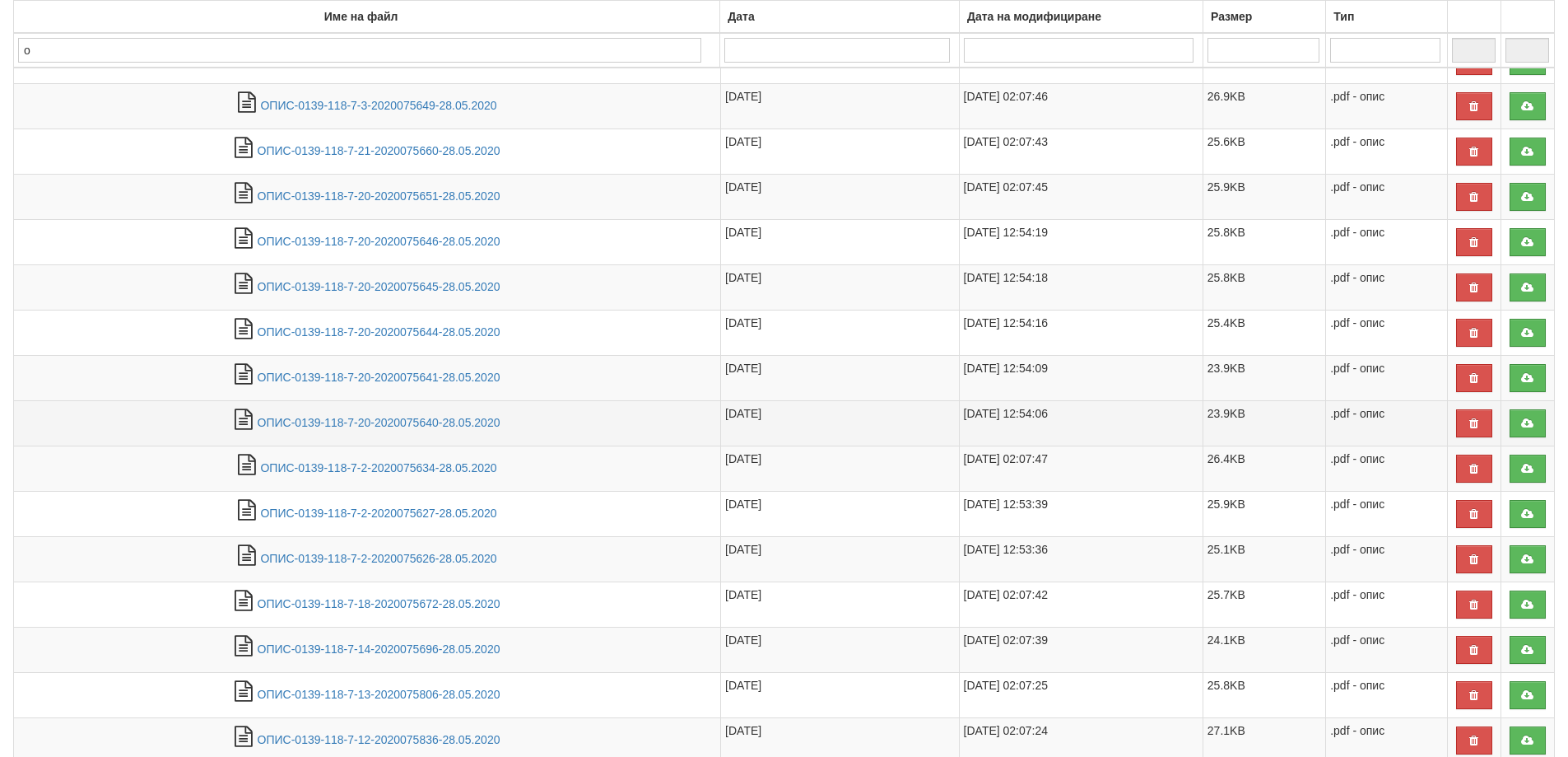
scroll to position [1233, 0]
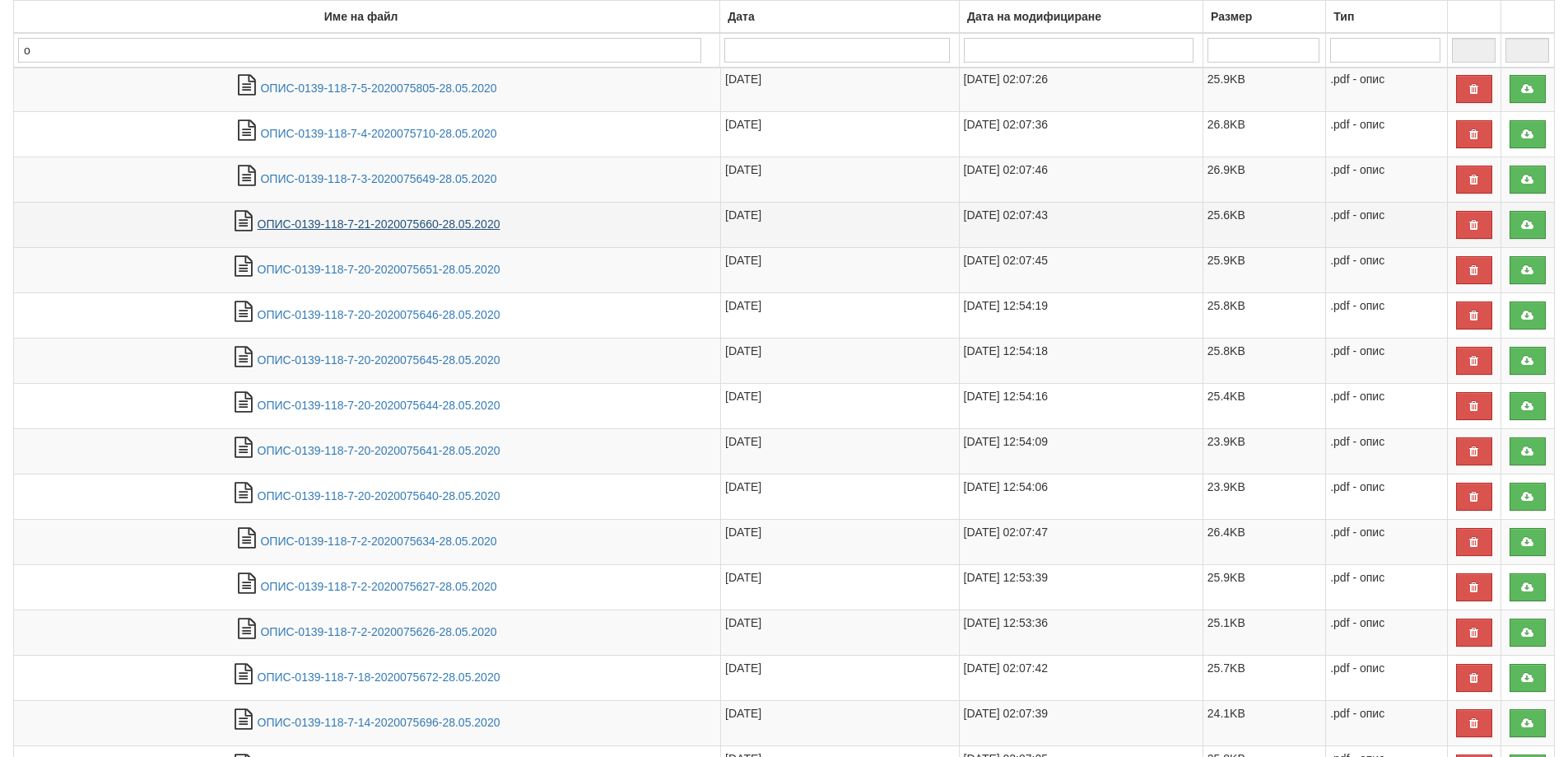
click at [348, 220] on link "ОПИС-0139-118-7-21-2020075660-28.05.2020" at bounding box center [379, 225] width 243 height 13
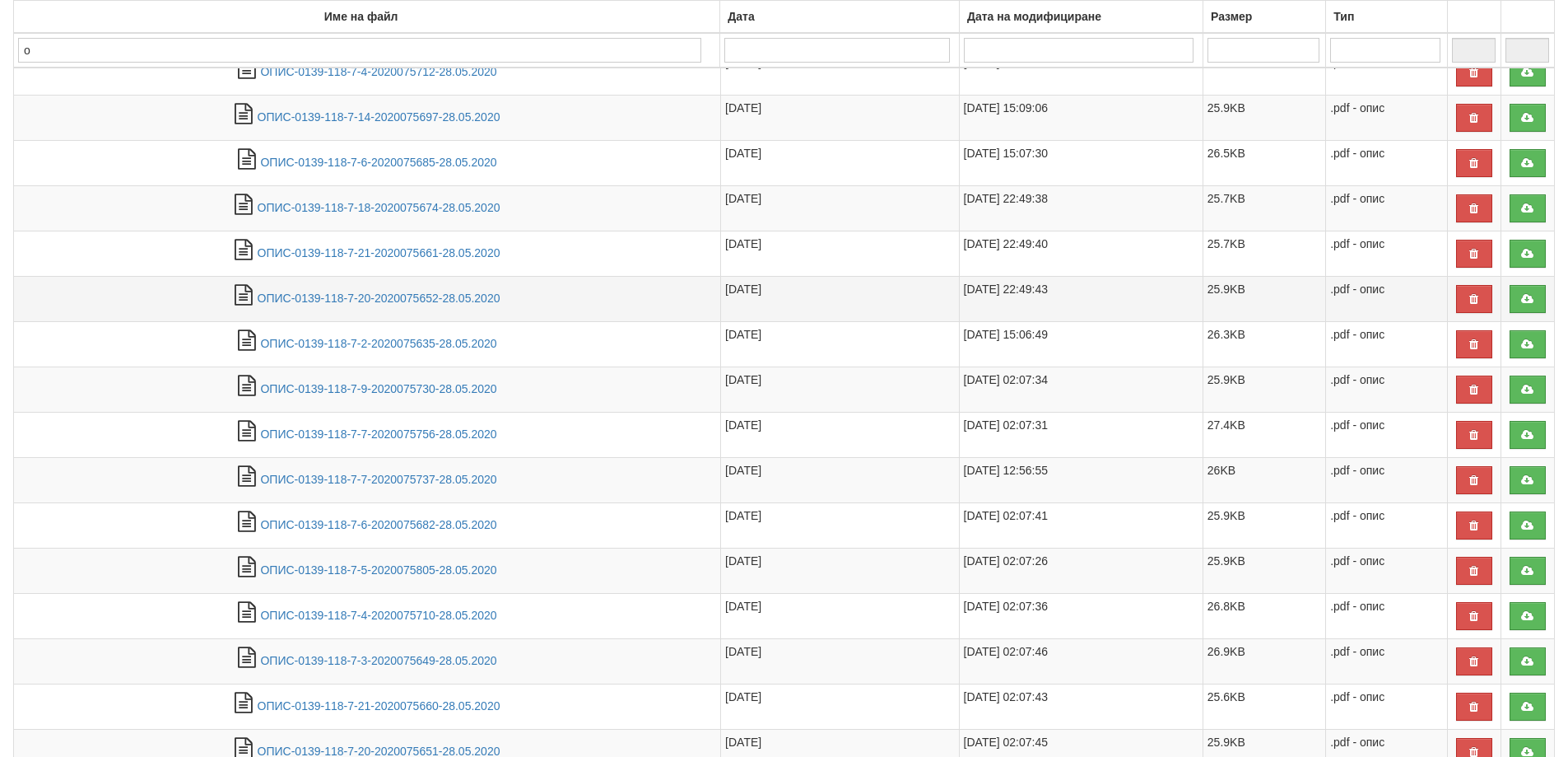
scroll to position [739, 0]
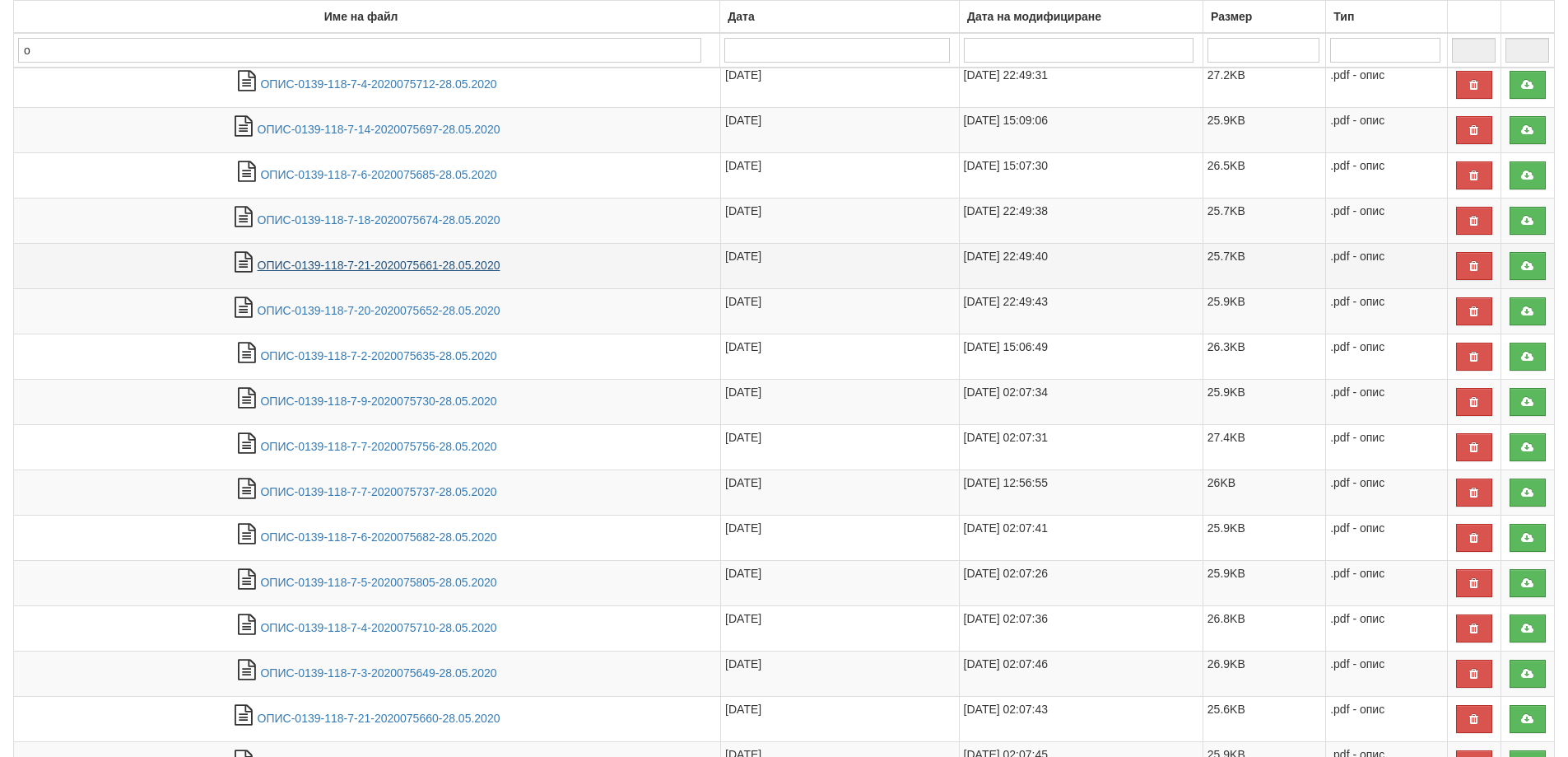
click at [369, 262] on link "ОПИС-0139-118-7-21-2020075661-28.05.2020" at bounding box center [379, 266] width 243 height 13
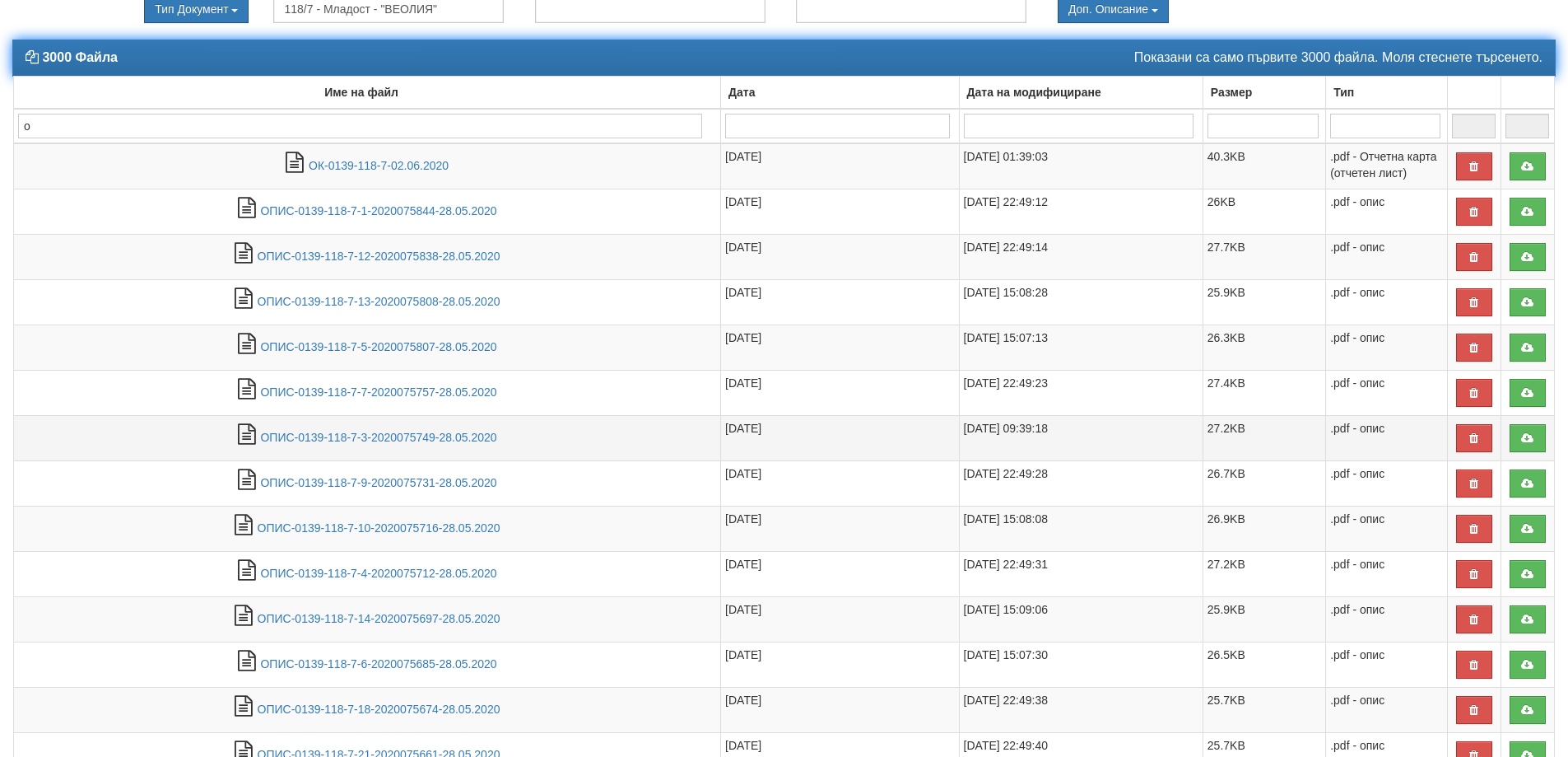
scroll to position [245, 0]
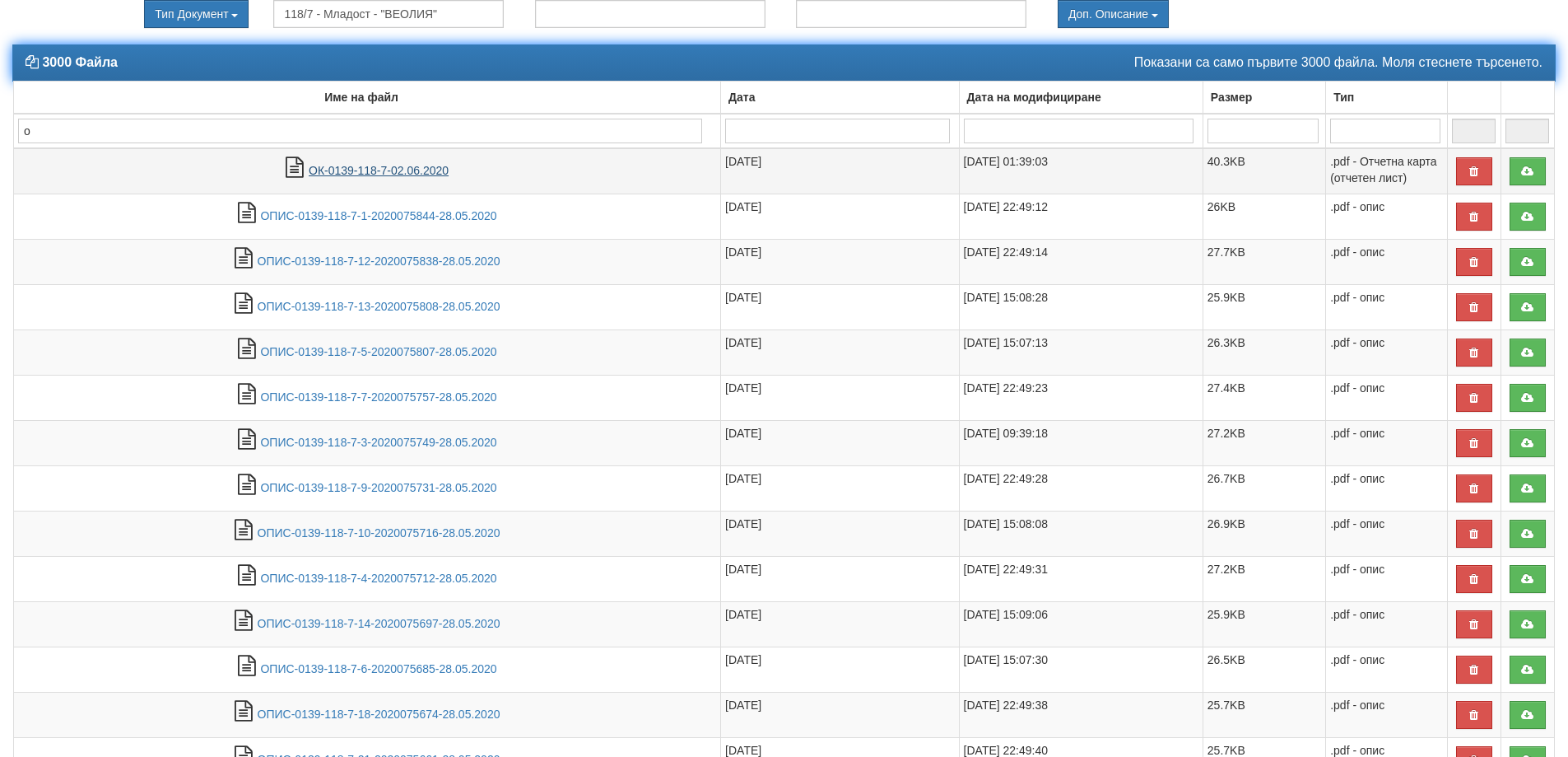
click at [343, 171] on link "ОК-0139-118-7-02.06.2020" at bounding box center [379, 171] width 140 height 13
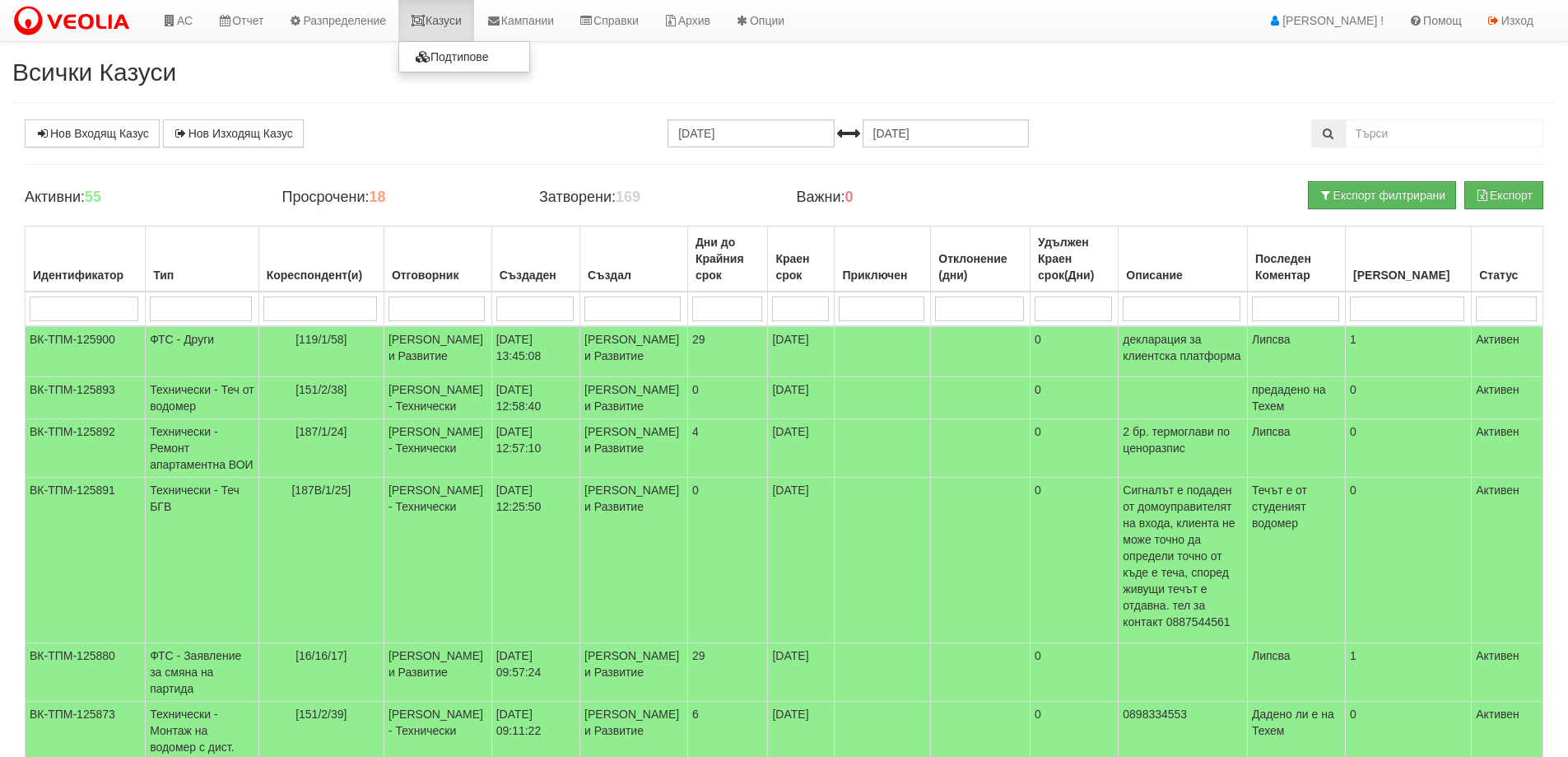
click at [450, 26] on link "Казуси" at bounding box center [435, 20] width 76 height 41
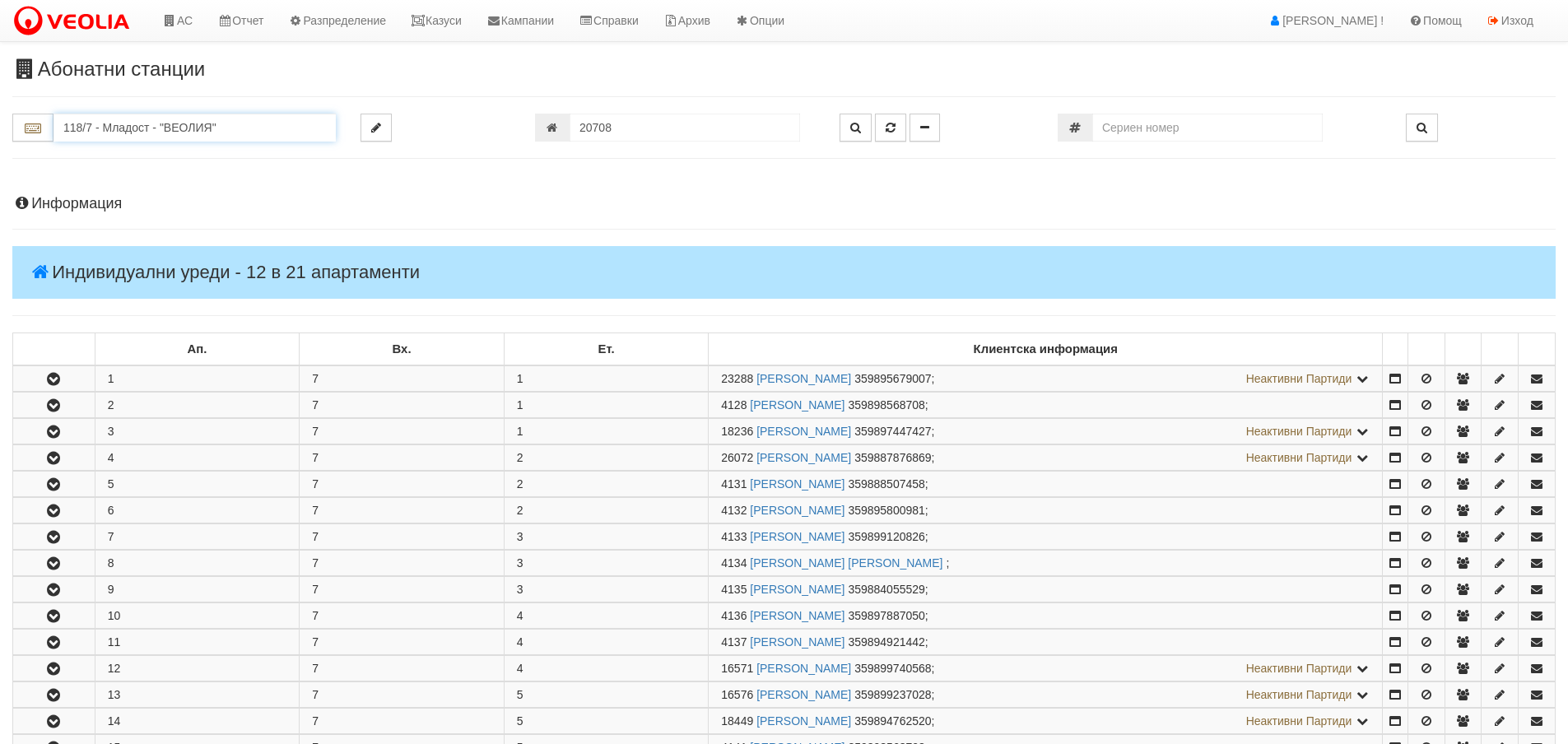
click at [103, 125] on input "118/7 - Младост - "ВЕОЛИЯ"" at bounding box center [195, 127] width 282 height 28
click at [143, 155] on div "120/1 - Младост - "ВЕОЛИЯ"" at bounding box center [194, 153] width 277 height 19
type input "120/1 - Младост - "ВЕОЛИЯ""
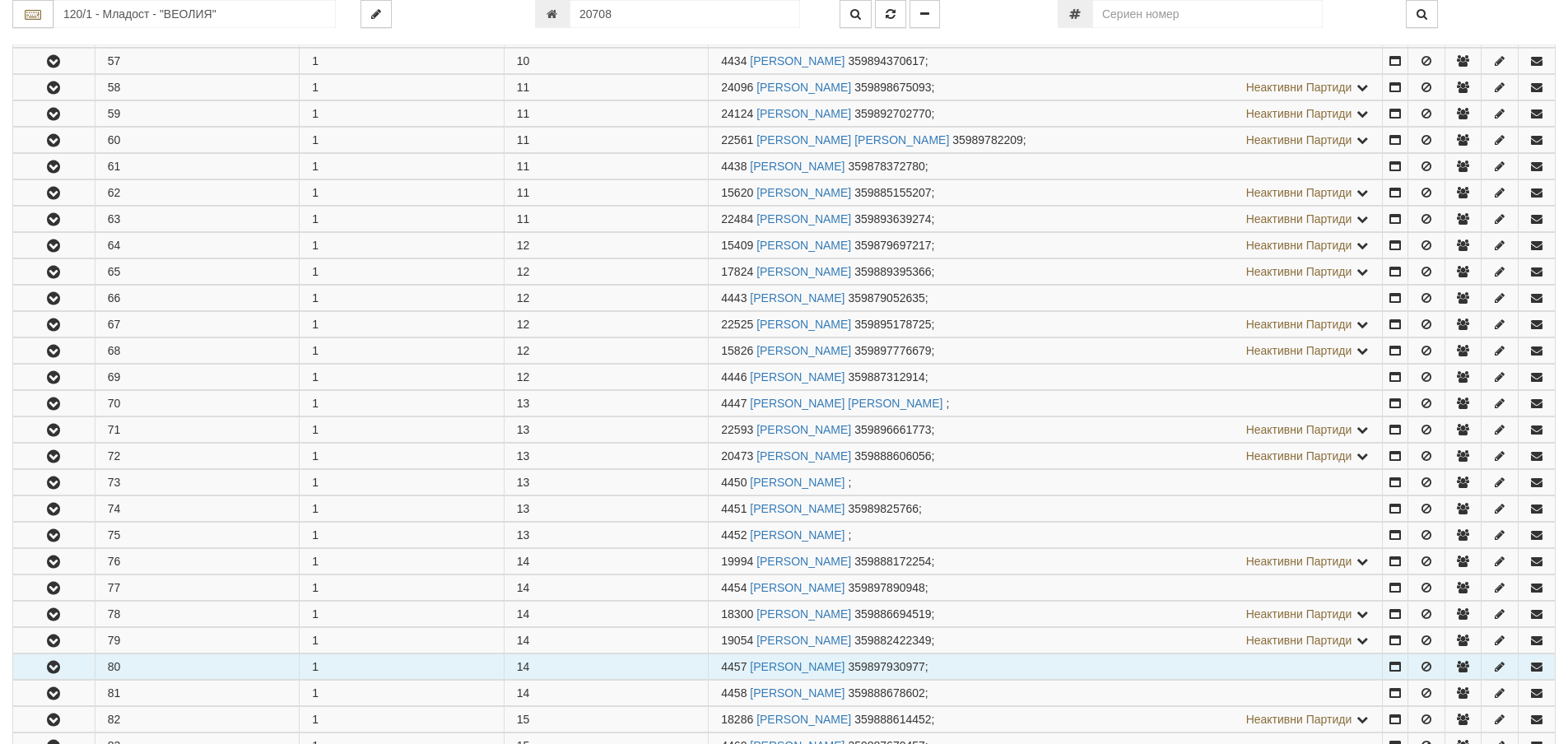
scroll to position [1975, 0]
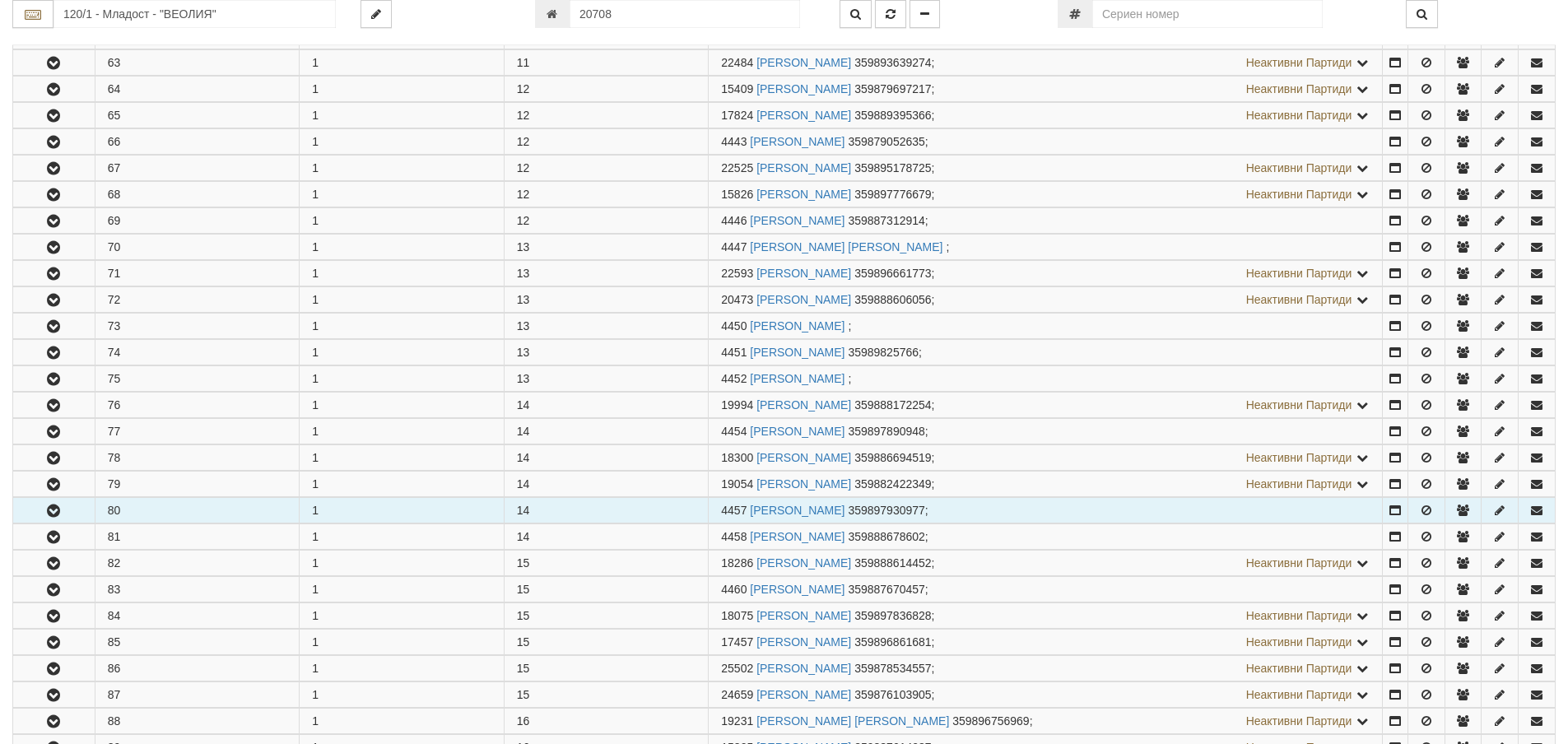
click at [59, 511] on icon "button" at bounding box center [53, 511] width 20 height 12
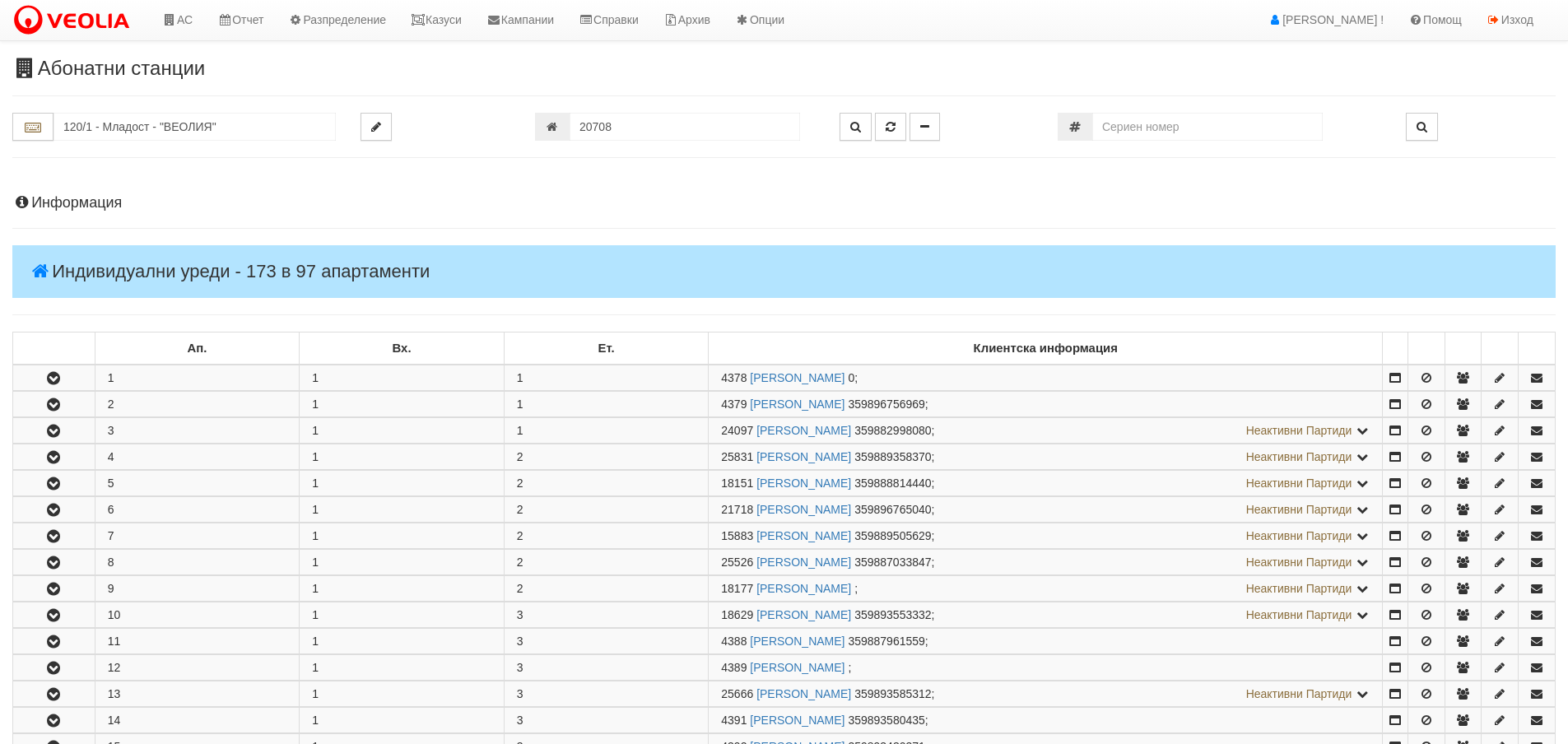
scroll to position [0, 0]
click at [618, 129] on input "20708" at bounding box center [685, 127] width 230 height 28
type input "4457"
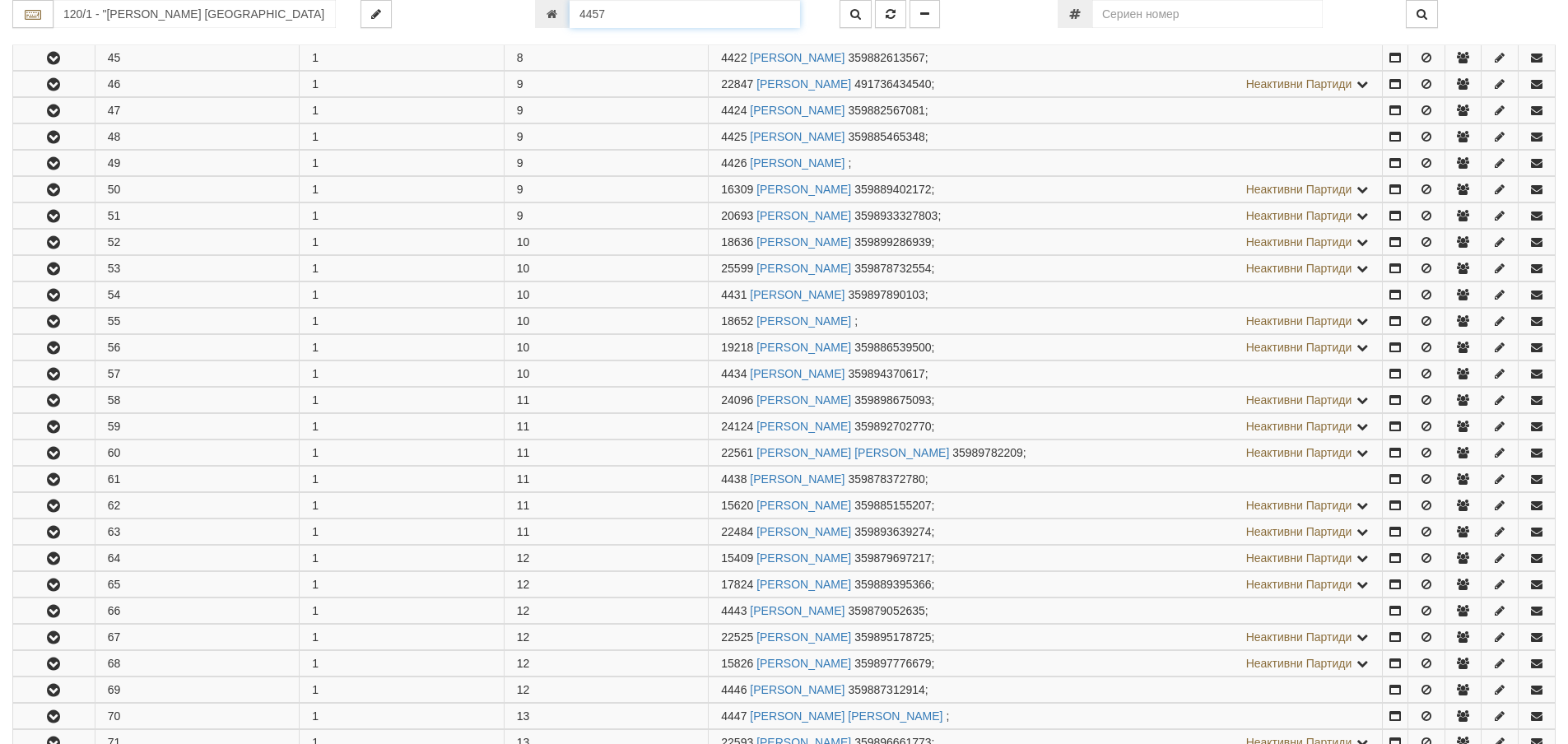
scroll to position [2432, 0]
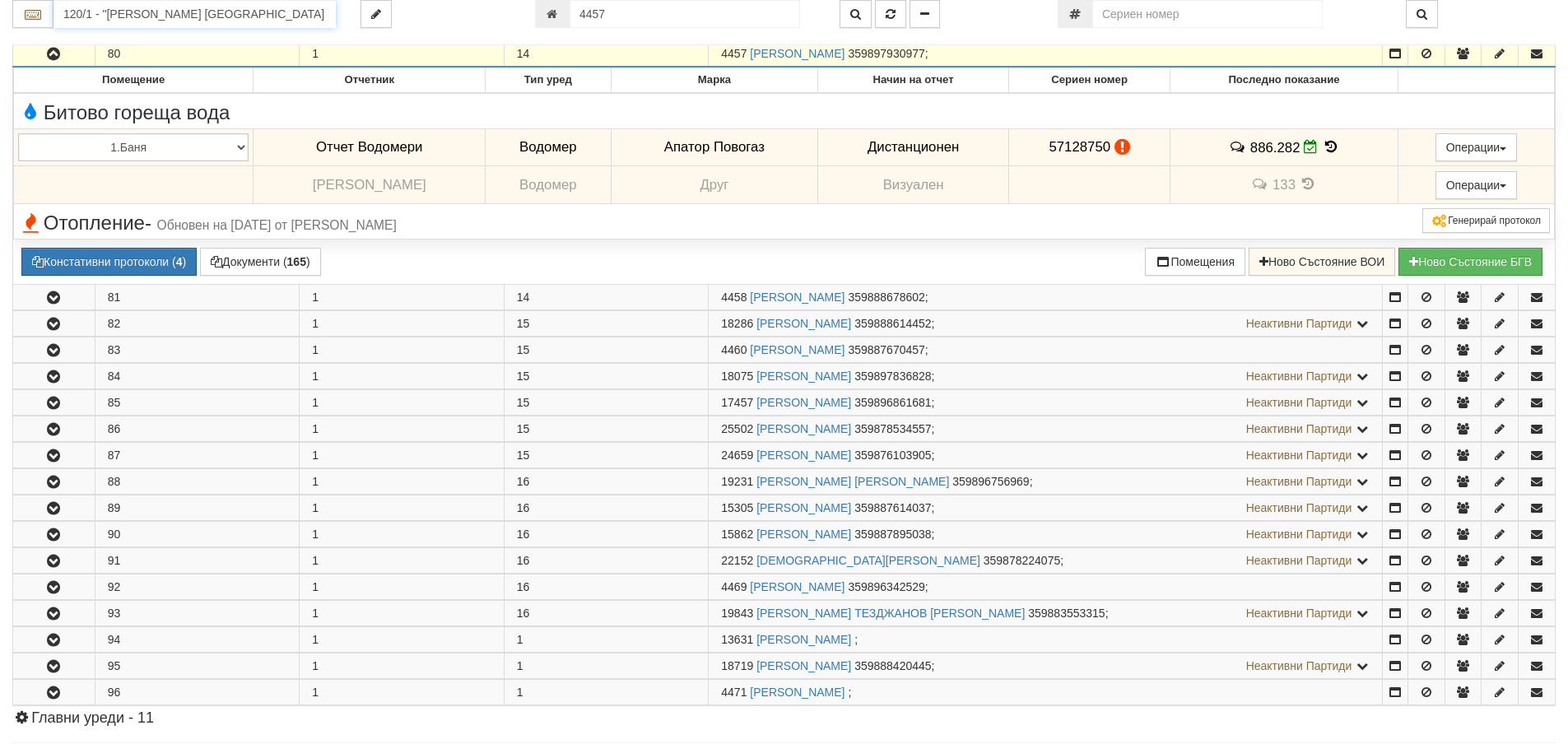
click at [125, 14] on input "120/1 - "ВЕОЛИЯ ЕНЕРДЖИ ВАРНА " ЕАД" at bounding box center [195, 13] width 282 height 28
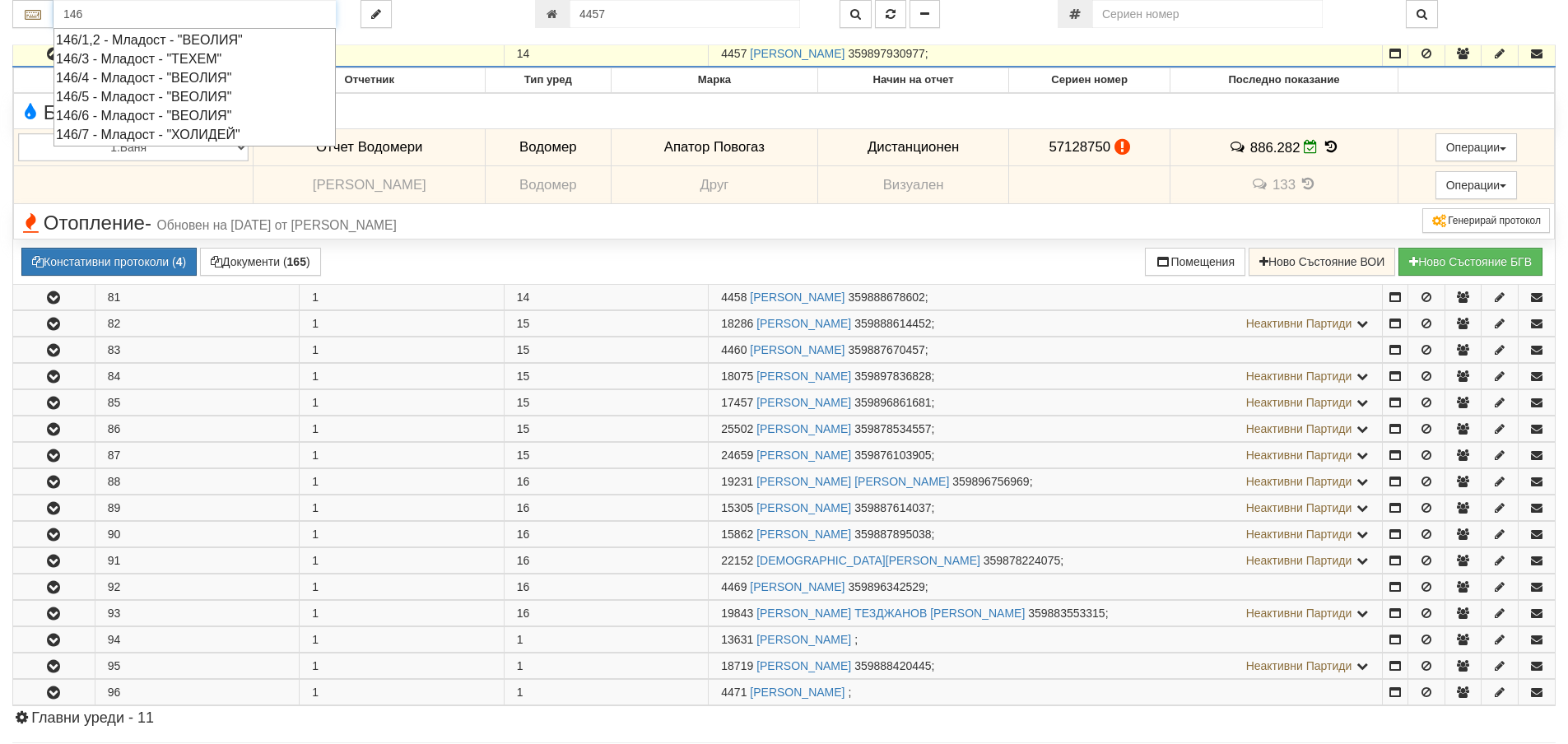
click at [85, 115] on div "146/6 - Младост - "ВЕОЛИЯ"" at bounding box center [194, 116] width 277 height 19
type input "146/6 - Младост - "ВЕОЛИЯ""
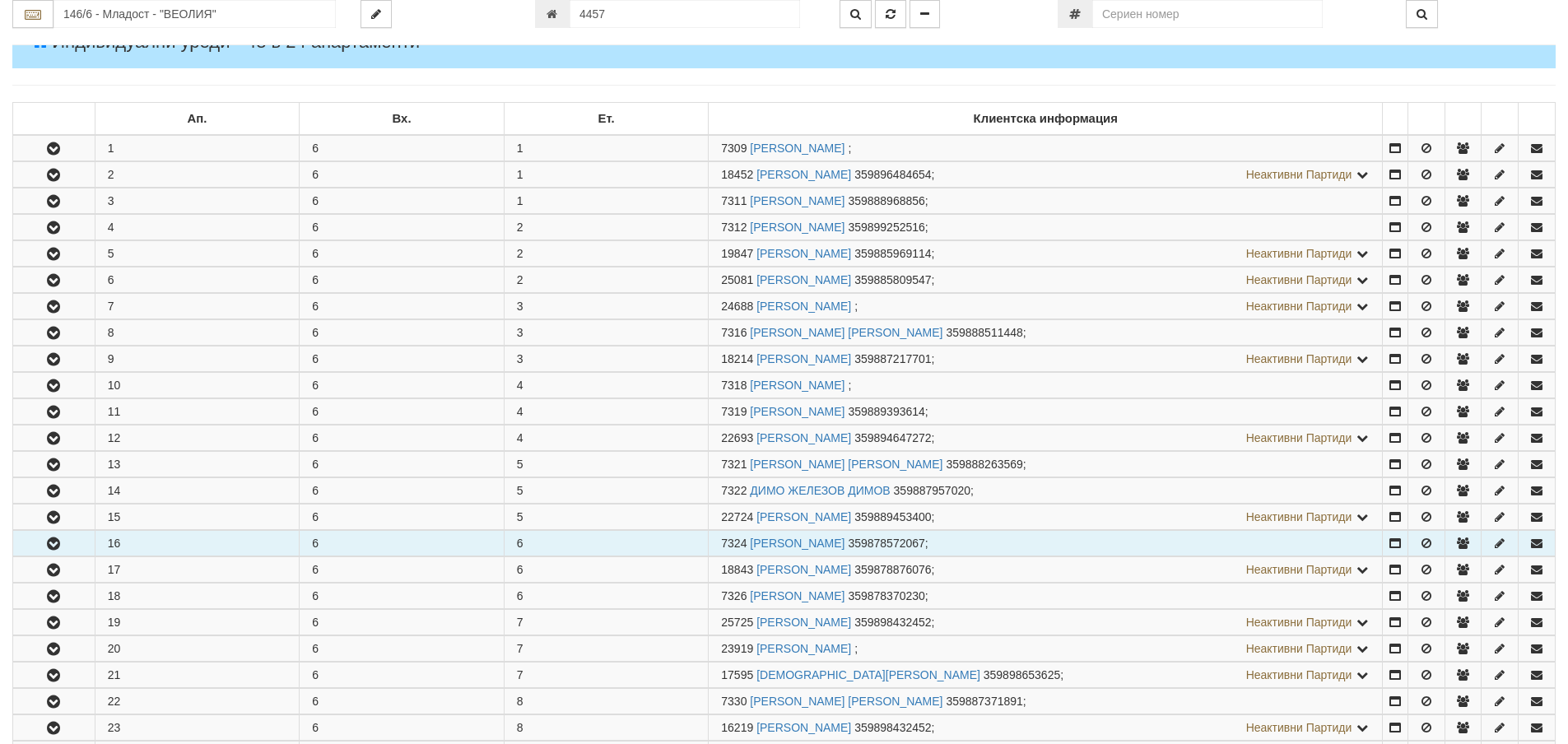
scroll to position [247, 0]
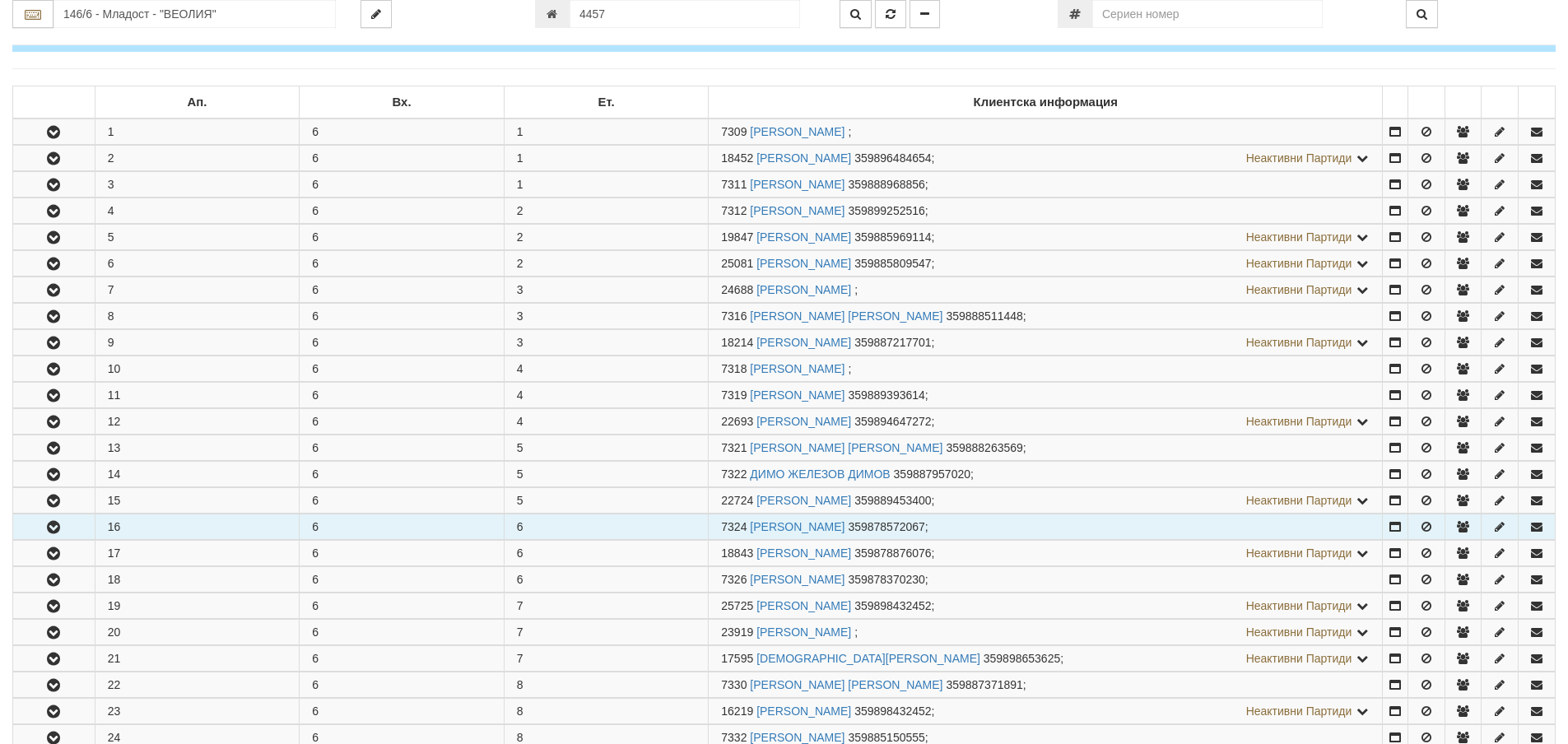
click at [67, 524] on button "button" at bounding box center [54, 527] width 82 height 25
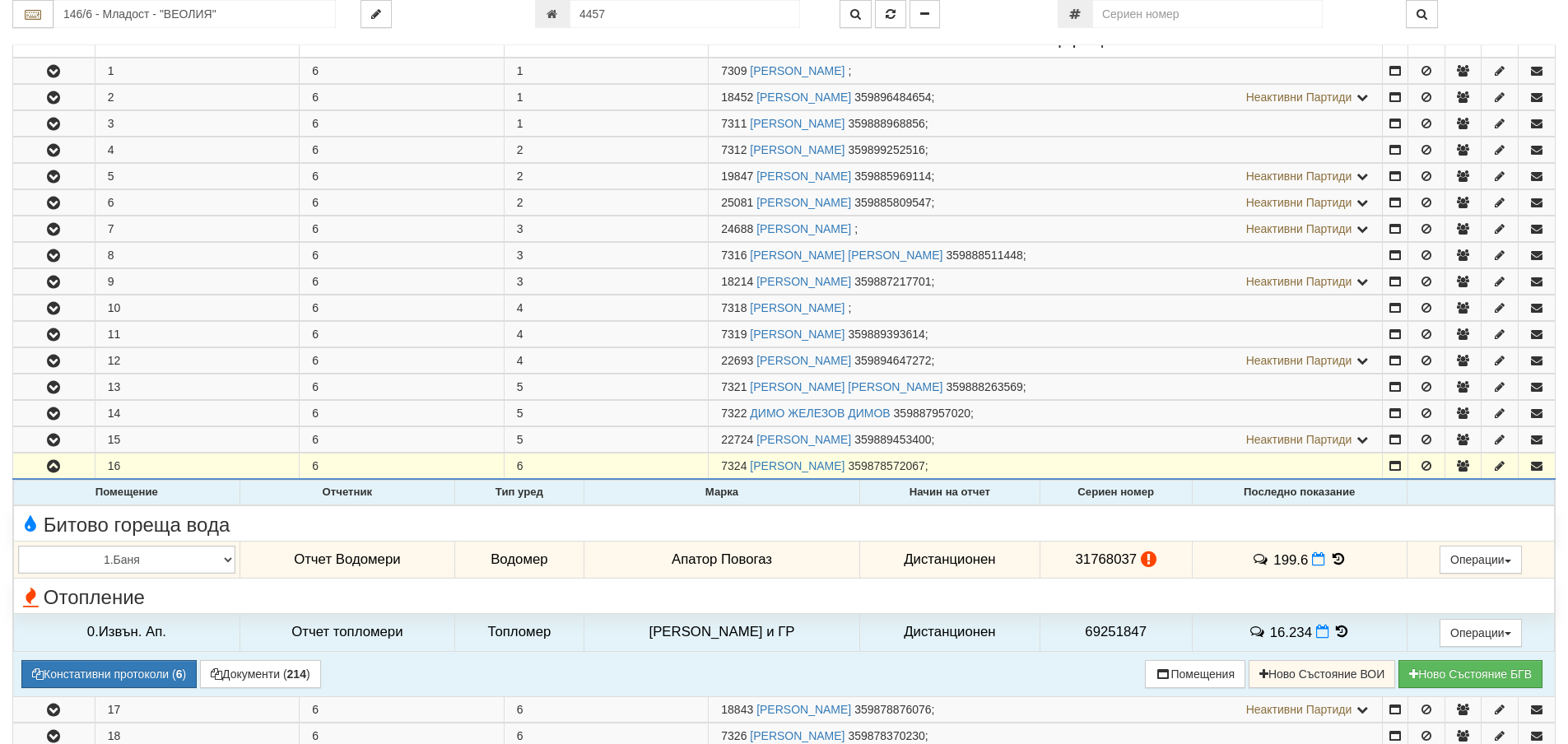
scroll to position [411, 0]
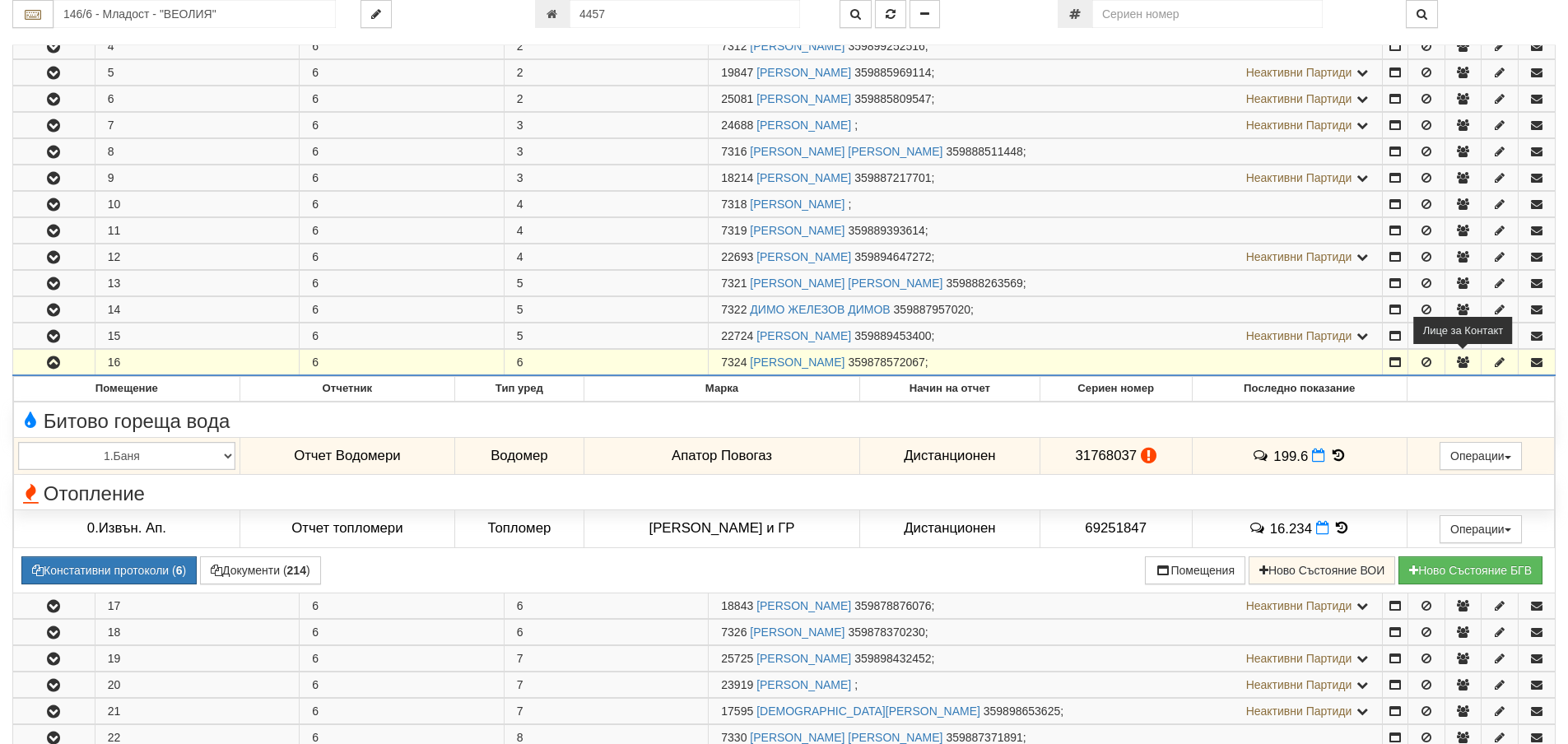
click at [1464, 361] on icon "button" at bounding box center [1463, 362] width 14 height 12
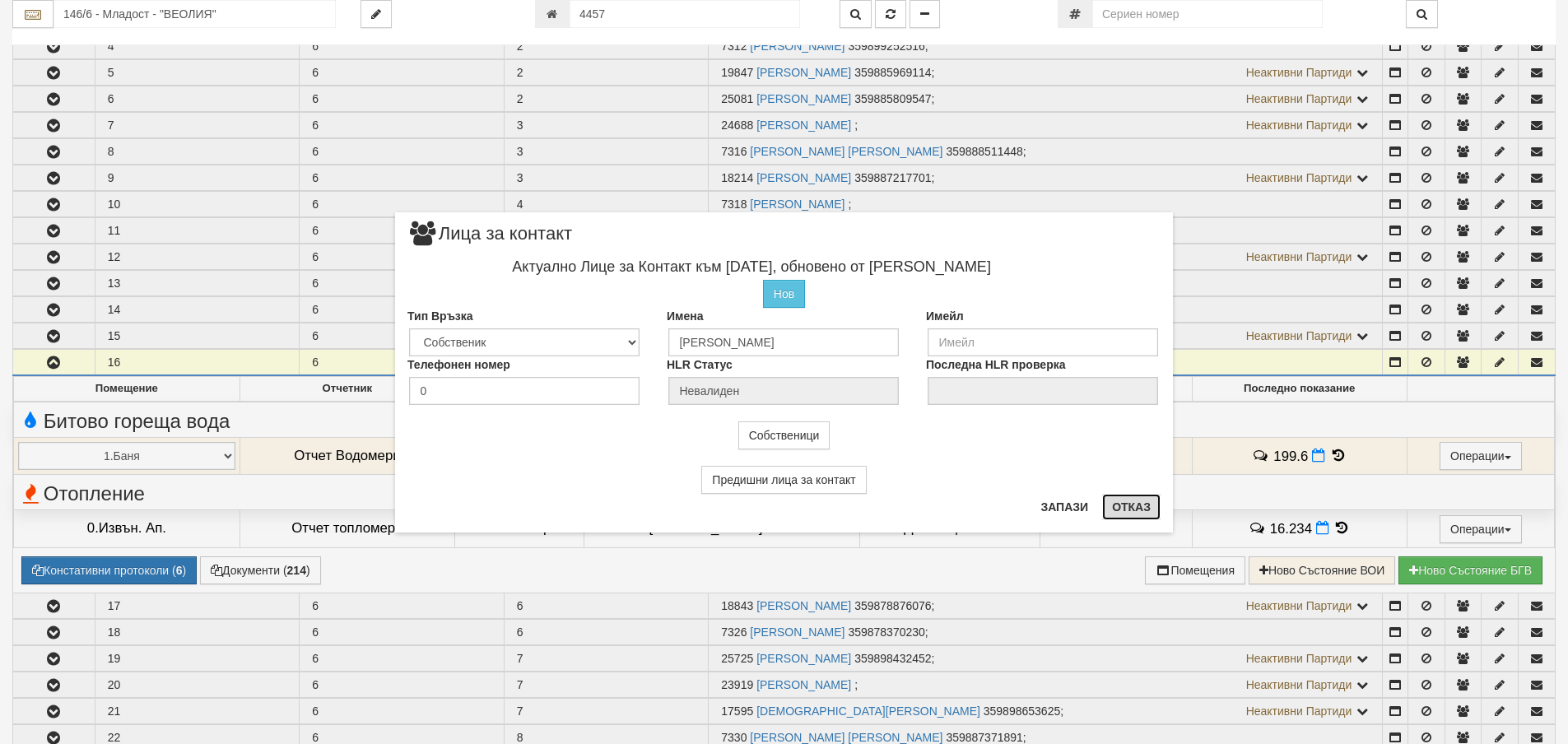
click at [1136, 511] on button "Отказ" at bounding box center [1131, 506] width 59 height 26
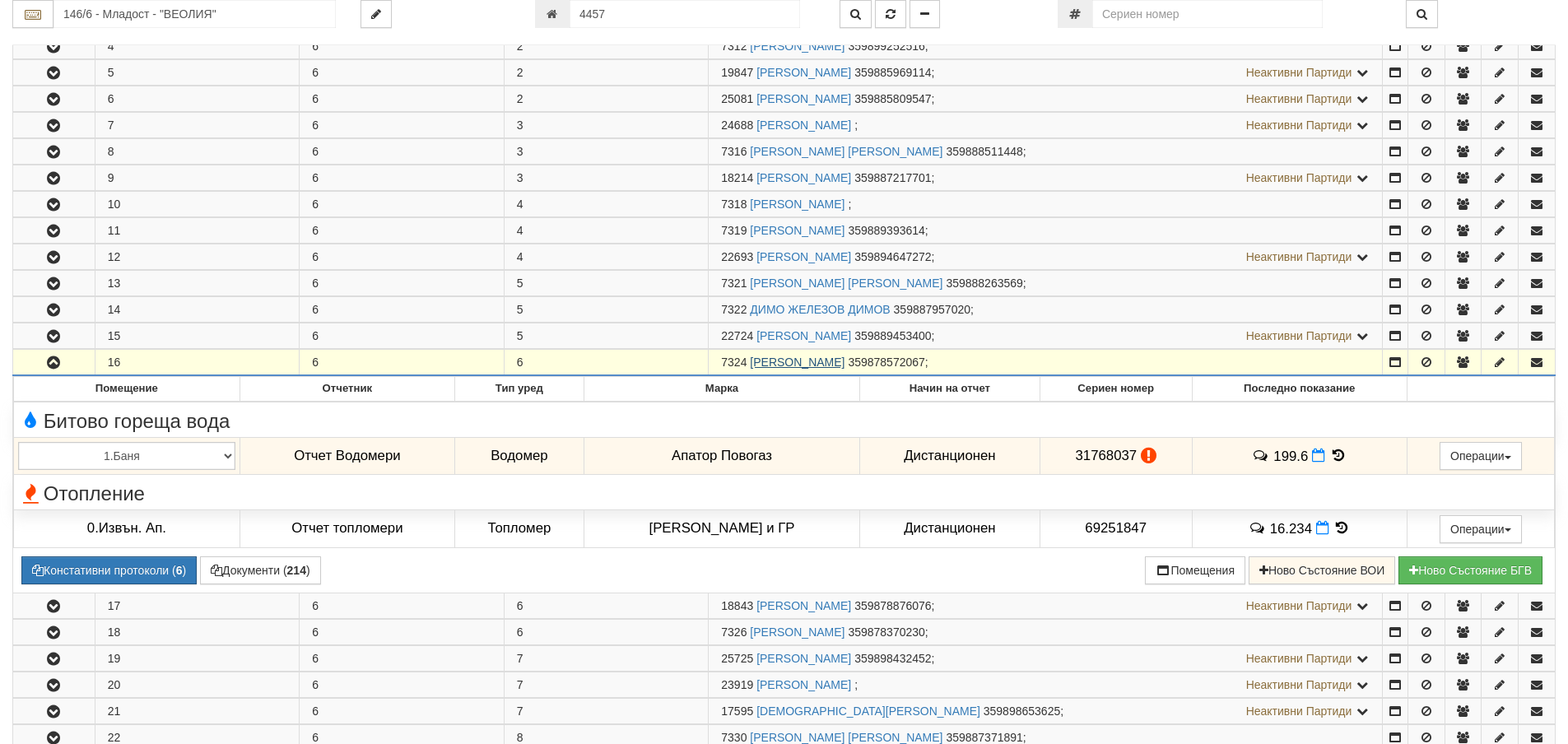
click at [831, 363] on link "ДЕНЬО НИКОЛОВ КОЛЕВ" at bounding box center [797, 362] width 95 height 13
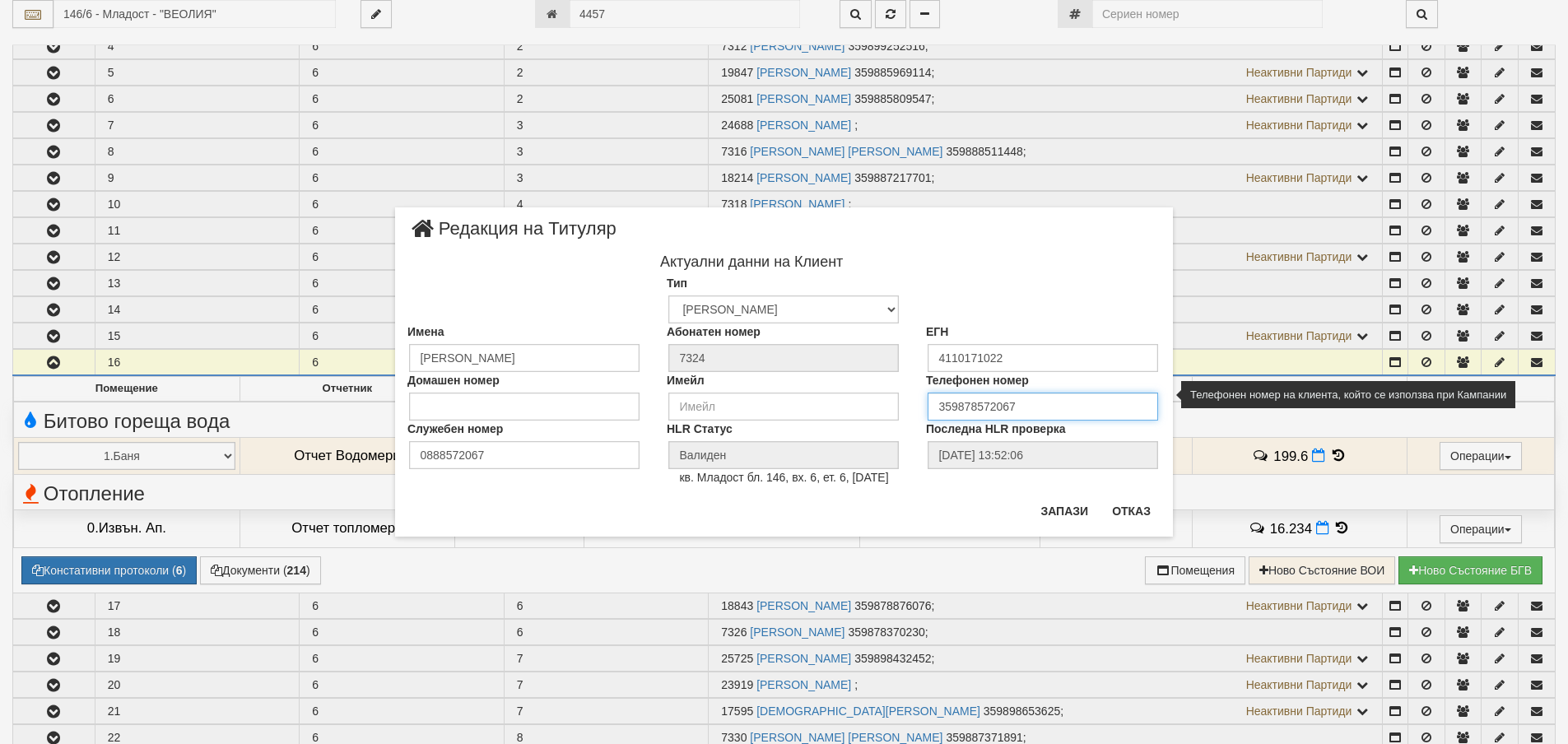
drag, startPoint x: 977, startPoint y: 408, endPoint x: 916, endPoint y: 404, distance: 61.1
click at [916, 404] on div "Телефонен номер 359878572067" at bounding box center [1043, 396] width 259 height 49
click at [980, 404] on input "tel" at bounding box center [1042, 406] width 230 height 28
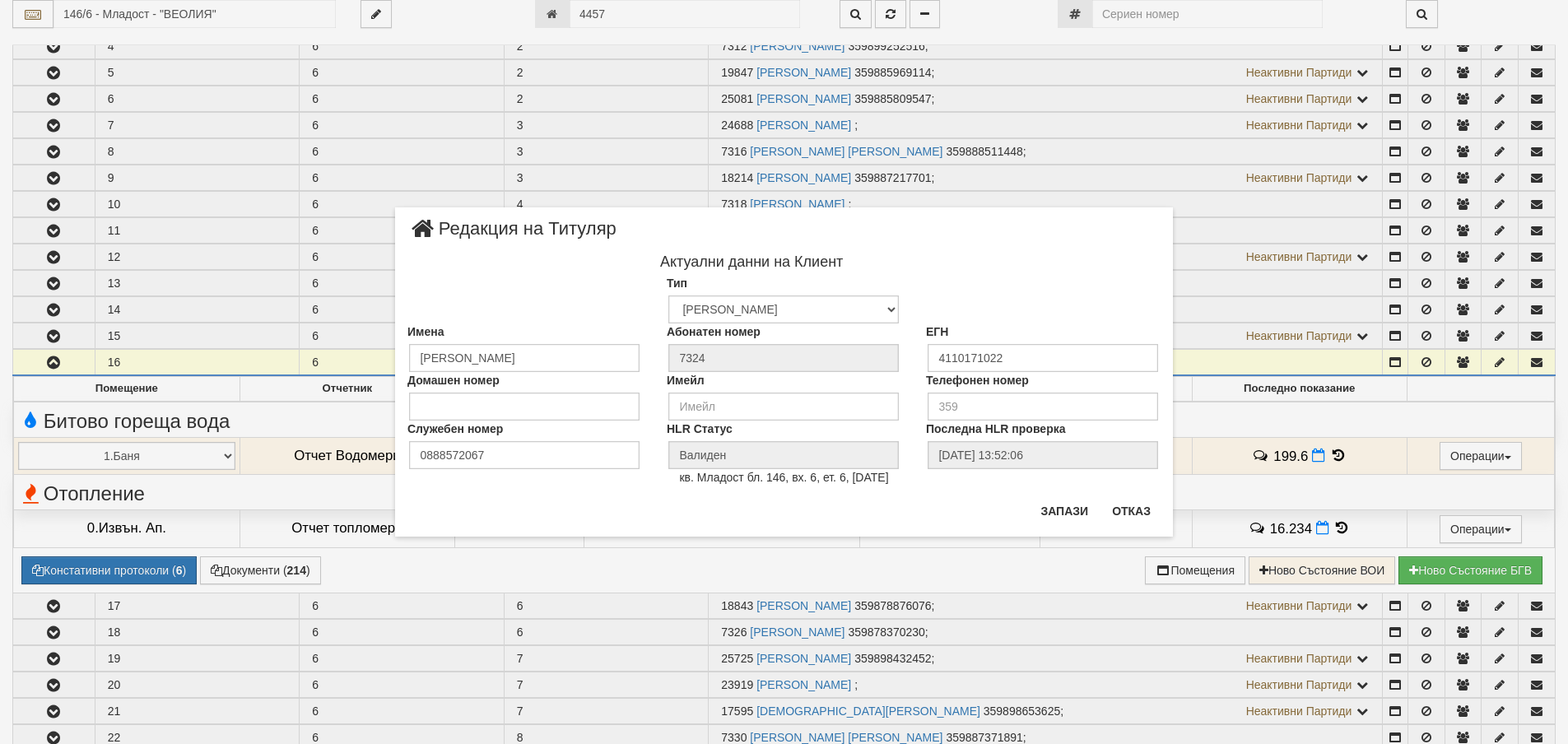
click at [910, 509] on div "× Редакция на Титуляр Актуални данни на Клиент Тип Физическо Лице Фирма Институ…" at bounding box center [784, 371] width 778 height 329
click at [1065, 515] on button "Запази" at bounding box center [1065, 510] width 67 height 26
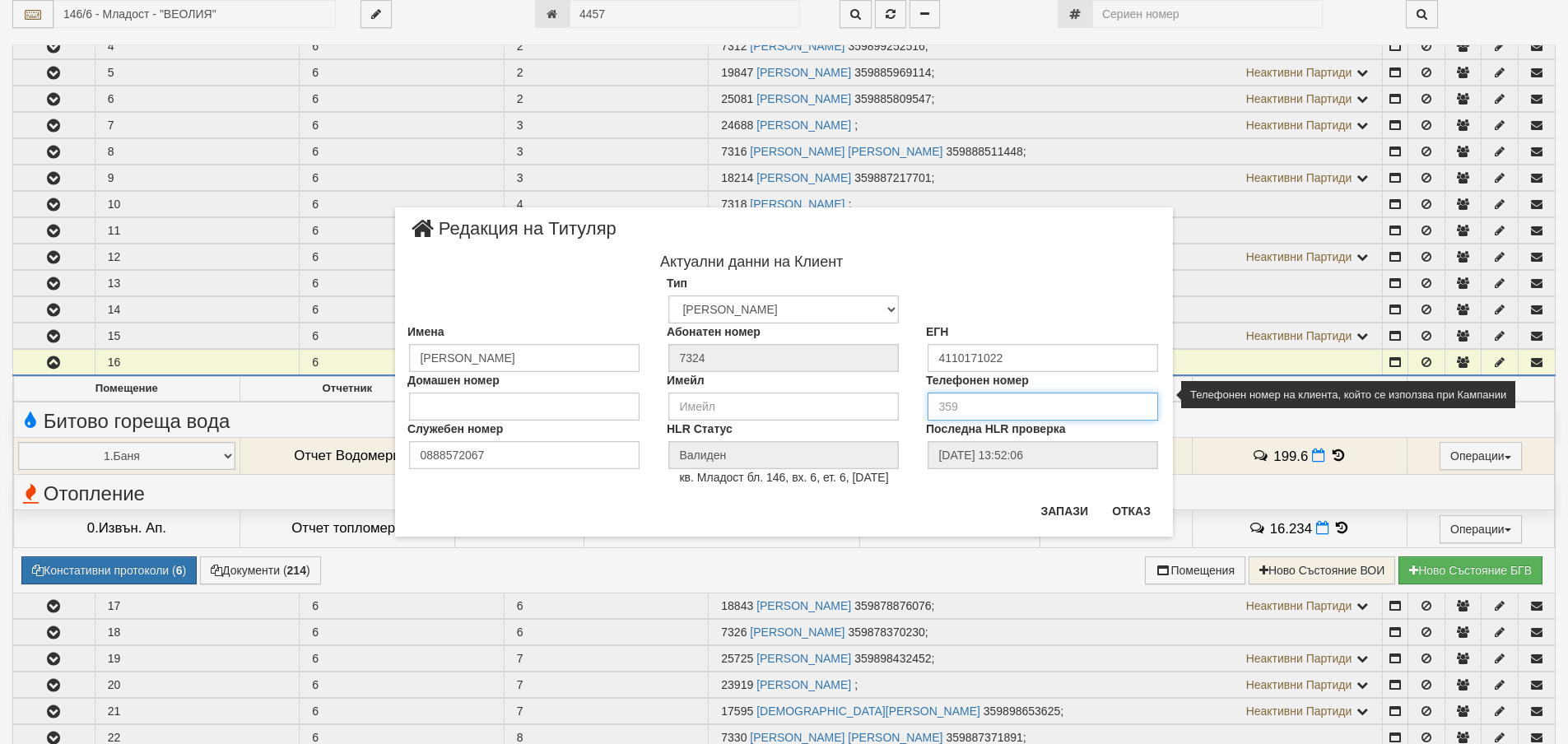
click at [964, 409] on input "tel" at bounding box center [1042, 406] width 230 height 28
type input "0"
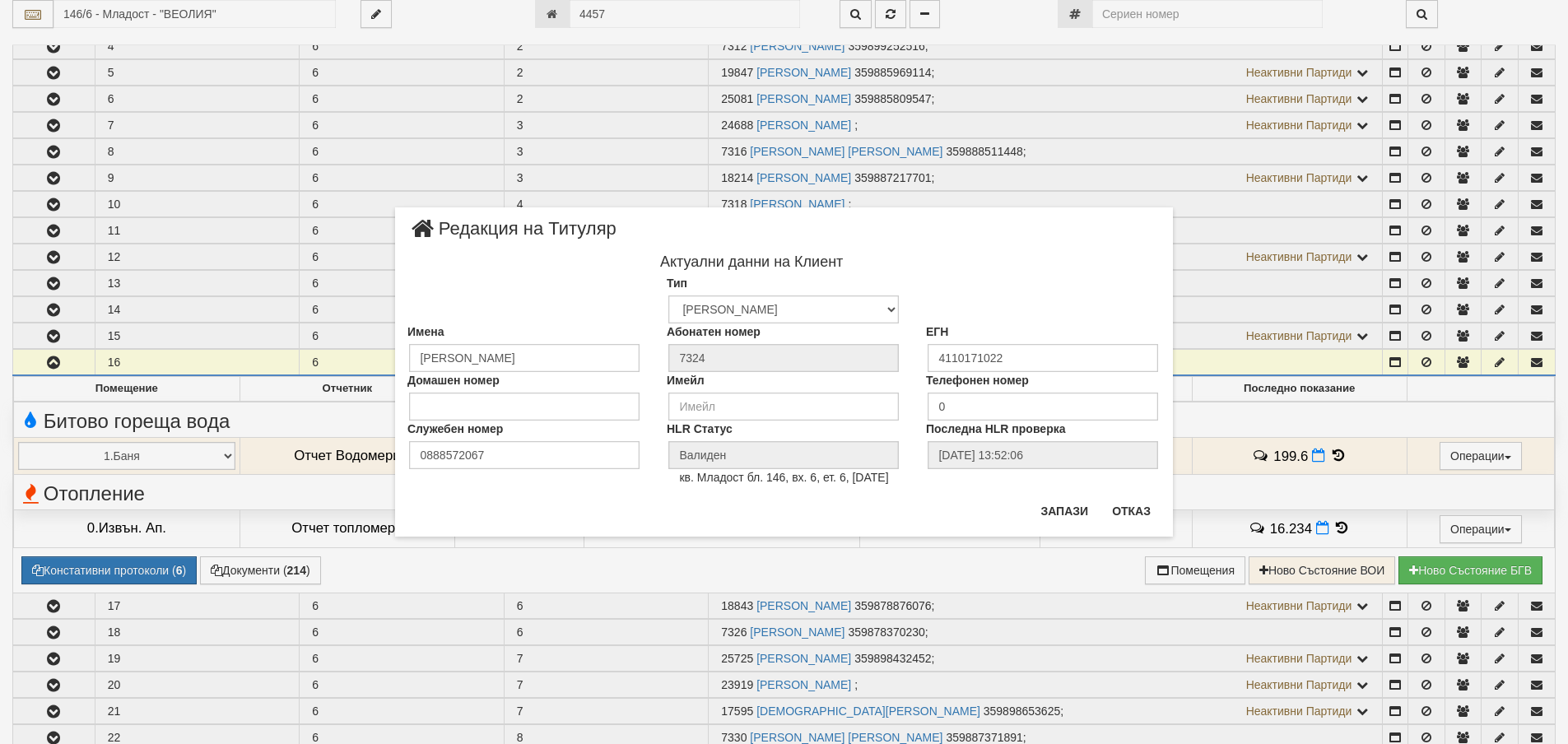
click at [944, 504] on div "× Редакция на Титуляр Актуални данни на Клиент Тип Физическо Лице Фирма Институ…" at bounding box center [784, 371] width 778 height 329
click at [1055, 509] on button "Запази" at bounding box center [1065, 510] width 67 height 26
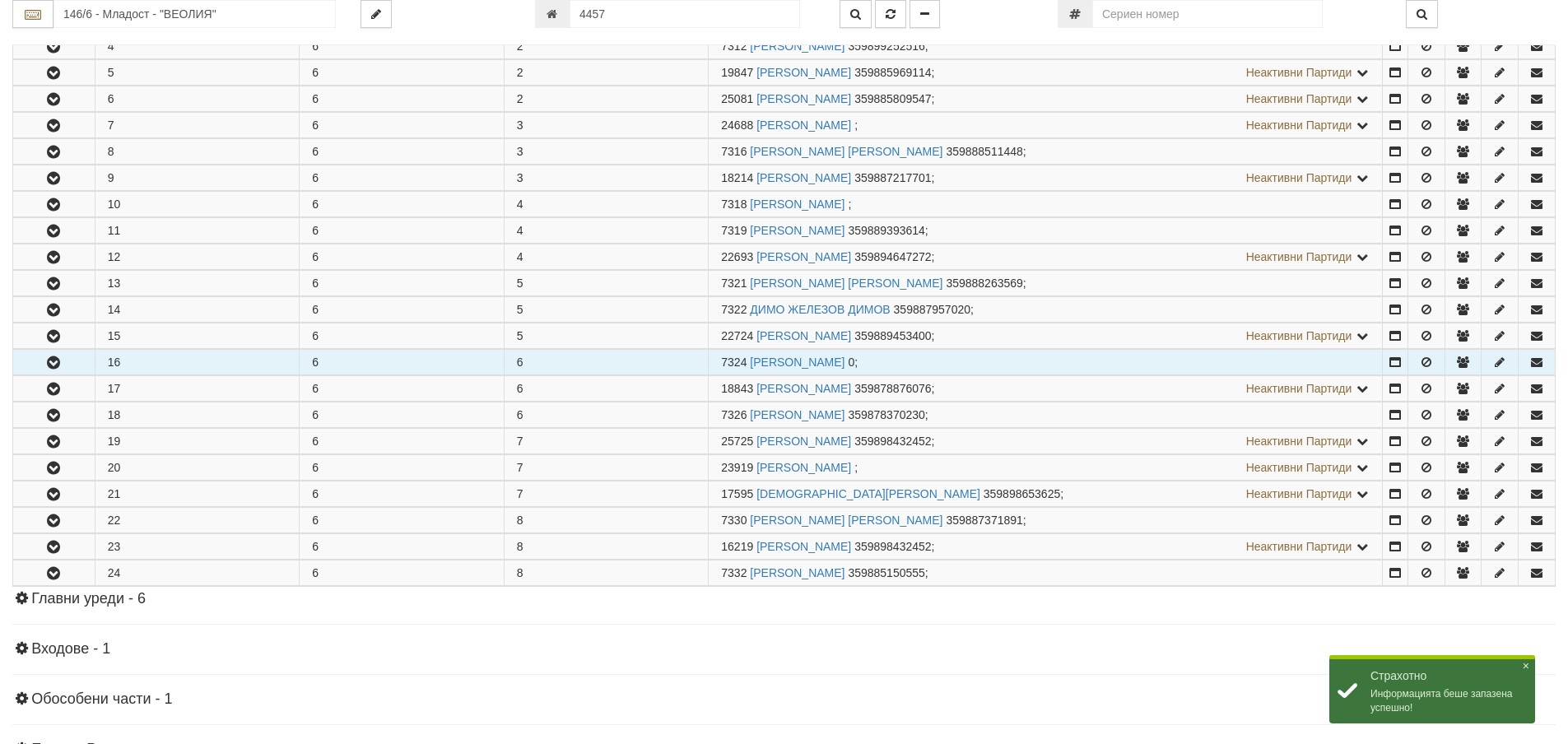
click at [39, 363] on button "button" at bounding box center [54, 362] width 82 height 25
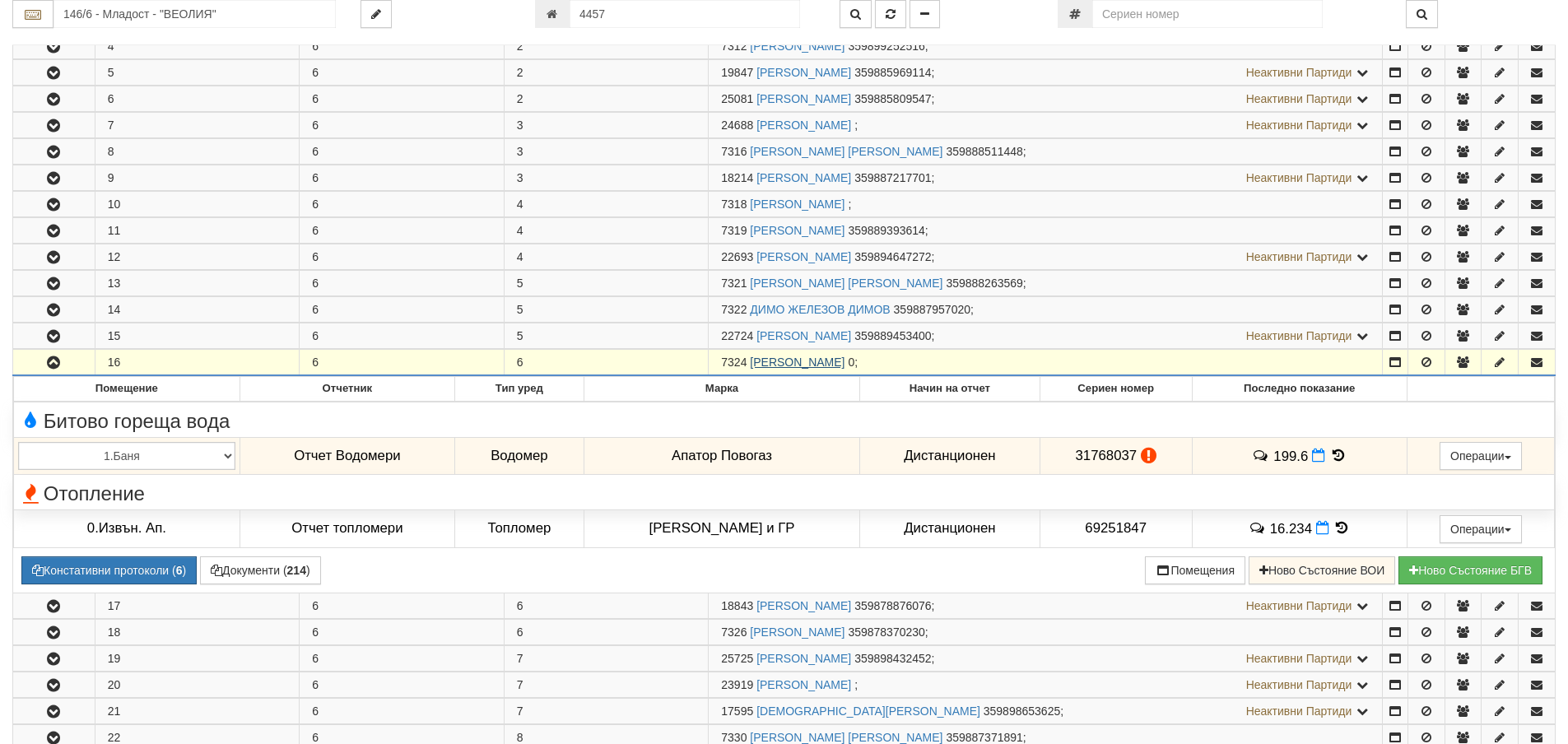
click at [799, 364] on link "ДЕНЬО НИКОЛОВ КОЛЕВ" at bounding box center [797, 362] width 95 height 13
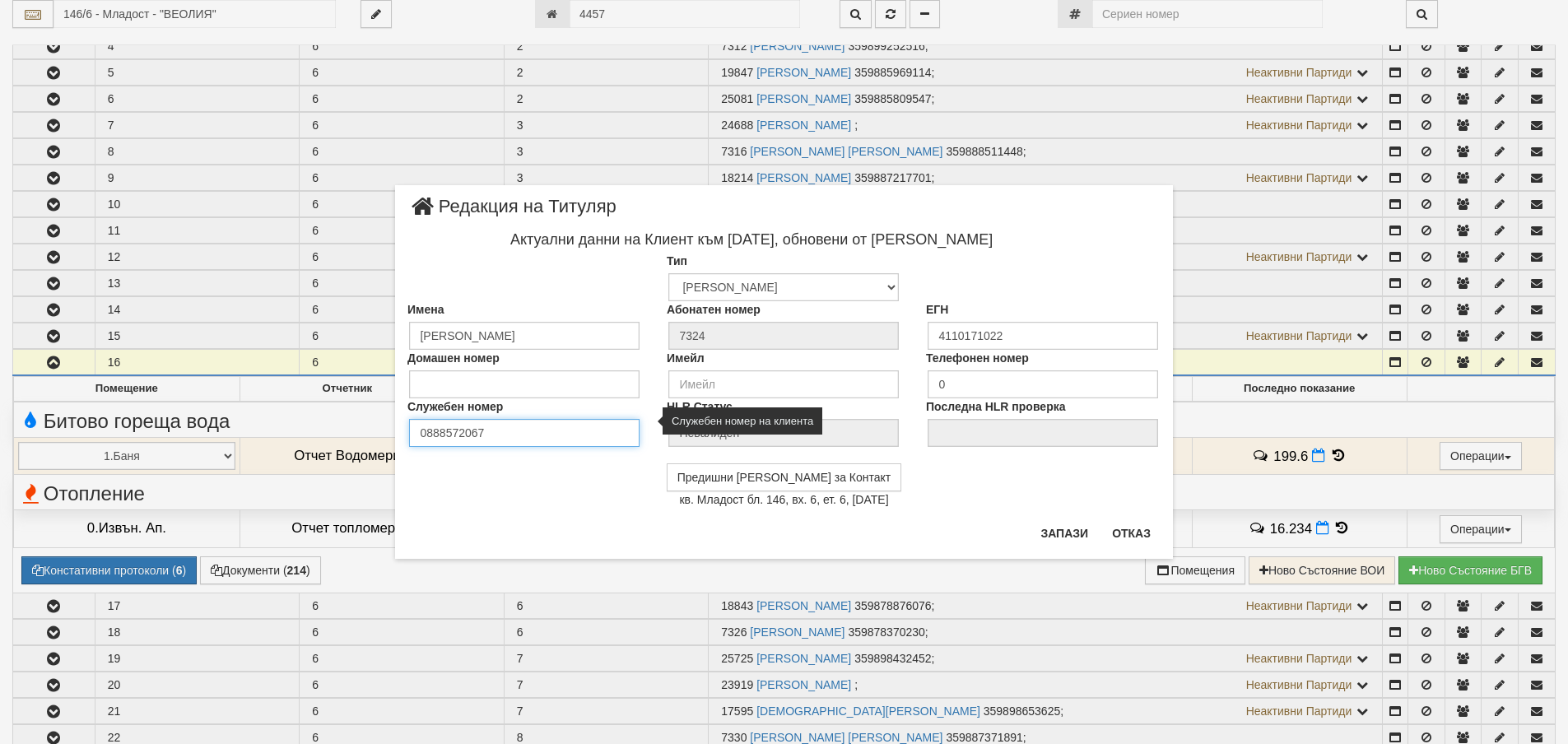
drag, startPoint x: 491, startPoint y: 437, endPoint x: 405, endPoint y: 439, distance: 86.0
click at [405, 439] on div "Служебен номер 0888572067" at bounding box center [525, 422] width 259 height 49
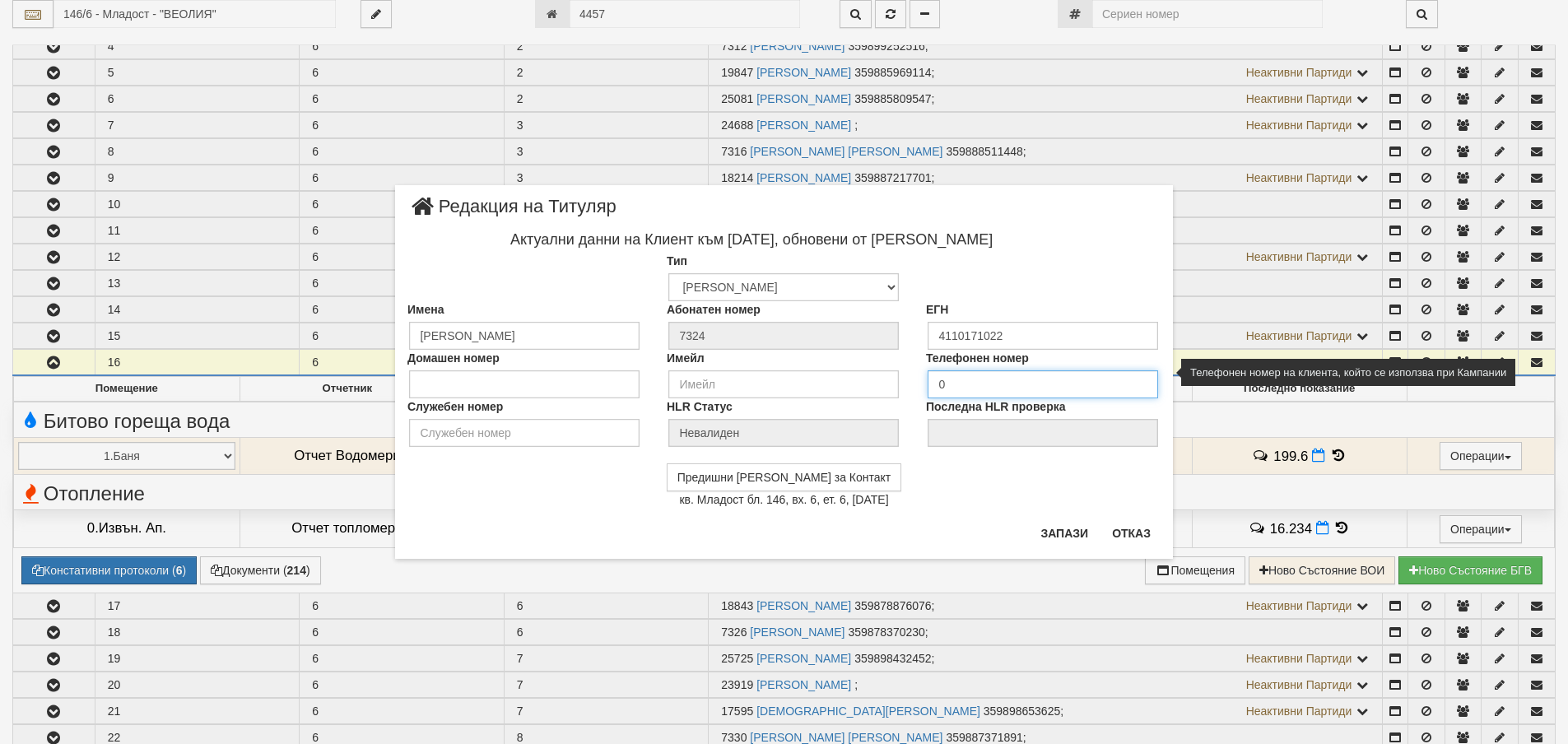
drag, startPoint x: 956, startPoint y: 381, endPoint x: 927, endPoint y: 382, distance: 29.0
click at [927, 382] on input "0" at bounding box center [1042, 384] width 230 height 28
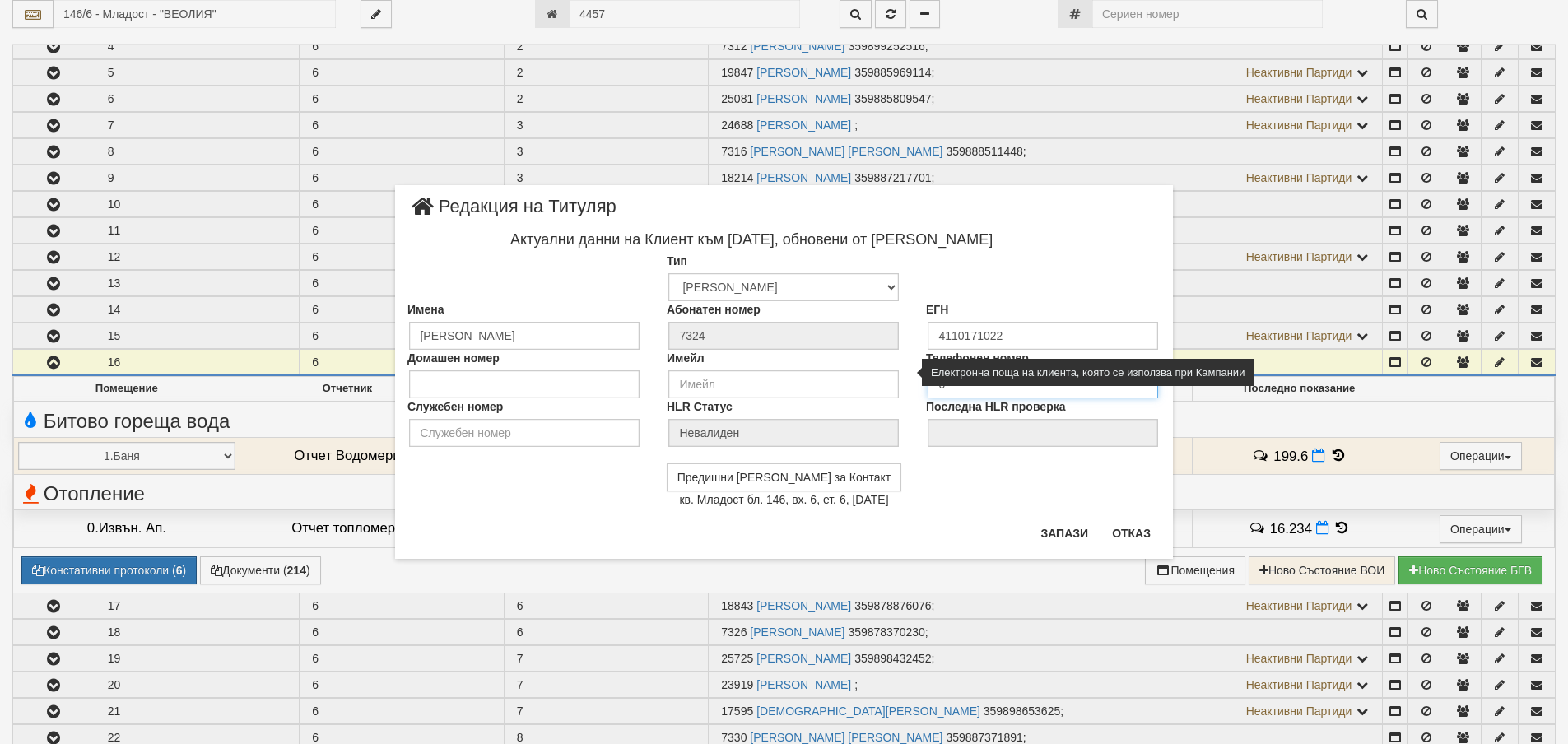
paste input "888572067"
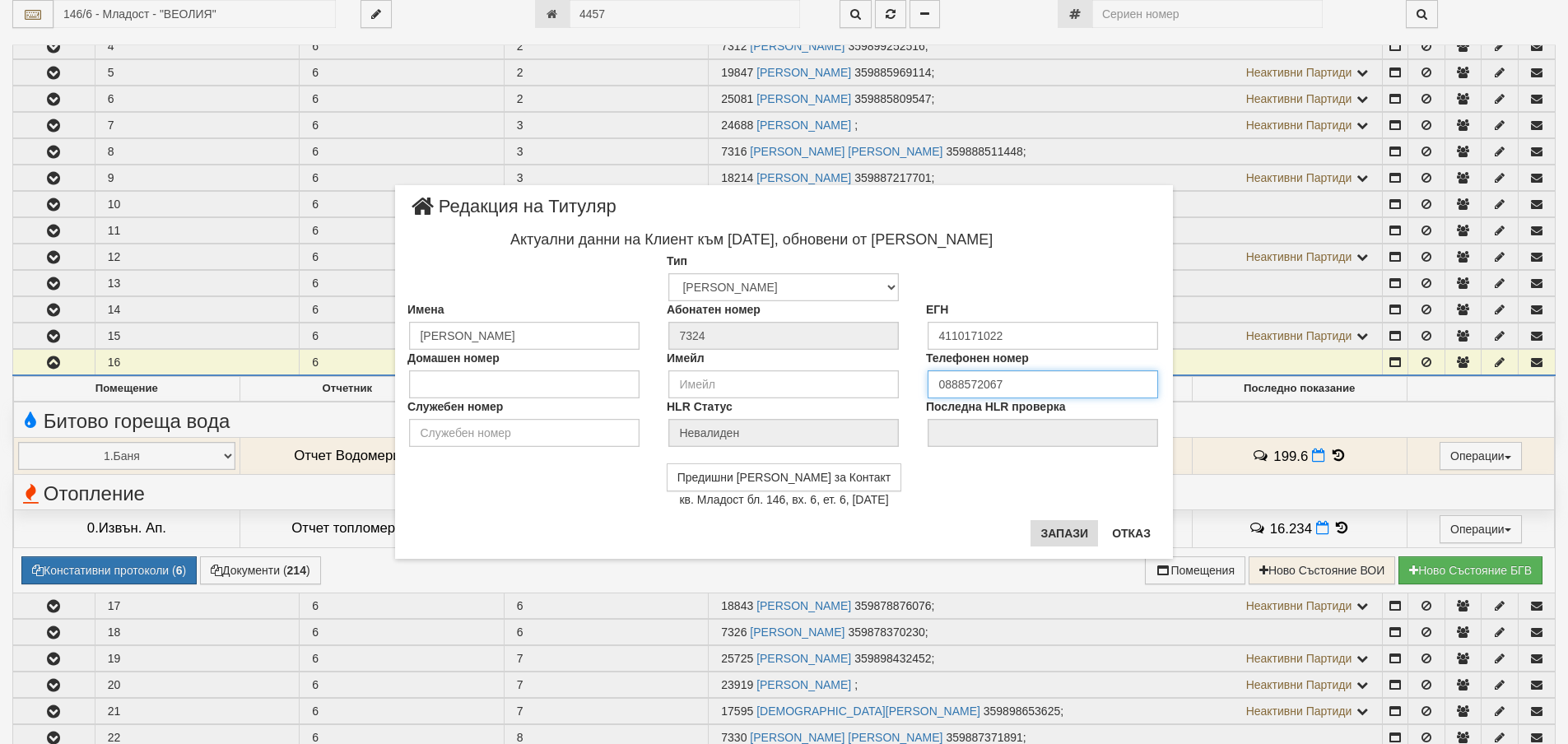
type input "0888572067"
click at [1055, 527] on button "Запази" at bounding box center [1065, 533] width 67 height 26
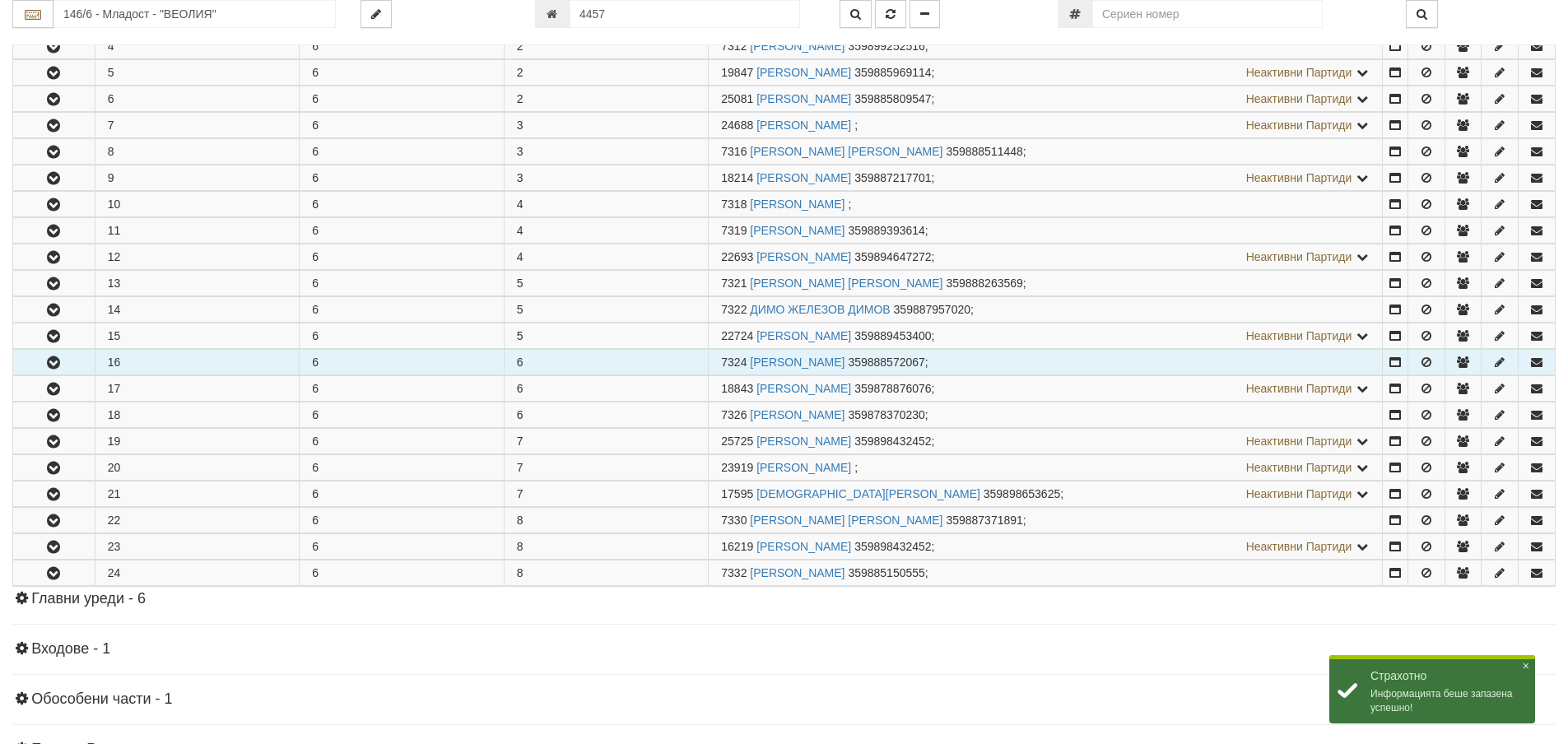
click at [47, 366] on icon "button" at bounding box center [53, 363] width 20 height 12
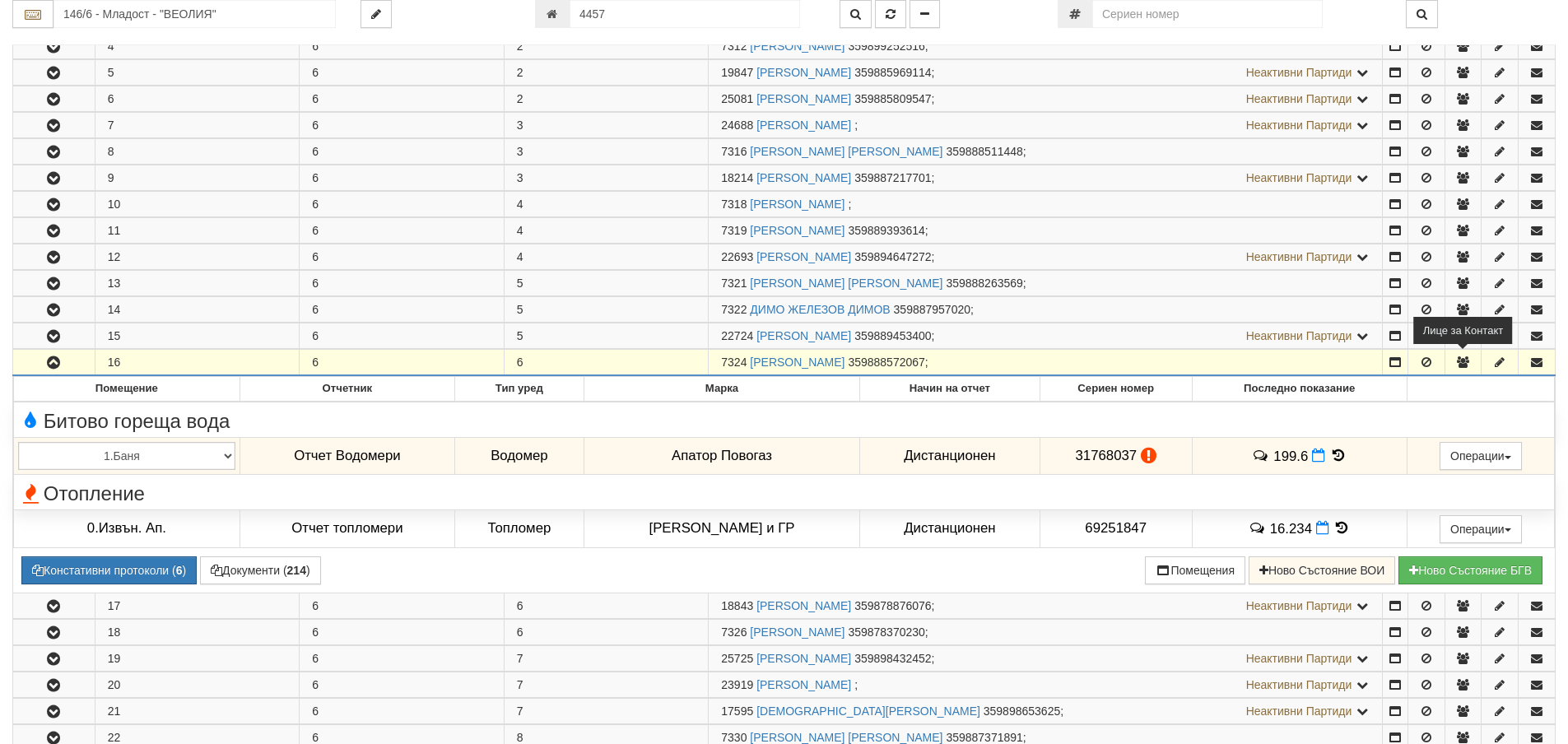
click at [1463, 363] on icon "button" at bounding box center [1463, 362] width 14 height 12
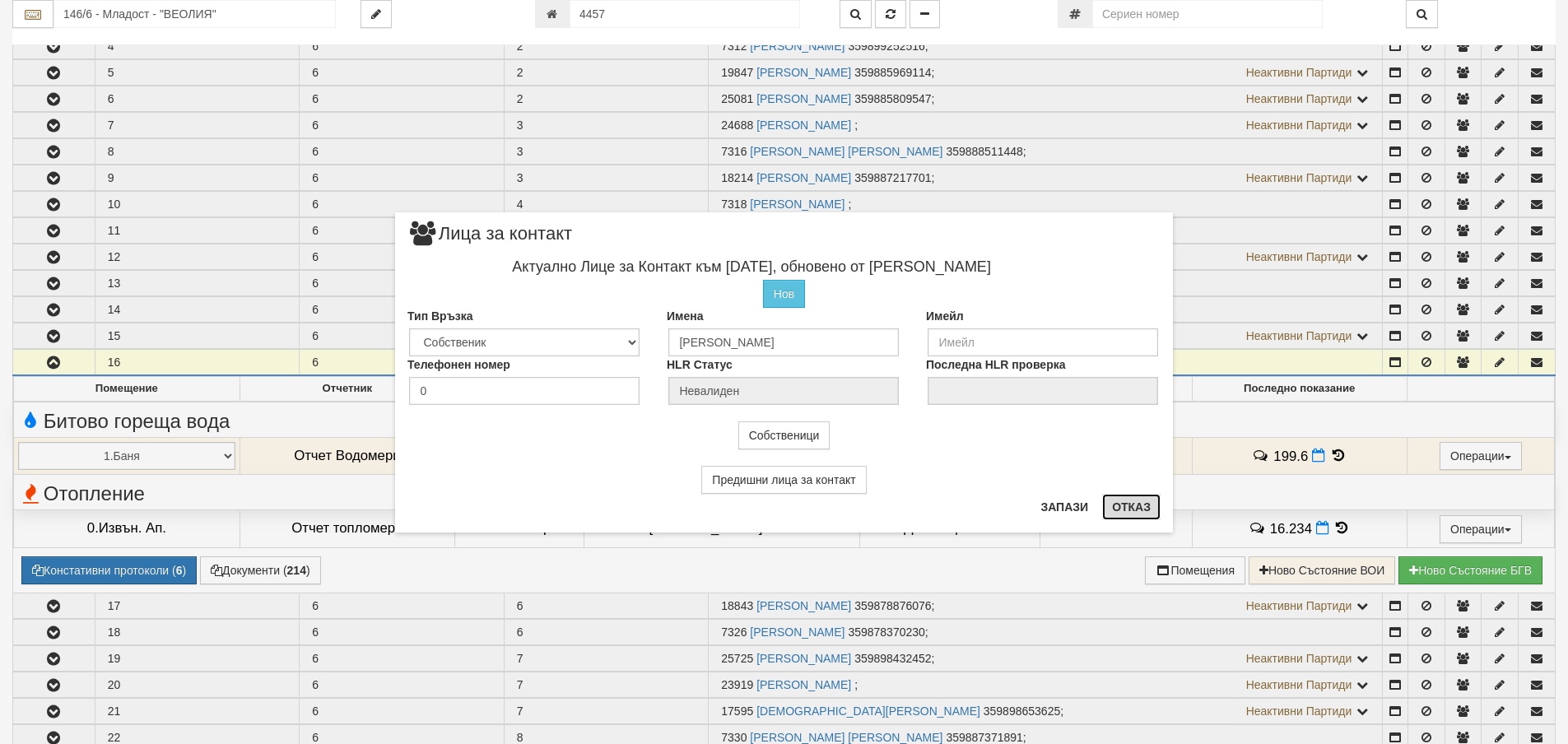
click at [1126, 507] on button "Отказ" at bounding box center [1131, 506] width 59 height 26
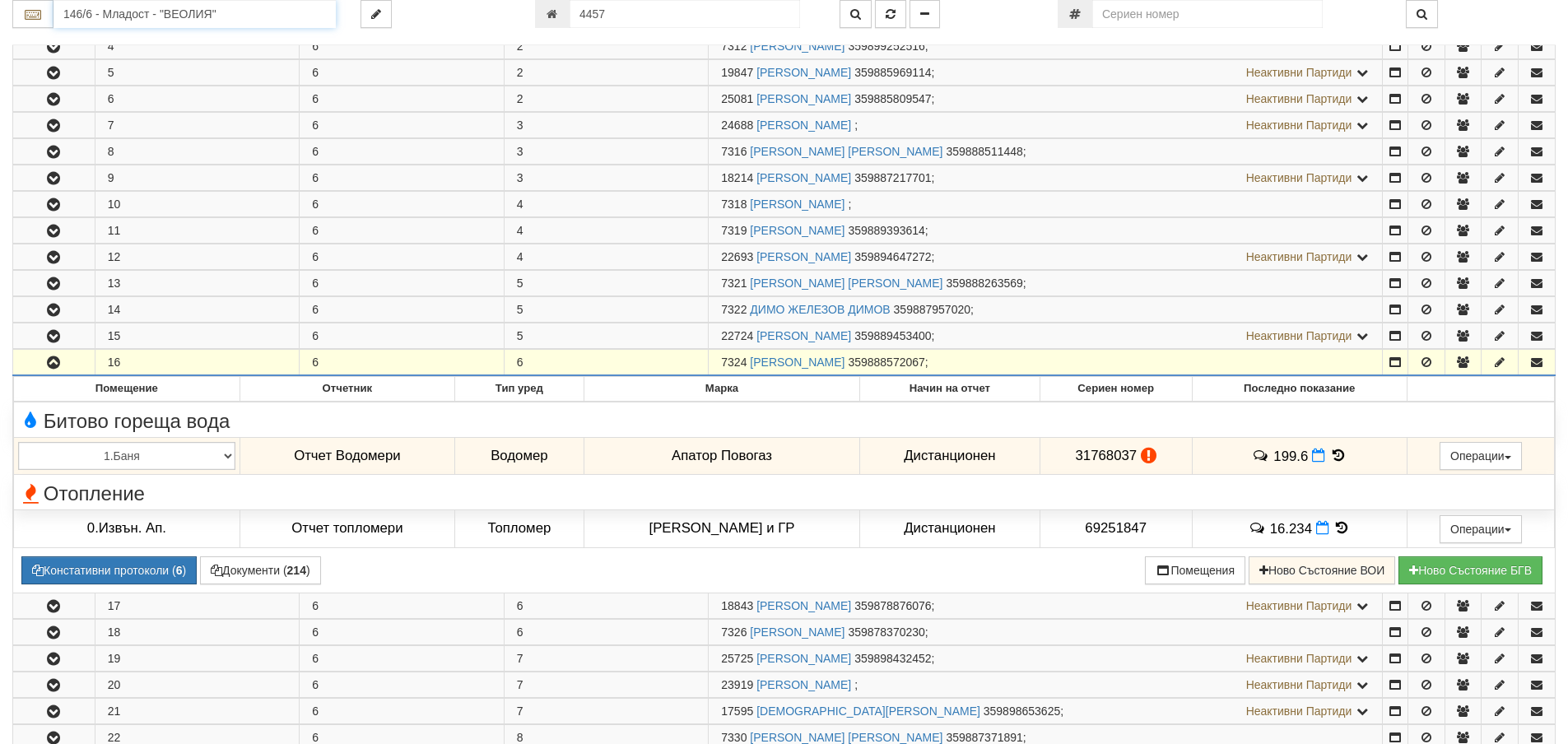
click at [102, 20] on input "146/6 - Младост - "ВЕОЛИЯ"" at bounding box center [195, 13] width 282 height 28
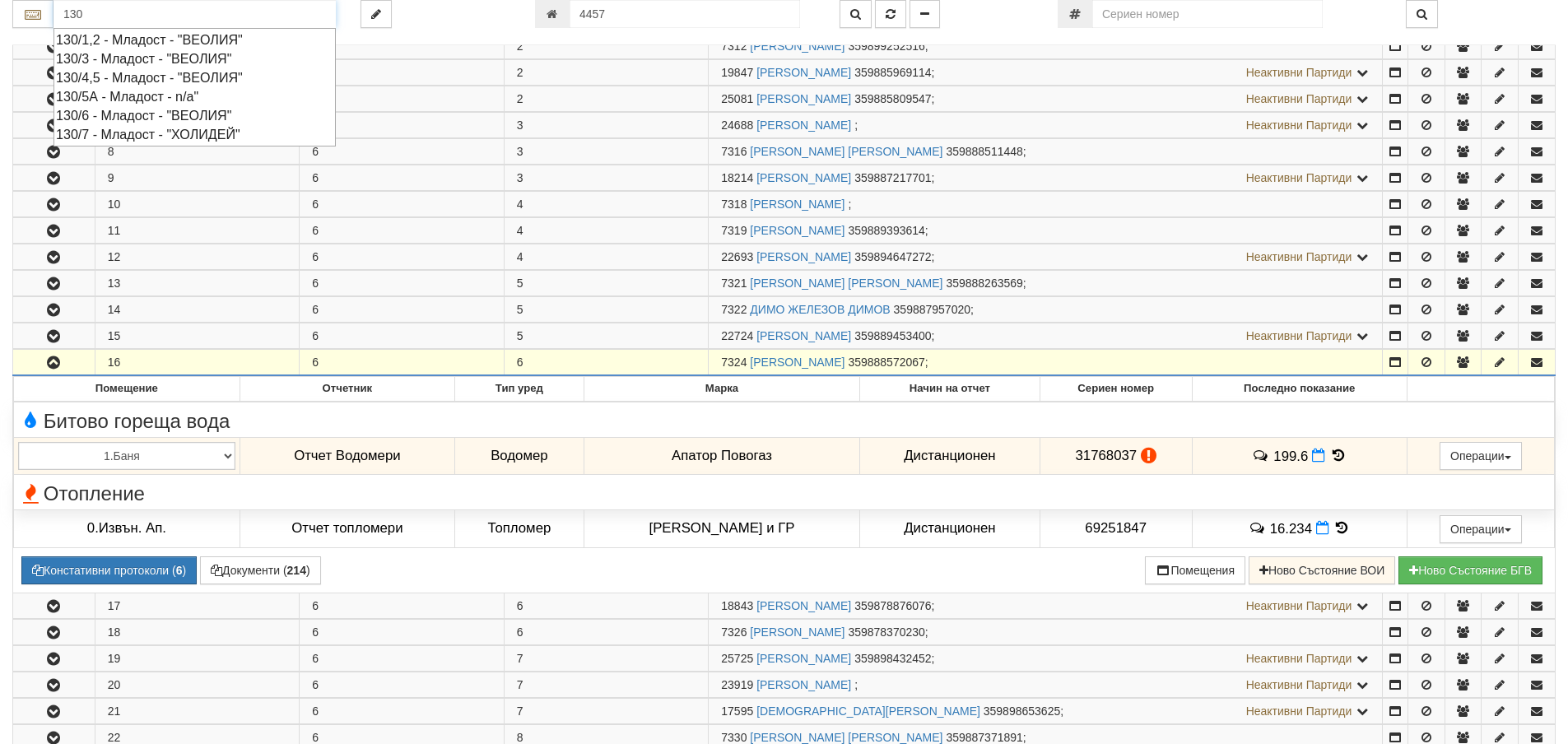
click at [124, 80] on div "130/4,5 - Младост - "ВЕОЛИЯ"" at bounding box center [194, 78] width 277 height 19
type input "130/4,5 - Младост - "ВЕОЛИЯ""
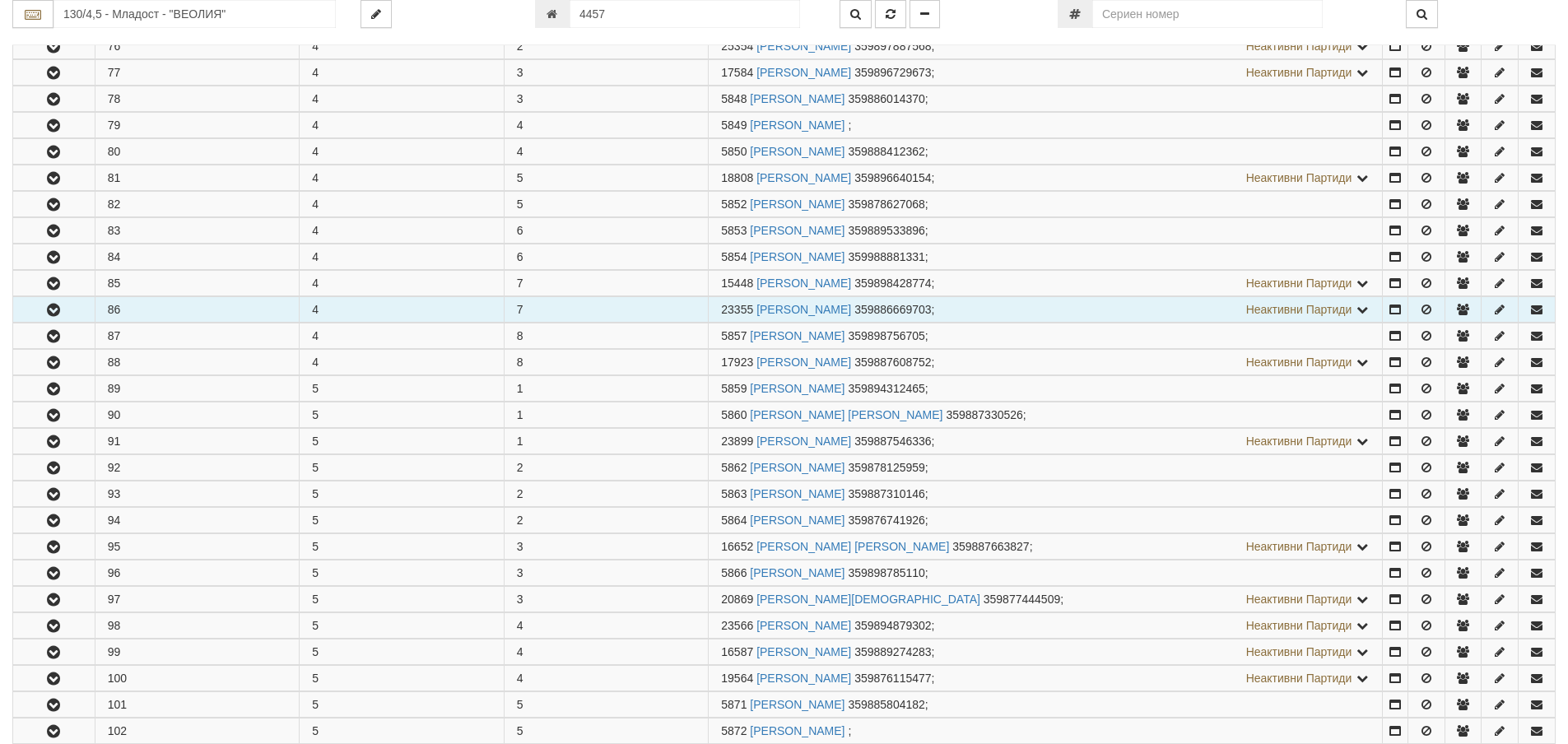
click at [50, 312] on icon "button" at bounding box center [53, 311] width 20 height 12
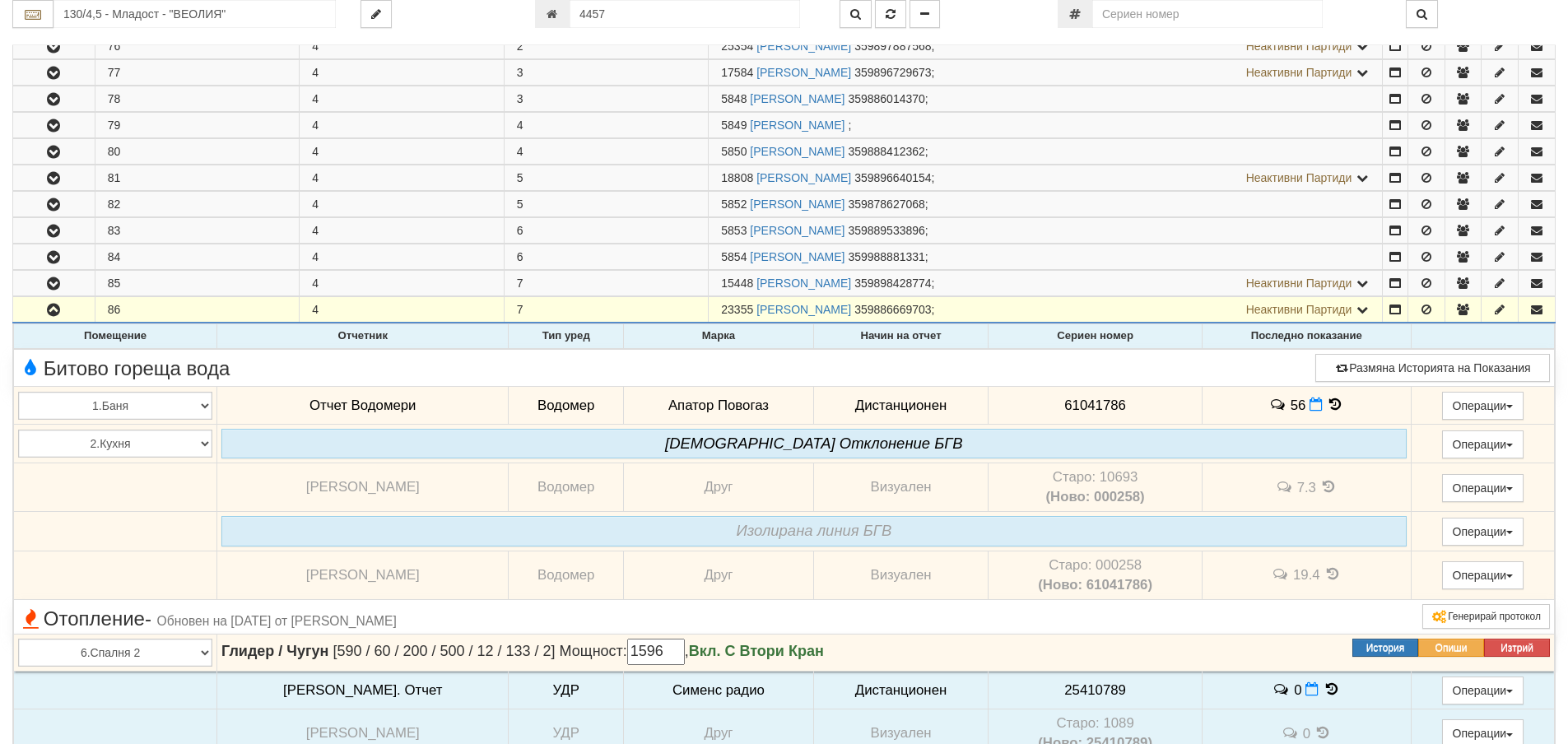
click at [1327, 397] on span at bounding box center [1336, 405] width 18 height 15
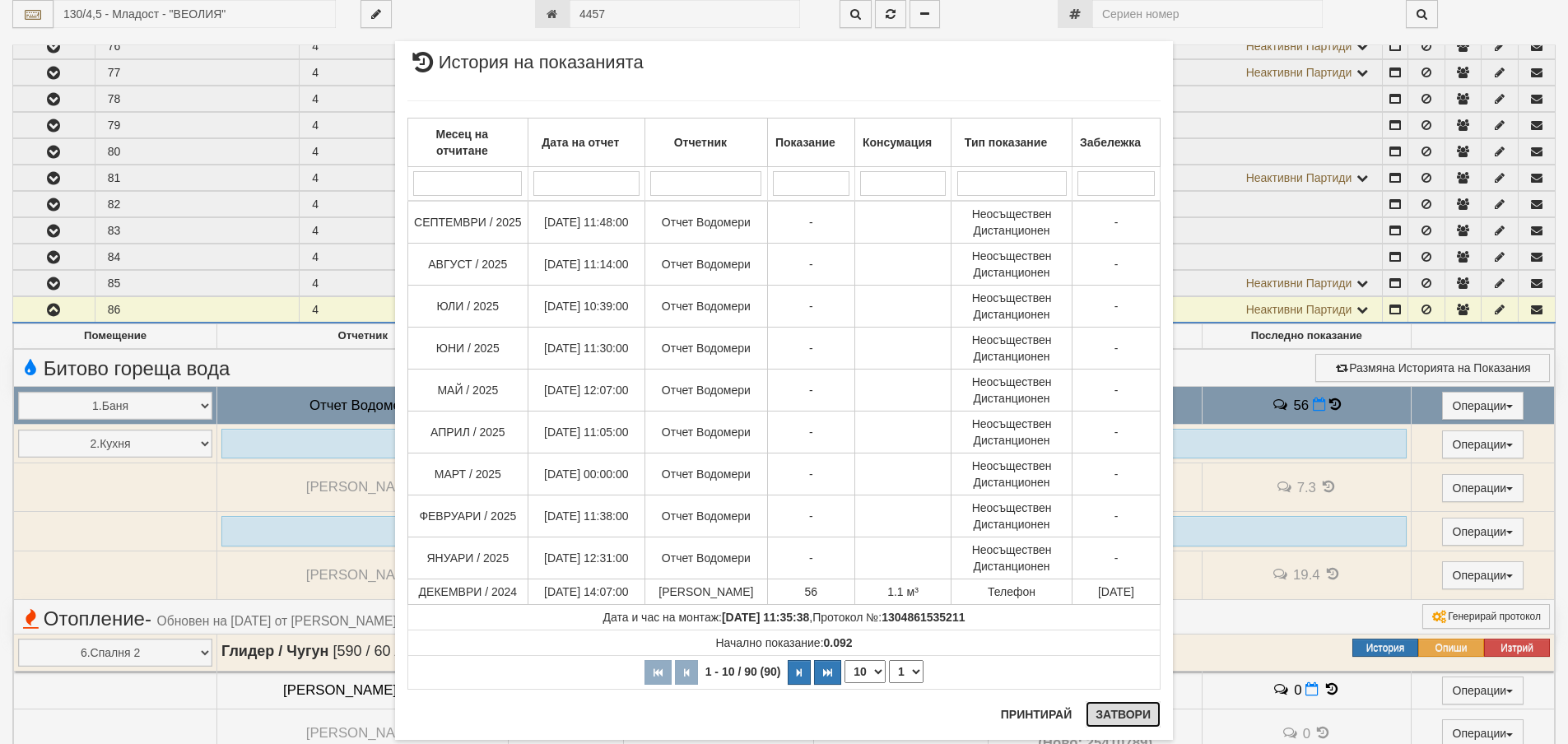
click at [1131, 709] on button "Затвори" at bounding box center [1123, 713] width 75 height 26
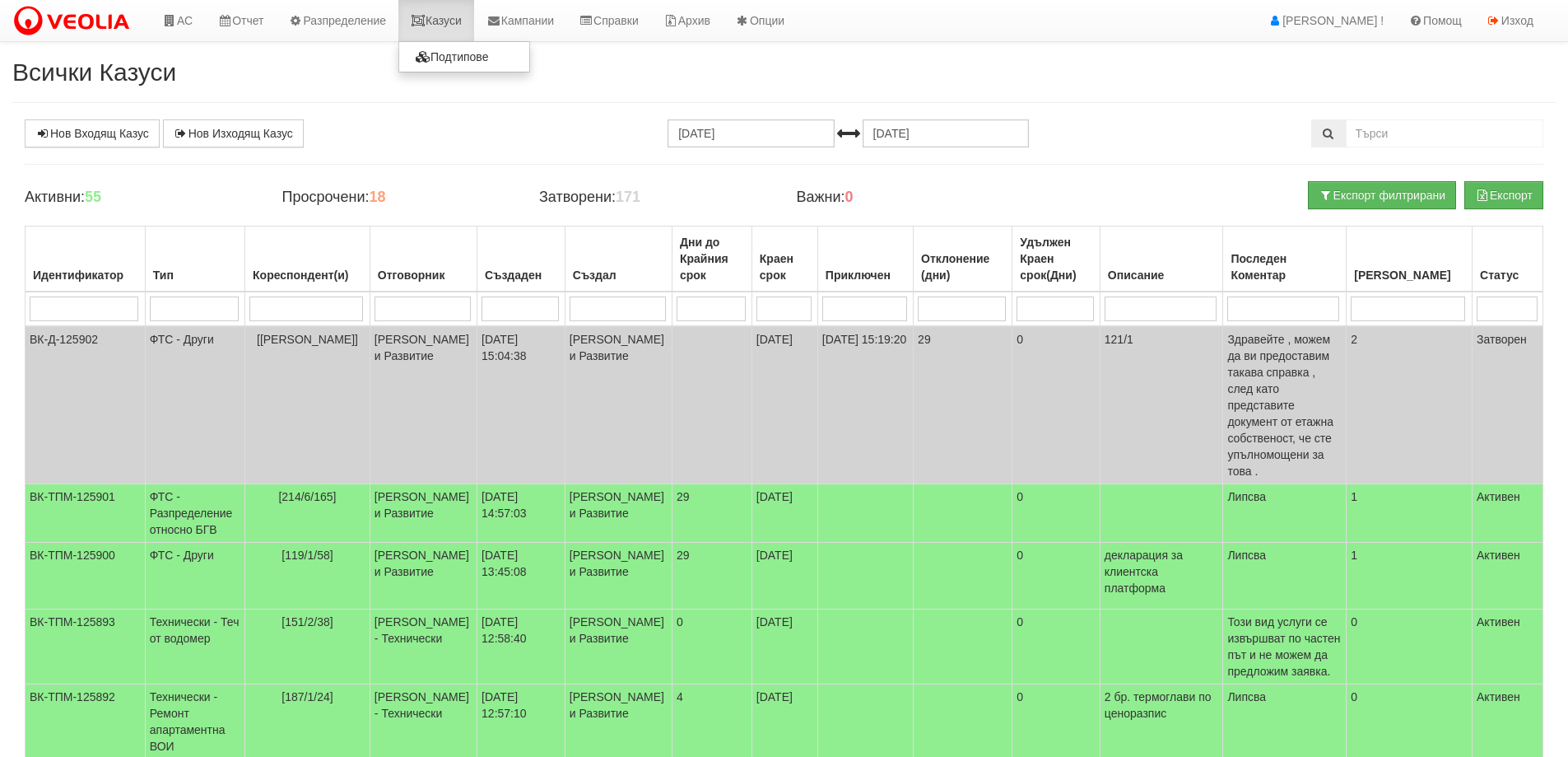
click at [445, 29] on link "Казуси" at bounding box center [435, 20] width 76 height 41
click at [179, 348] on td "ФТС - Други" at bounding box center [195, 405] width 100 height 158
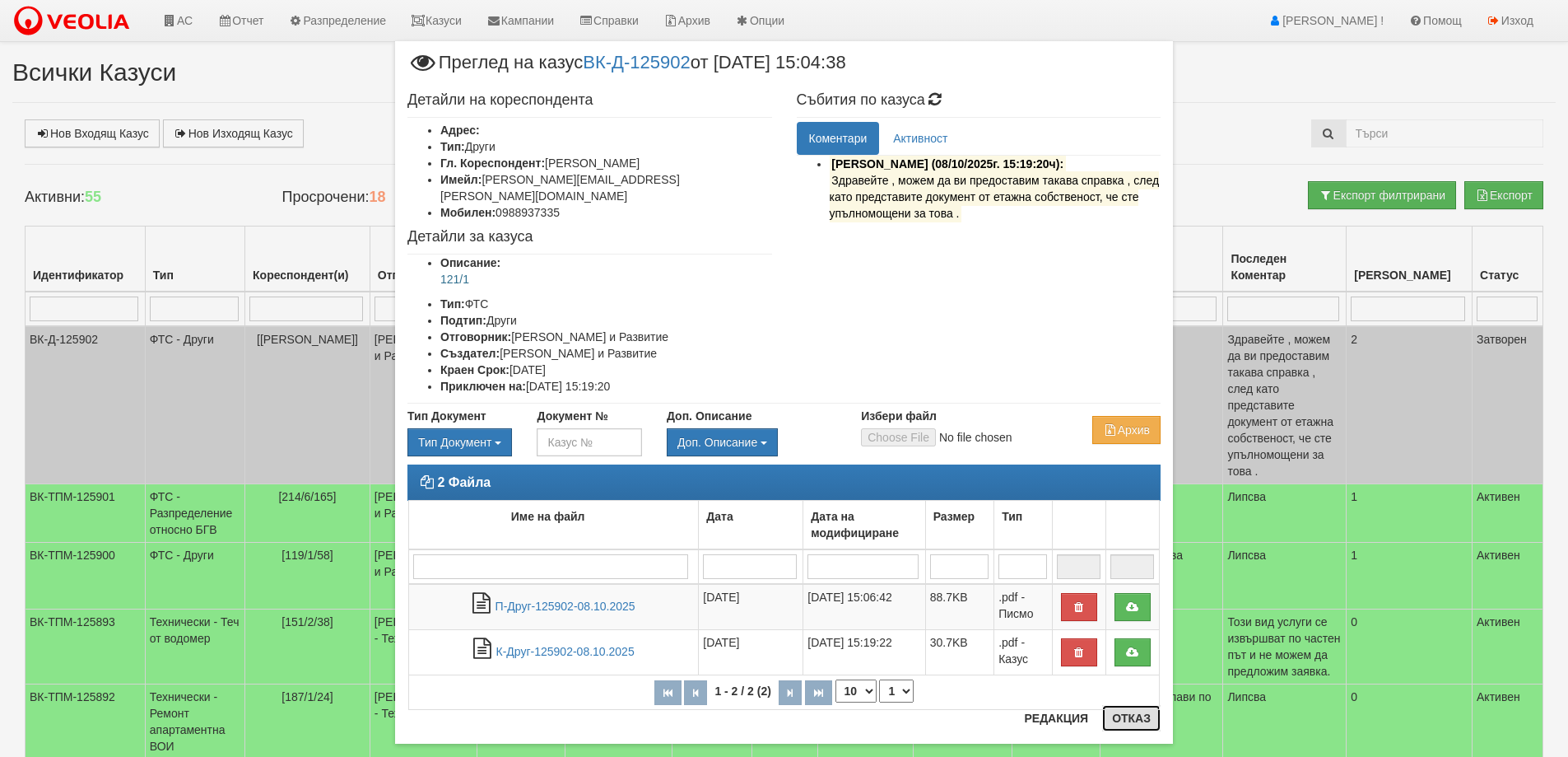
click at [1125, 717] on button "Отказ" at bounding box center [1131, 718] width 59 height 26
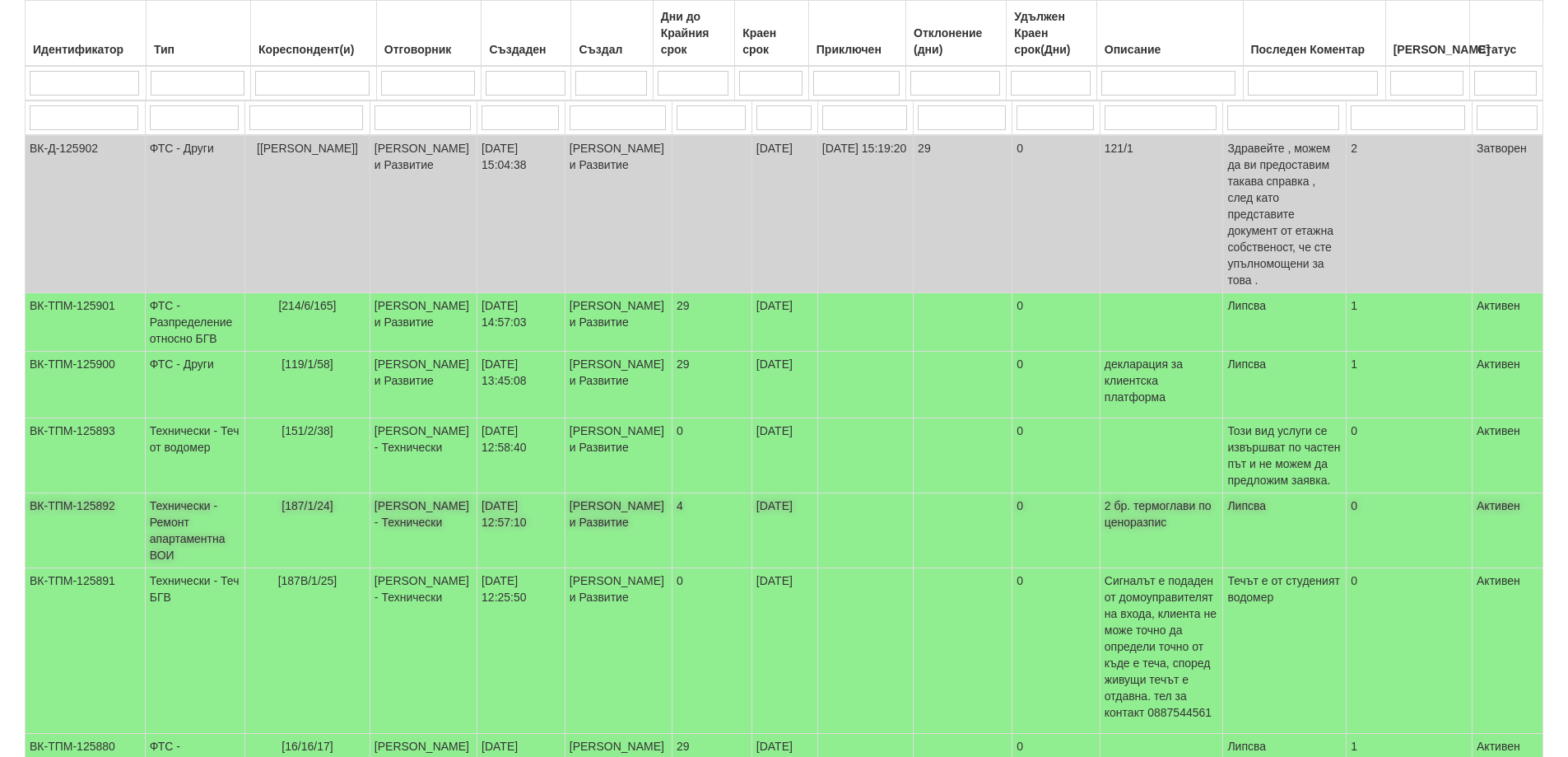
scroll to position [248, 0]
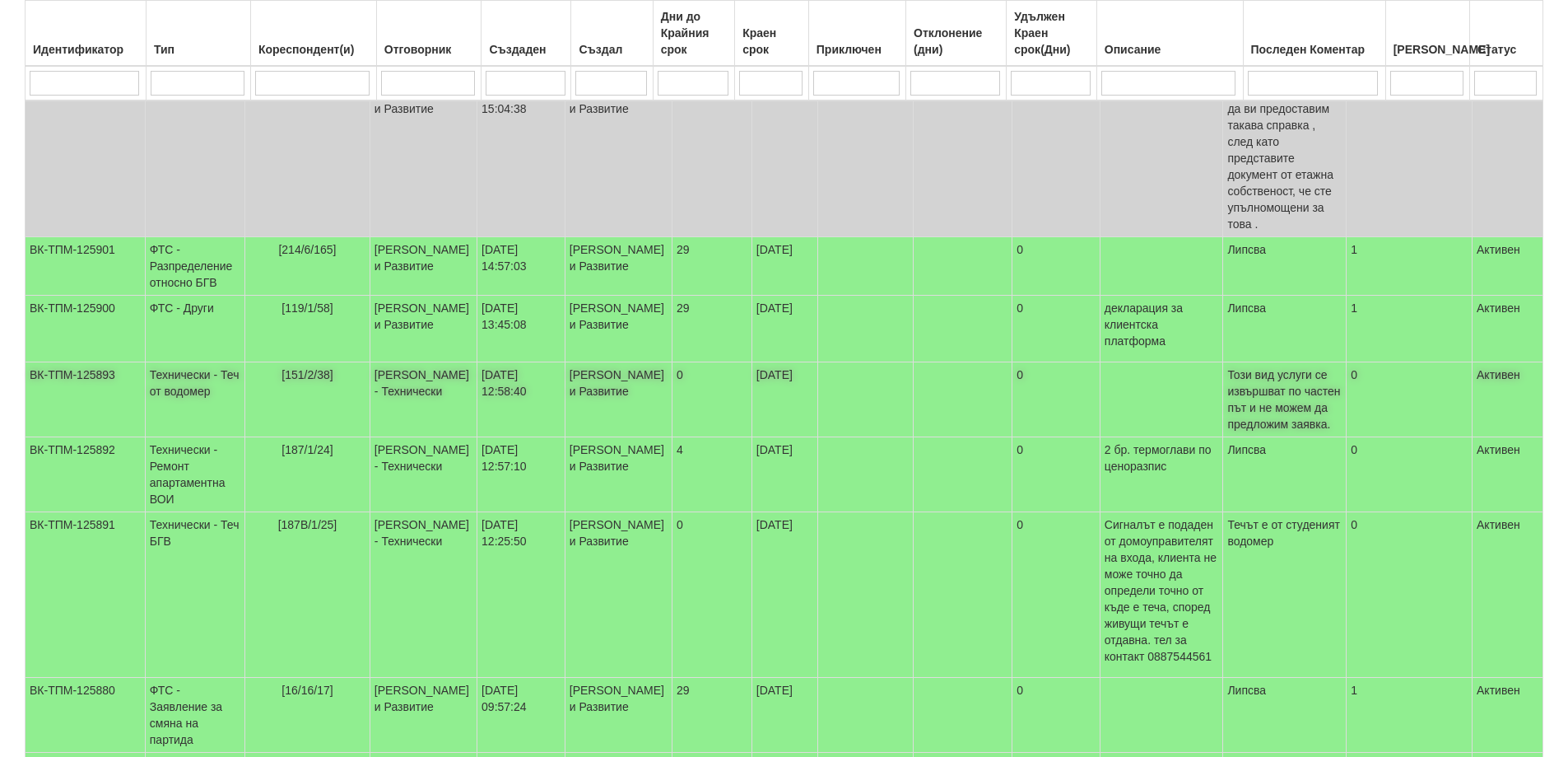
click at [193, 369] on td "Технически - Теч от водомер" at bounding box center [195, 400] width 100 height 75
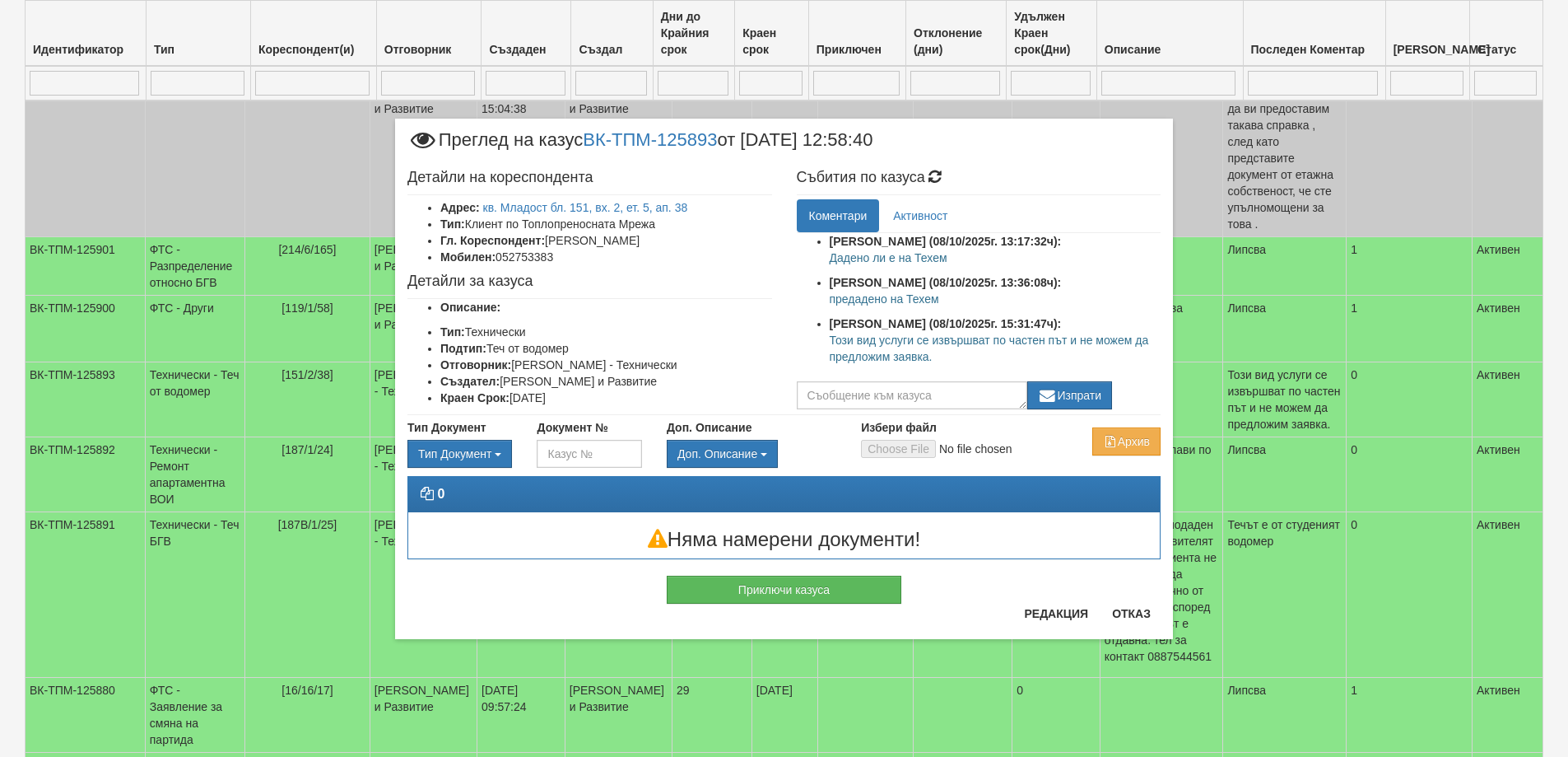
click at [1117, 600] on div "Приключи казуса" at bounding box center [784, 581] width 778 height 44
click at [1134, 620] on button "Отказ" at bounding box center [1131, 613] width 59 height 26
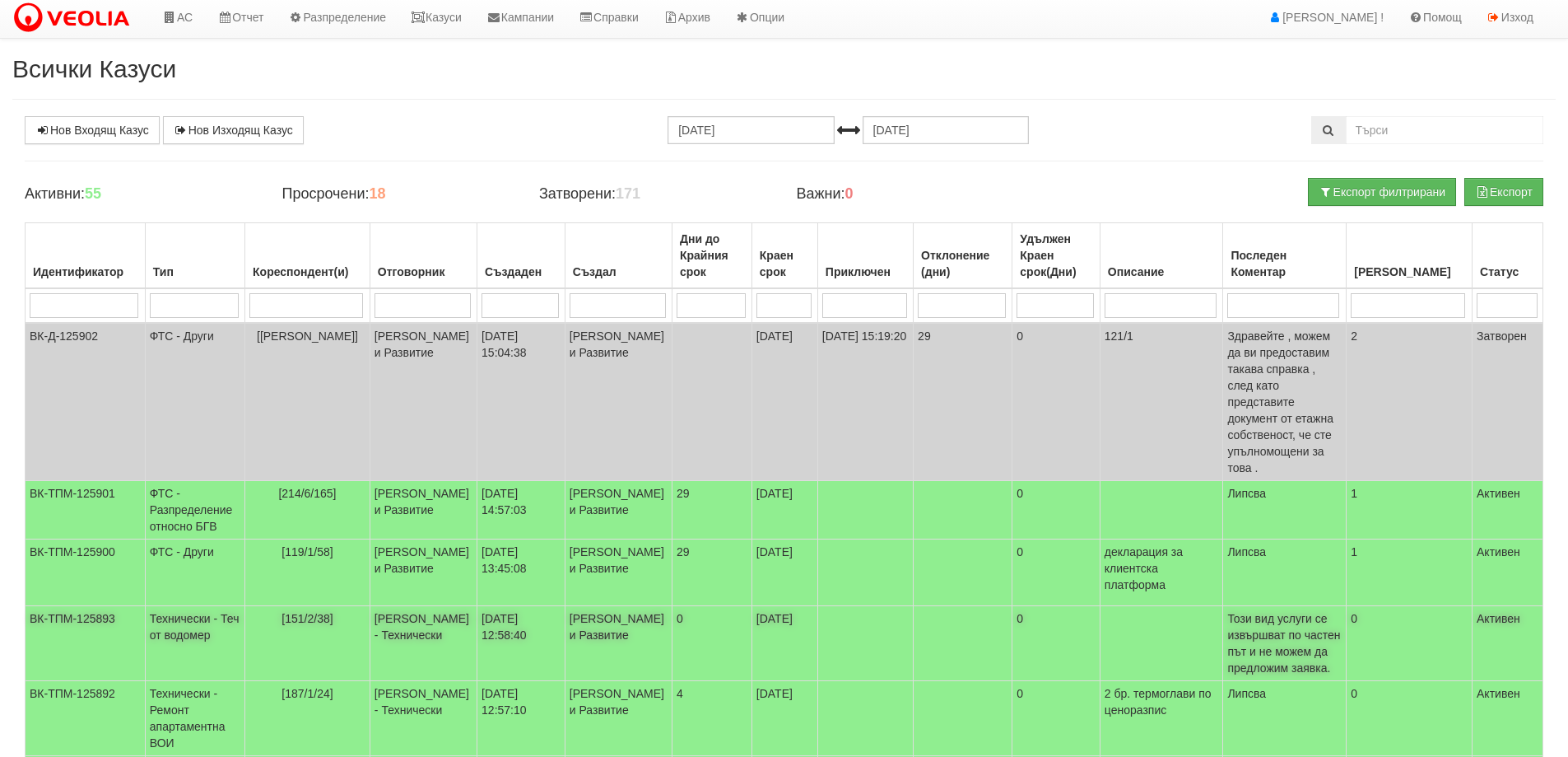
scroll to position [0, 0]
